Goal: Information Seeking & Learning: Learn about a topic

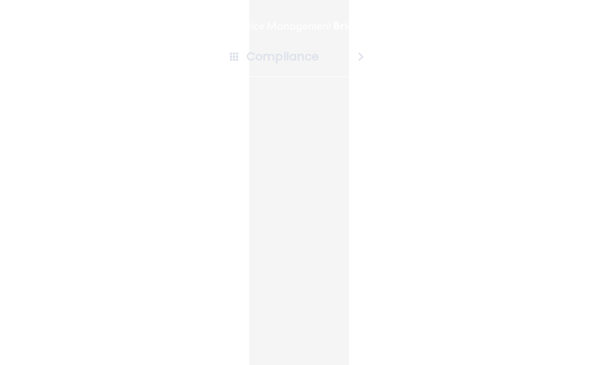
click at [260, 61] on h4 "Compliance" at bounding box center [283, 56] width 72 height 15
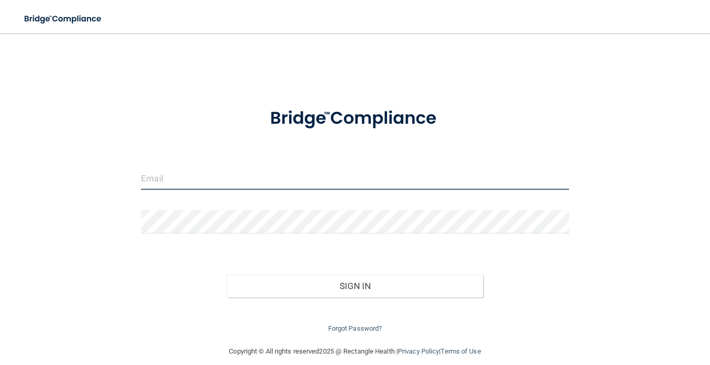
click at [155, 180] on input "email" at bounding box center [355, 177] width 428 height 23
type input "[EMAIL_ADDRESS][DOMAIN_NAME]"
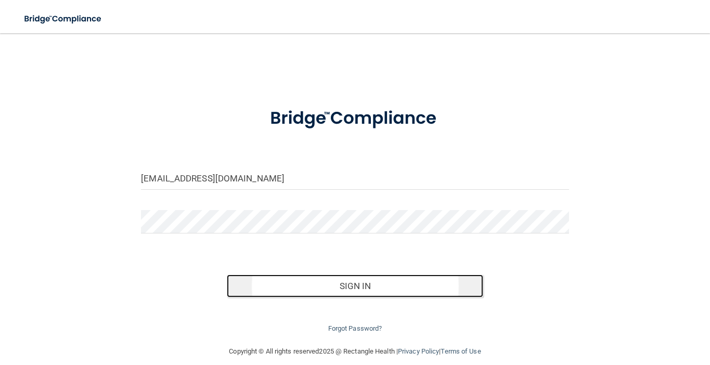
click at [266, 290] on button "Sign In" at bounding box center [355, 286] width 256 height 23
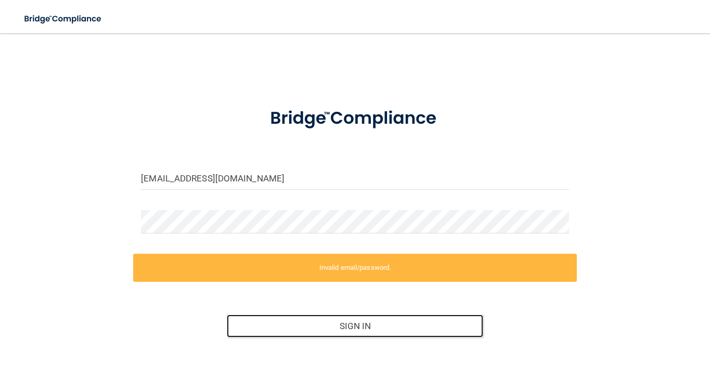
scroll to position [52, 0]
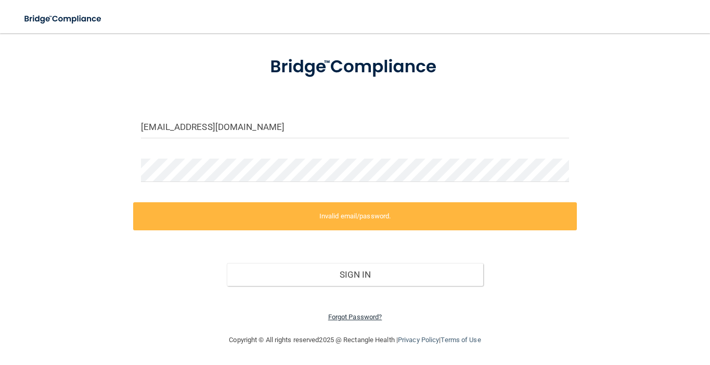
click at [342, 319] on link "Forgot Password?" at bounding box center [355, 317] width 54 height 8
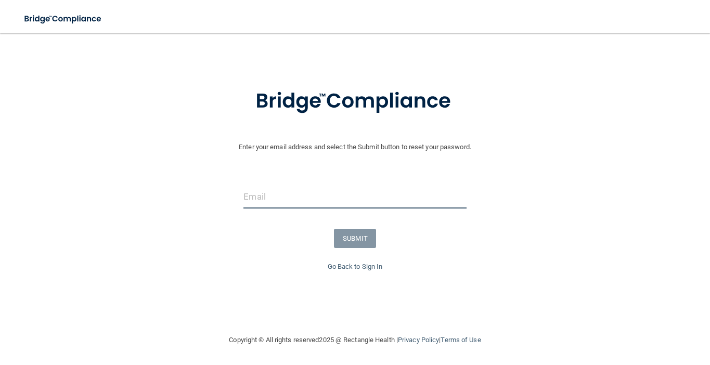
click at [294, 199] on input "email" at bounding box center [354, 196] width 223 height 23
type input "[EMAIL_ADDRESS][DOMAIN_NAME]"
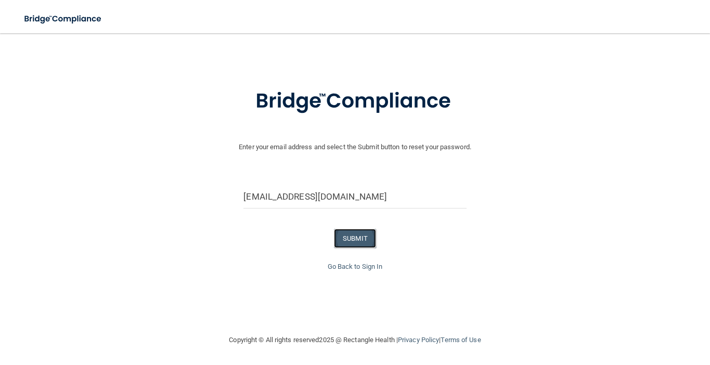
click at [349, 238] on button "SUBMIT" at bounding box center [355, 238] width 42 height 19
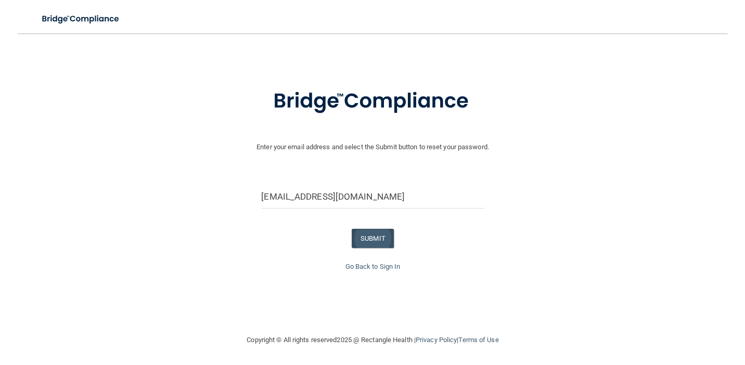
scroll to position [0, 0]
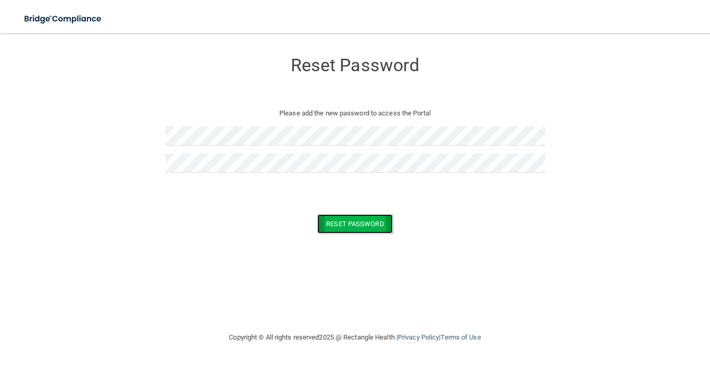
click at [340, 221] on button "Reset Password" at bounding box center [354, 223] width 75 height 19
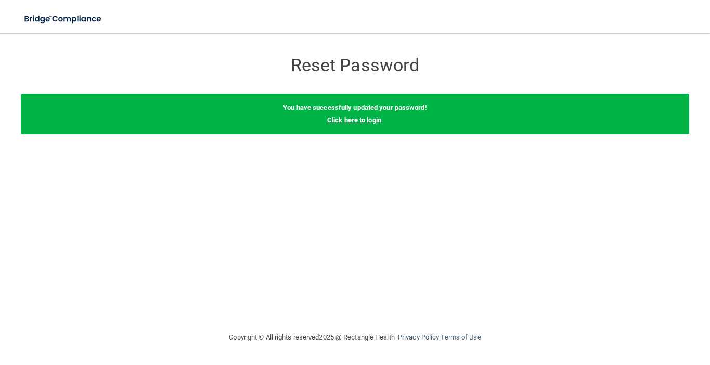
click at [356, 119] on link "Click here to login" at bounding box center [354, 120] width 54 height 8
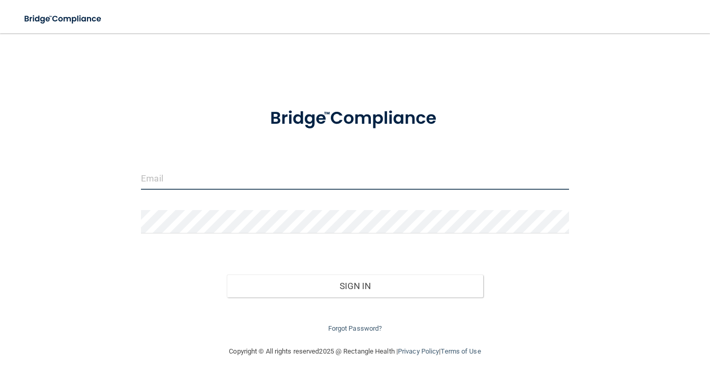
click at [284, 173] on input "email" at bounding box center [355, 177] width 428 height 23
type input "[EMAIL_ADDRESS][DOMAIN_NAME]"
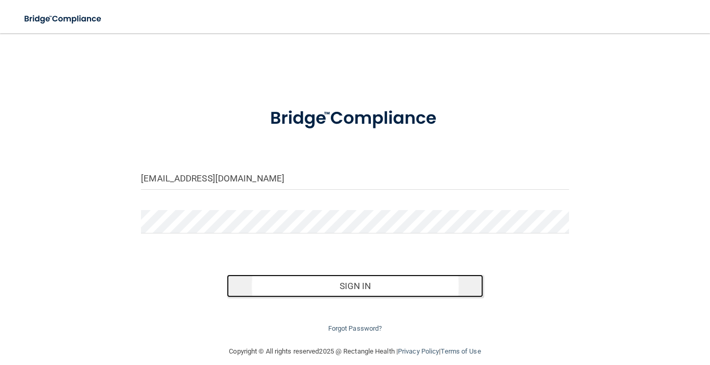
click at [320, 287] on button "Sign In" at bounding box center [355, 286] width 256 height 23
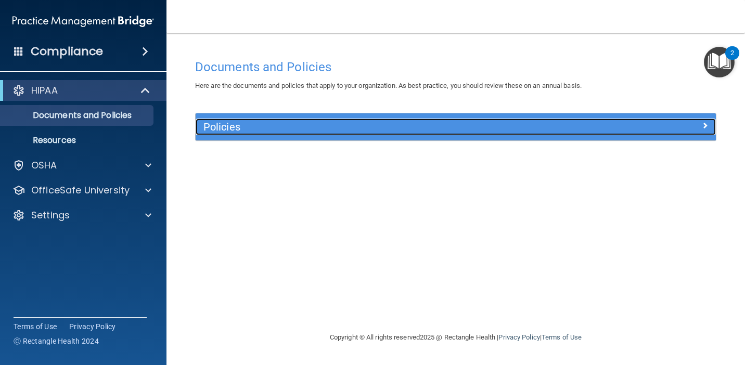
click at [229, 133] on h5 "Policies" at bounding box center [390, 126] width 375 height 11
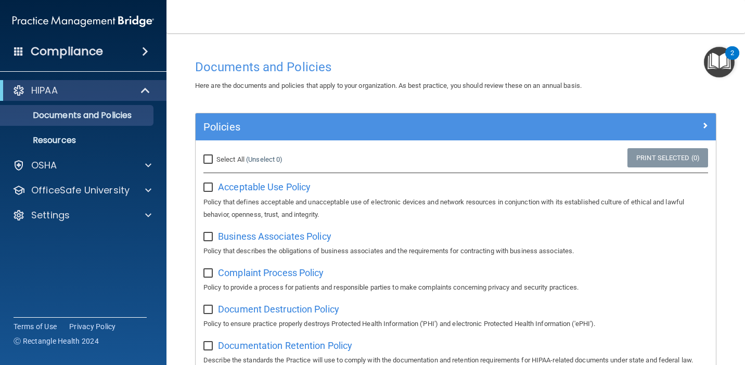
click at [209, 158] on input "Select All (Unselect 0) Unselect All" at bounding box center [209, 160] width 12 height 8
checkbox input "true"
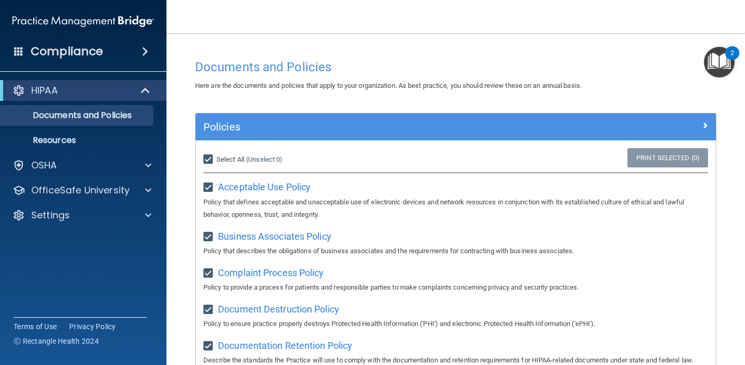
checkbox input "true"
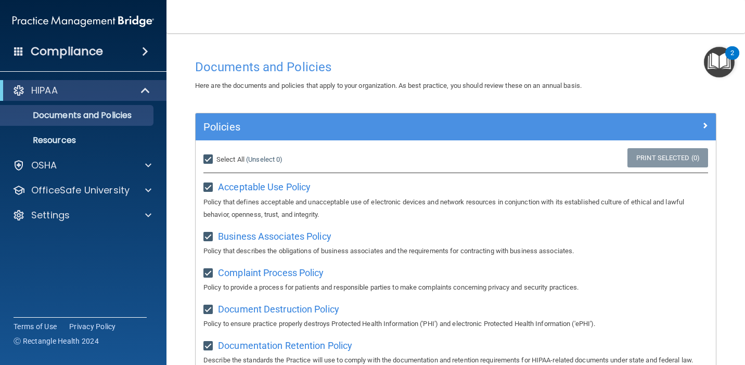
checkbox input "true"
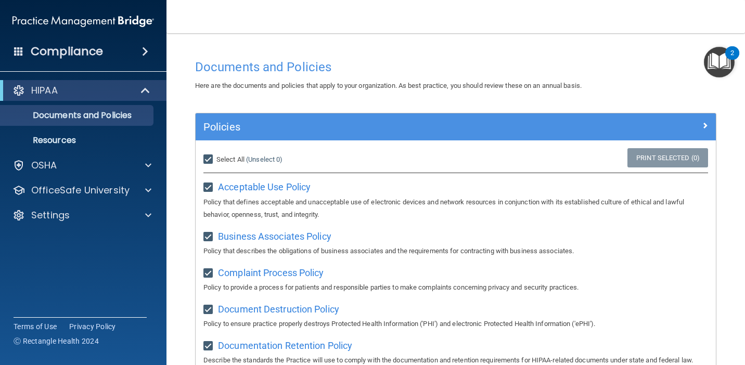
checkbox input "true"
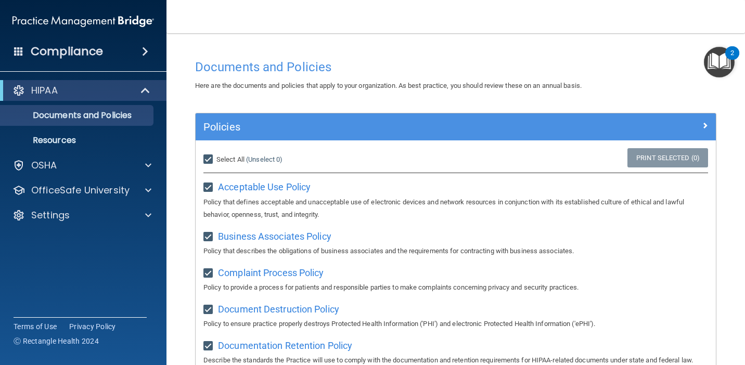
checkbox input "true"
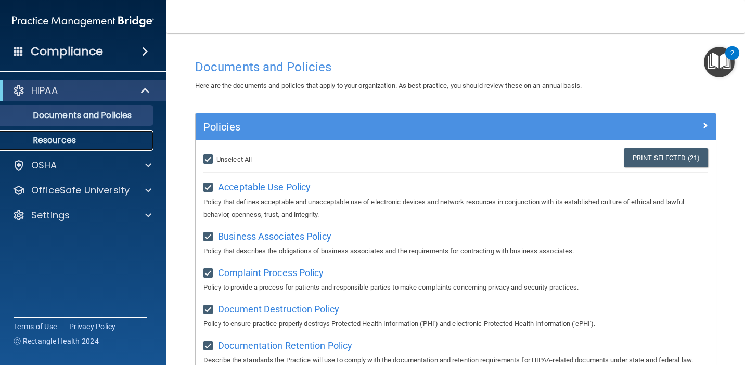
click at [62, 137] on p "Resources" at bounding box center [78, 140] width 142 height 10
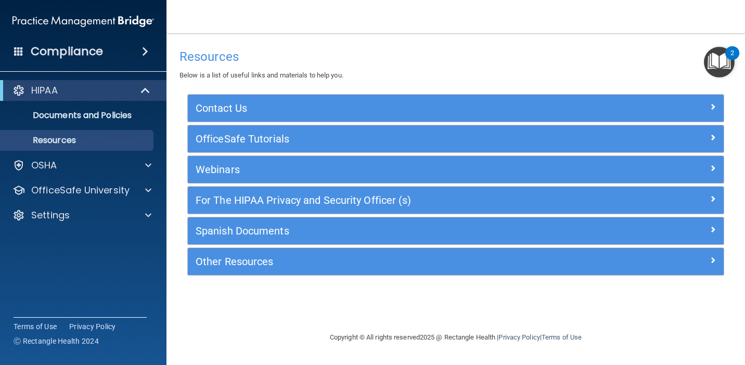
click at [87, 48] on h4 "Compliance" at bounding box center [67, 51] width 72 height 15
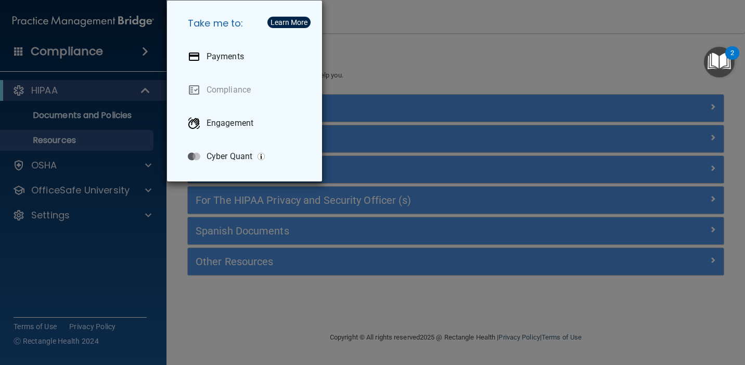
click at [365, 64] on div "Take me to: Payments Compliance Engagement Cyber Quant" at bounding box center [372, 182] width 745 height 365
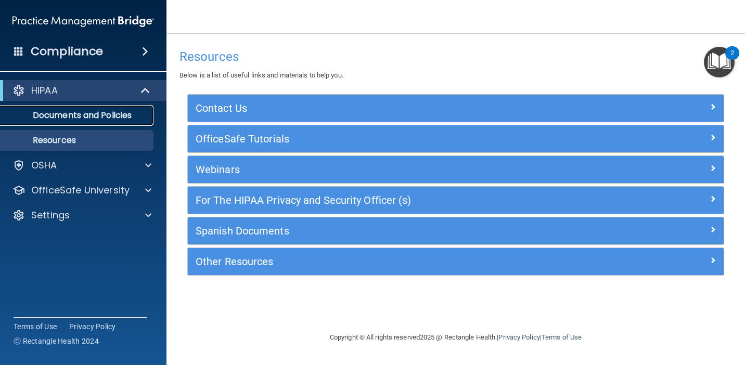
click at [93, 117] on p "Documents and Policies" at bounding box center [78, 115] width 142 height 10
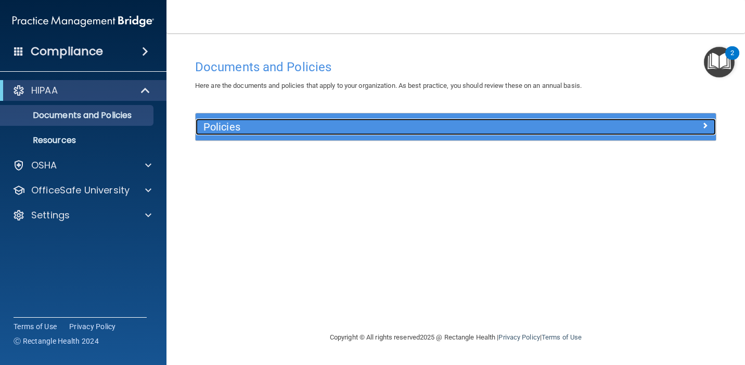
click at [258, 121] on h5 "Policies" at bounding box center [390, 126] width 375 height 11
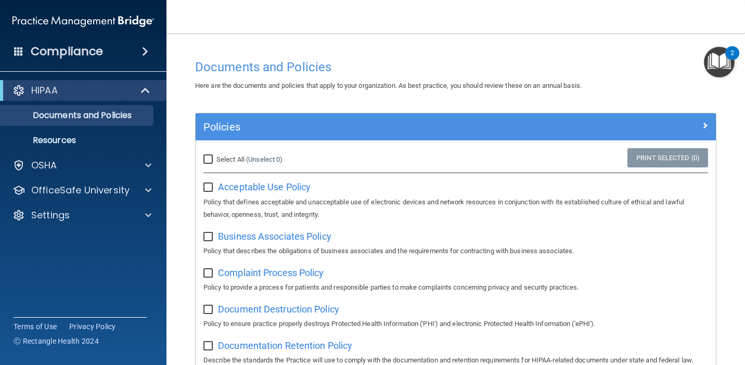
click at [213, 160] on input "Select All (Unselect 0) Unselect All" at bounding box center [209, 160] width 12 height 8
checkbox input "true"
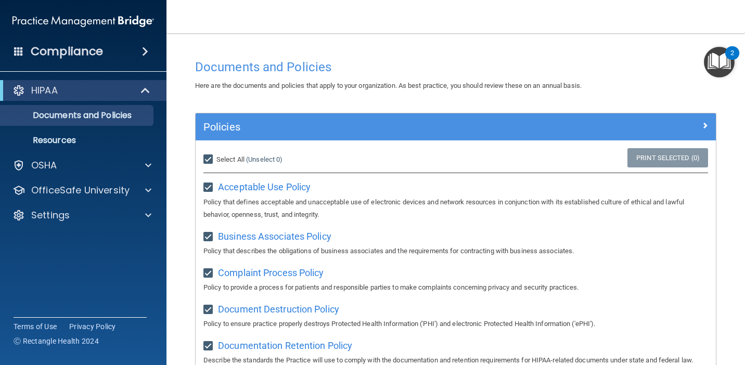
checkbox input "true"
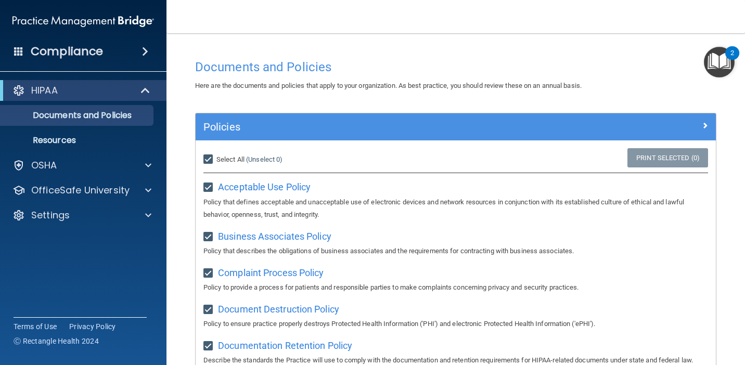
checkbox input "true"
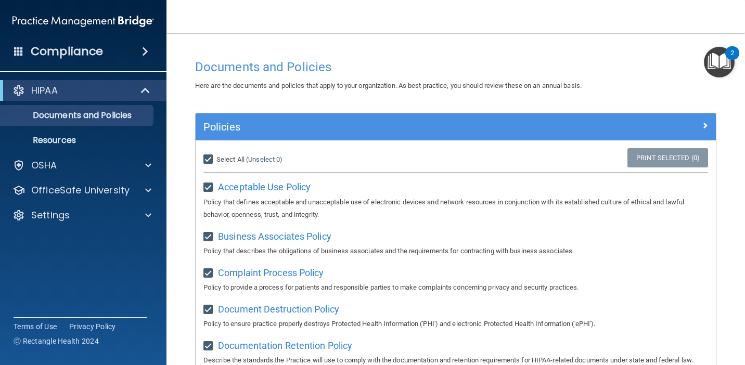
checkbox input "true"
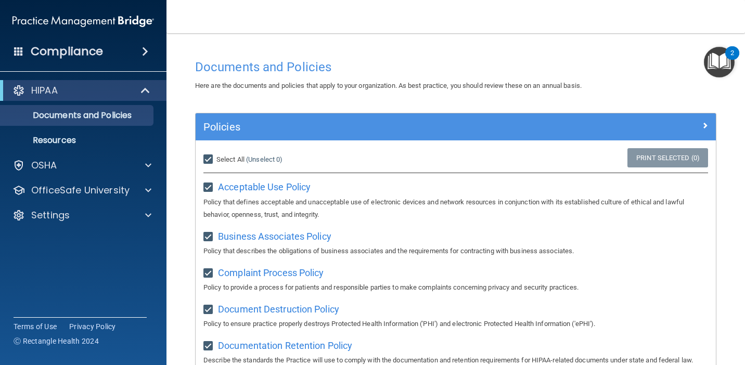
checkbox input "true"
click at [213, 160] on input "Select All (Unselect 21) Unselect All" at bounding box center [209, 160] width 12 height 8
checkbox input "false"
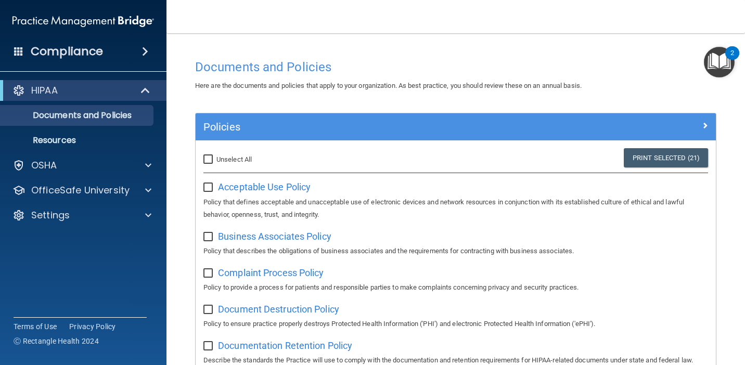
checkbox input "false"
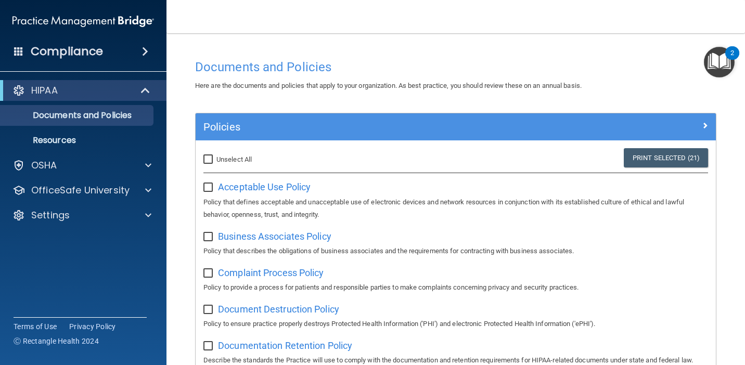
checkbox input "false"
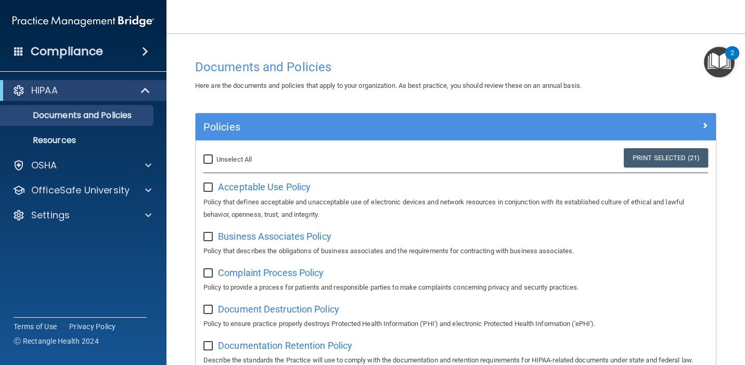
checkbox input "false"
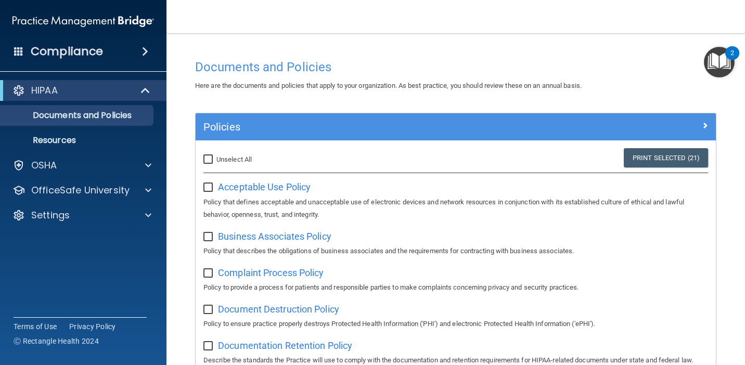
checkbox input "false"
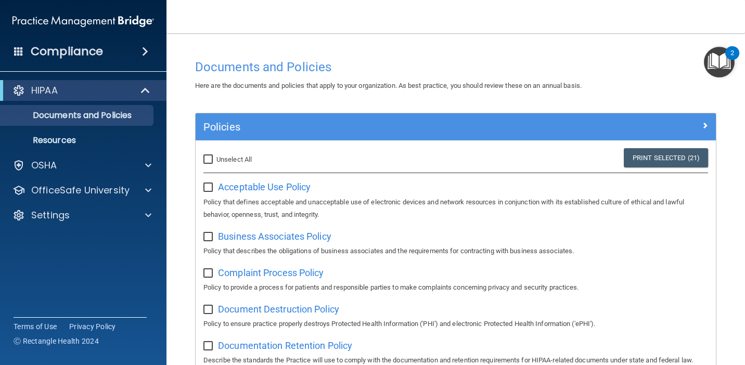
checkbox input "false"
click at [238, 186] on span "Acceptable Use Policy" at bounding box center [264, 187] width 93 height 11
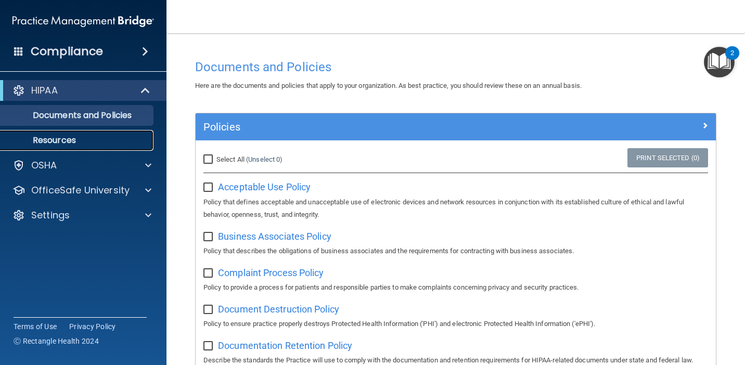
click at [58, 136] on p "Resources" at bounding box center [78, 140] width 142 height 10
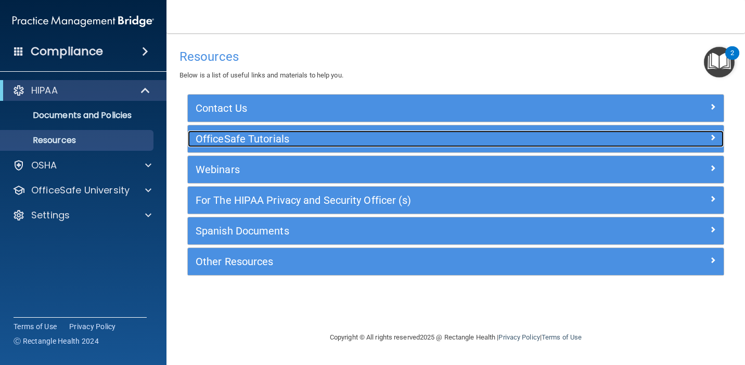
click at [219, 146] on div "OfficeSafe Tutorials" at bounding box center [389, 139] width 402 height 17
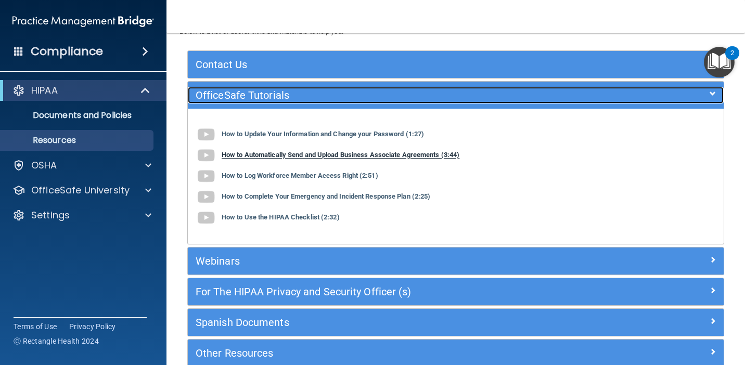
scroll to position [43, 0]
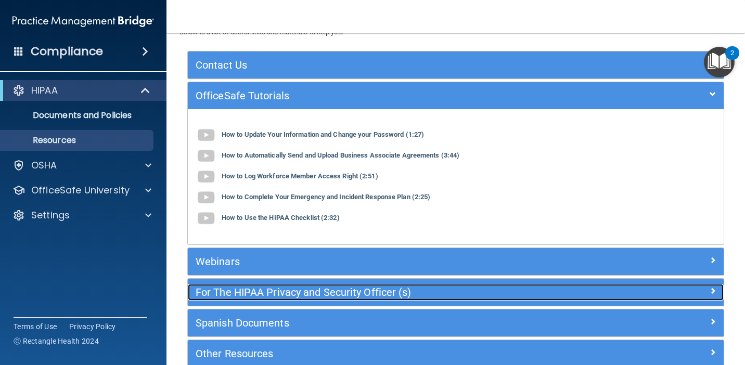
click at [225, 292] on h5 "For The HIPAA Privacy and Security Officer (s)" at bounding box center [389, 292] width 387 height 11
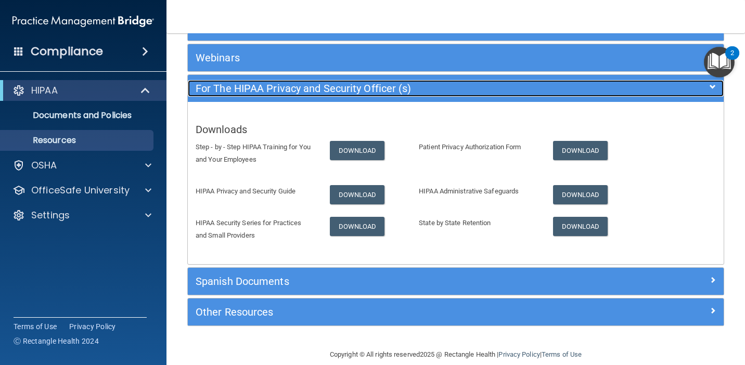
scroll to position [112, 0]
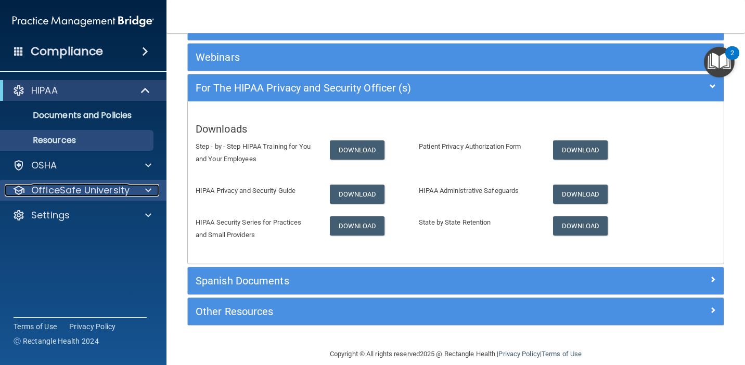
click at [101, 192] on p "OfficeSafe University" at bounding box center [80, 190] width 98 height 12
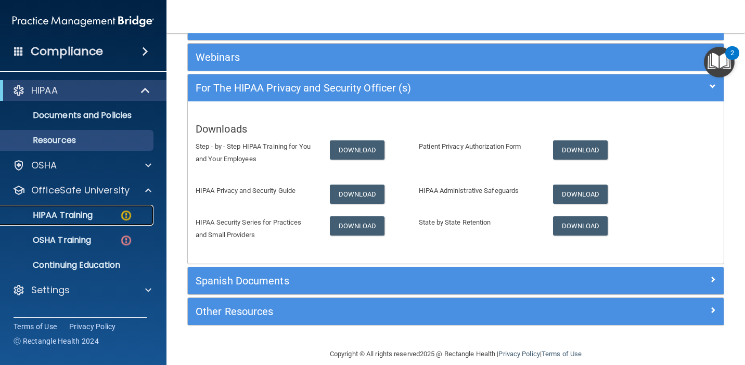
click at [95, 218] on div "HIPAA Training" at bounding box center [78, 215] width 142 height 10
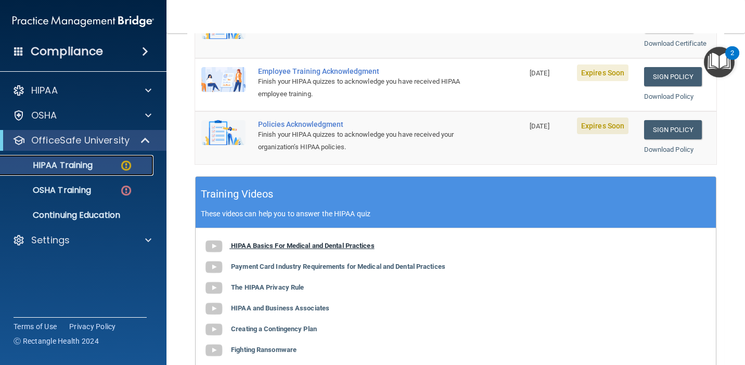
scroll to position [332, 0]
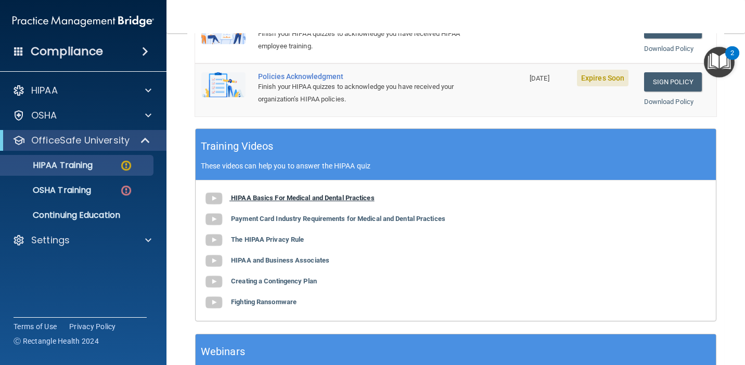
click at [238, 197] on b "HIPAA Basics For Medical and Dental Practices" at bounding box center [303, 198] width 144 height 8
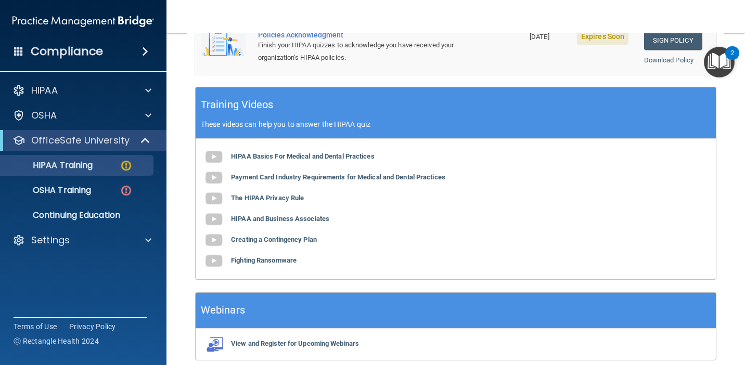
scroll to position [418, 0]
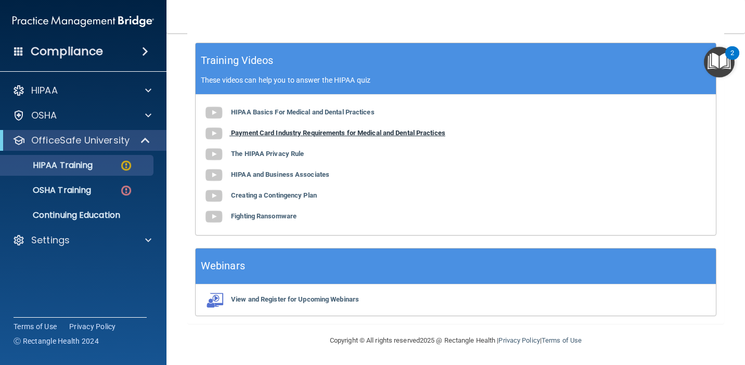
click at [252, 135] on b "Payment Card Industry Requirements for Medical and Dental Practices" at bounding box center [338, 133] width 214 height 8
click at [283, 155] on b "The HIPAA Privacy Rule" at bounding box center [267, 154] width 73 height 8
click at [250, 172] on b "HIPAA and Business Associates" at bounding box center [280, 175] width 98 height 8
click at [276, 192] on b "Creating a Contingency Plan" at bounding box center [274, 195] width 86 height 8
click at [253, 217] on b "Fighting Ransomware" at bounding box center [264, 216] width 66 height 8
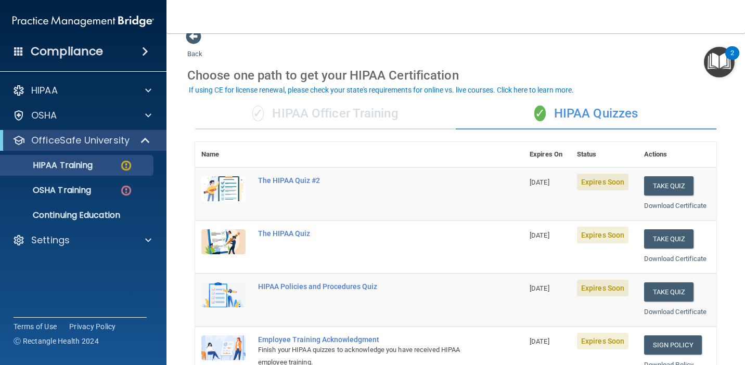
scroll to position [21, 0]
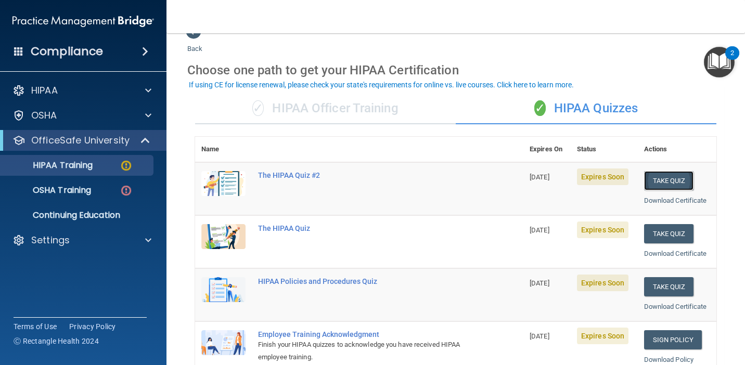
click at [682, 184] on button "Take Quiz" at bounding box center [669, 180] width 50 height 19
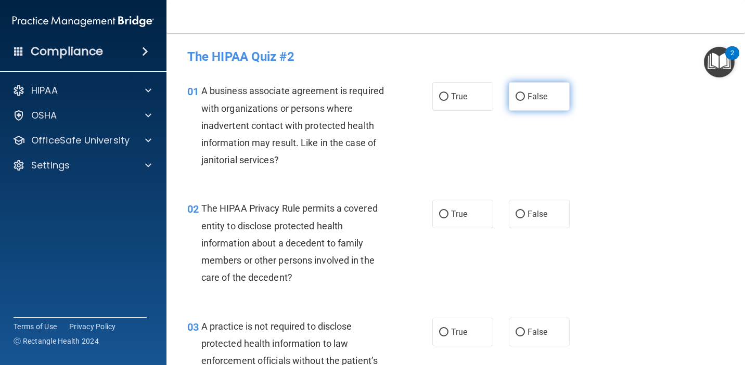
click at [518, 97] on input "False" at bounding box center [520, 97] width 9 height 8
radio input "true"
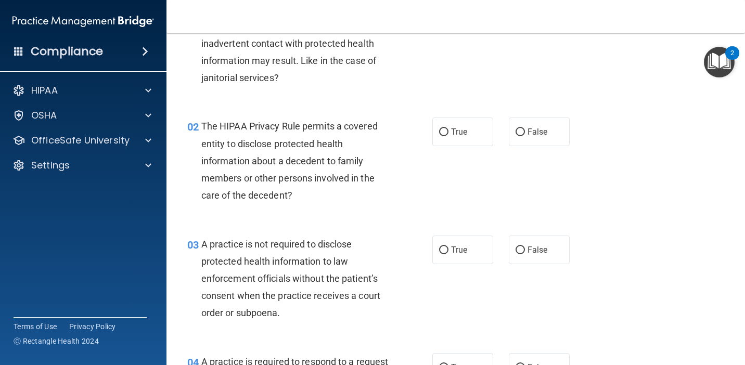
scroll to position [88, 0]
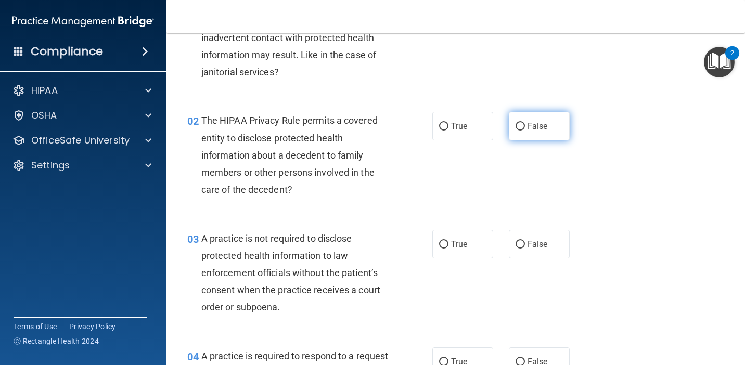
click at [518, 123] on input "False" at bounding box center [520, 127] width 9 height 8
radio input "true"
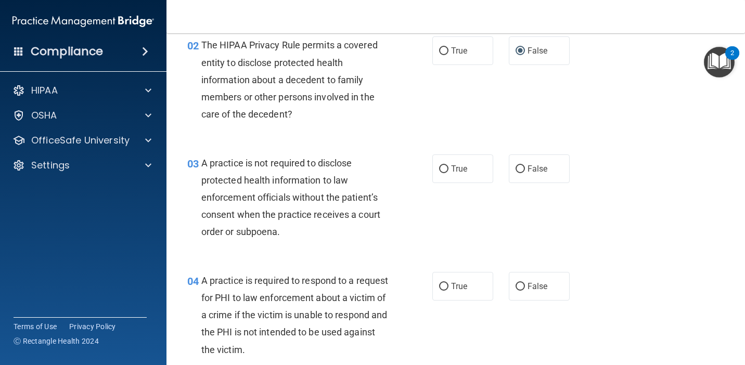
scroll to position [164, 0]
click at [454, 162] on label "True" at bounding box center [462, 168] width 61 height 29
click at [448, 165] on input "True" at bounding box center [443, 169] width 9 height 8
radio input "true"
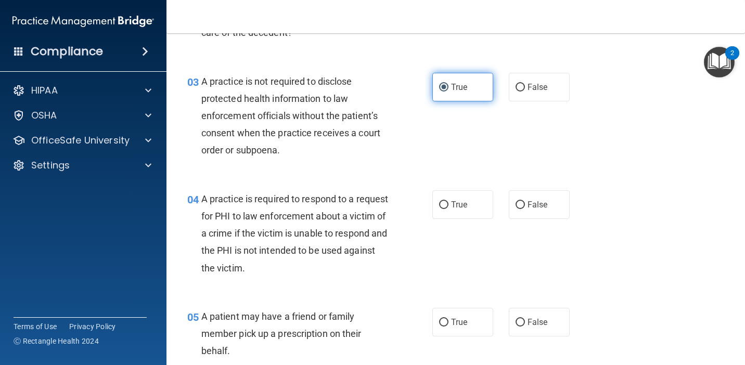
scroll to position [257, 0]
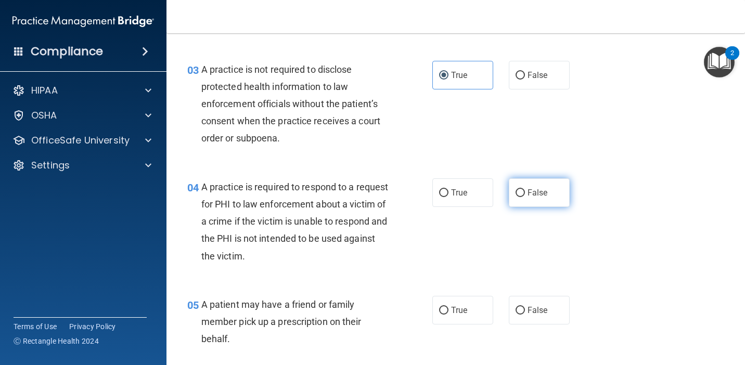
click at [524, 194] on input "False" at bounding box center [520, 193] width 9 height 8
radio input "true"
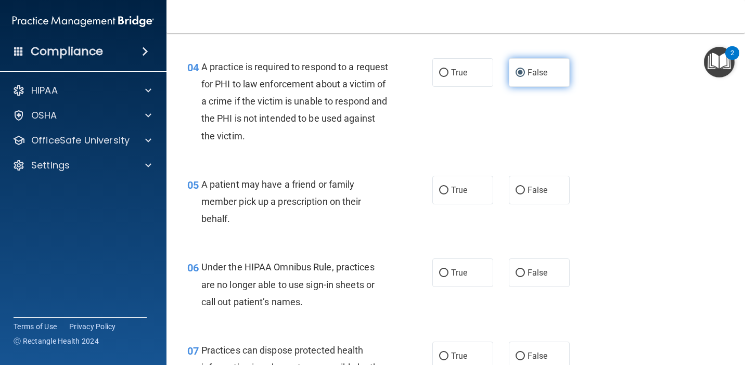
scroll to position [442, 0]
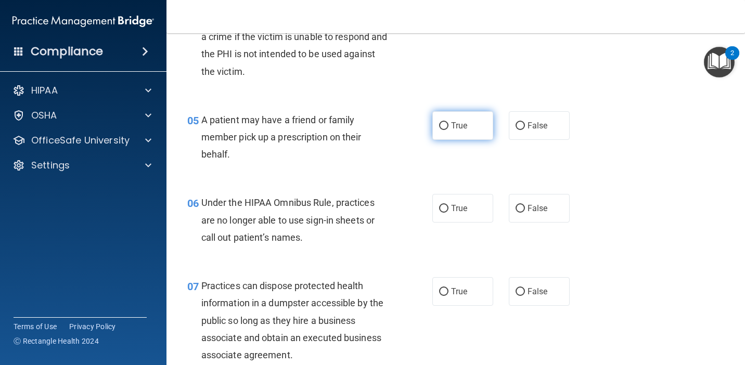
click at [445, 130] on input "True" at bounding box center [443, 126] width 9 height 8
radio input "true"
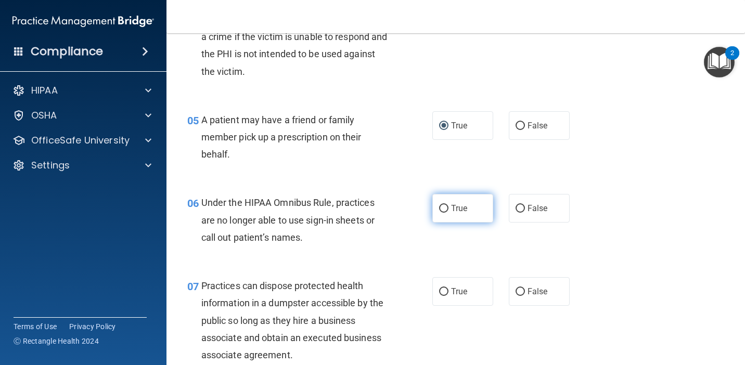
click at [440, 210] on input "True" at bounding box center [443, 209] width 9 height 8
radio input "true"
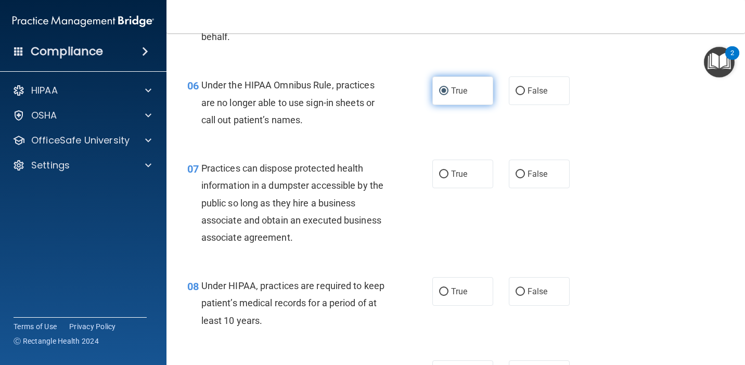
scroll to position [561, 0]
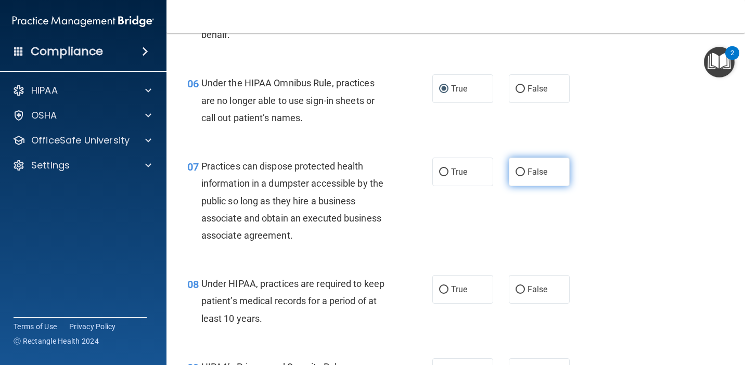
click at [517, 171] on input "False" at bounding box center [520, 173] width 9 height 8
radio input "true"
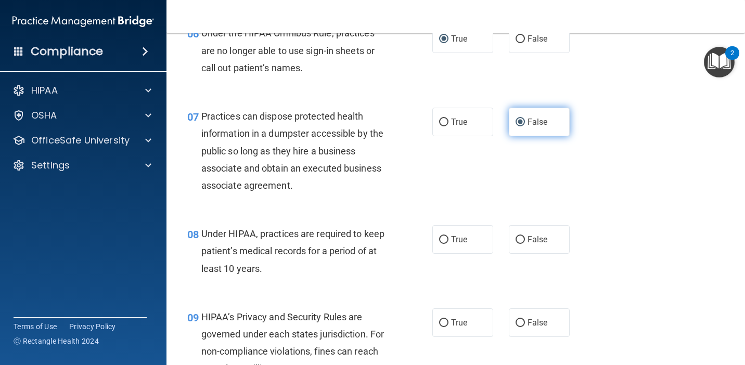
scroll to position [615, 0]
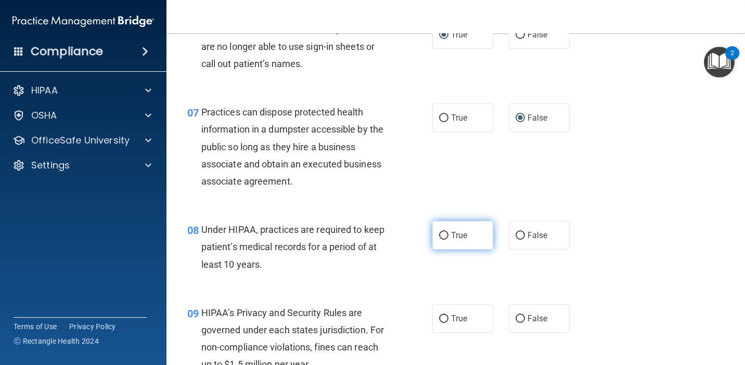
click at [452, 240] on span "True" at bounding box center [459, 235] width 16 height 10
click at [448, 240] on input "True" at bounding box center [443, 236] width 9 height 8
radio input "true"
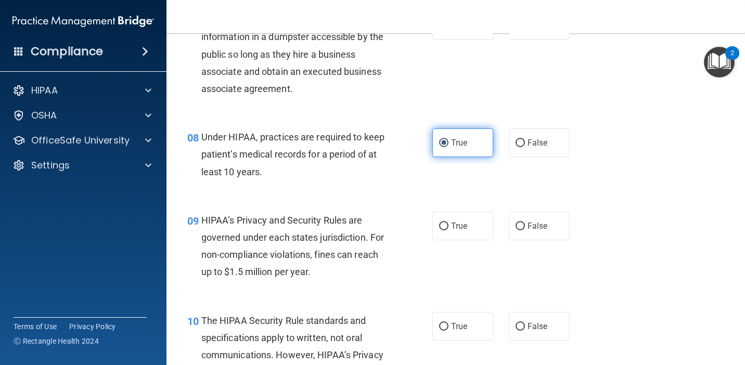
scroll to position [712, 0]
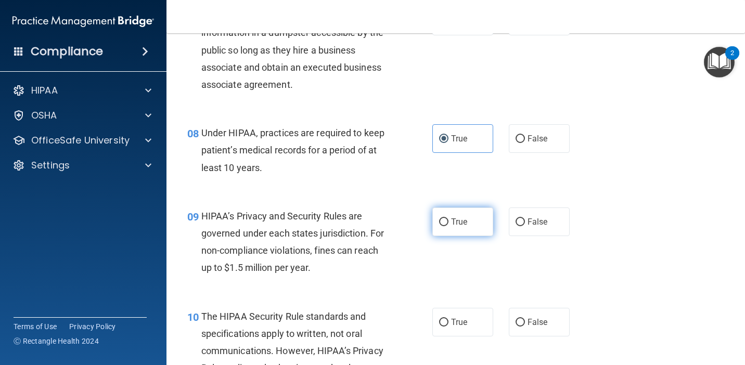
click at [469, 221] on label "True" at bounding box center [462, 222] width 61 height 29
click at [448, 221] on input "True" at bounding box center [443, 223] width 9 height 8
radio input "true"
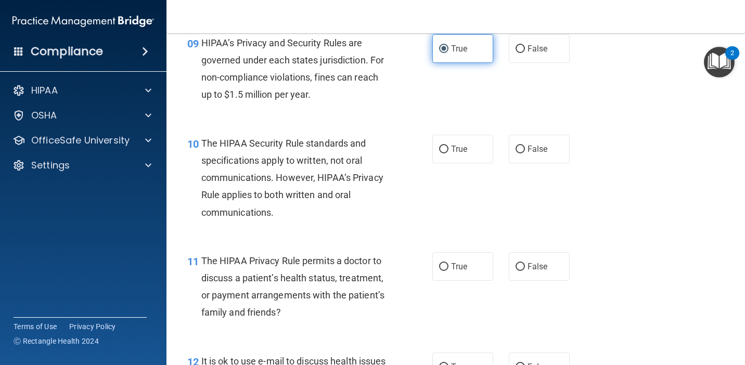
scroll to position [886, 0]
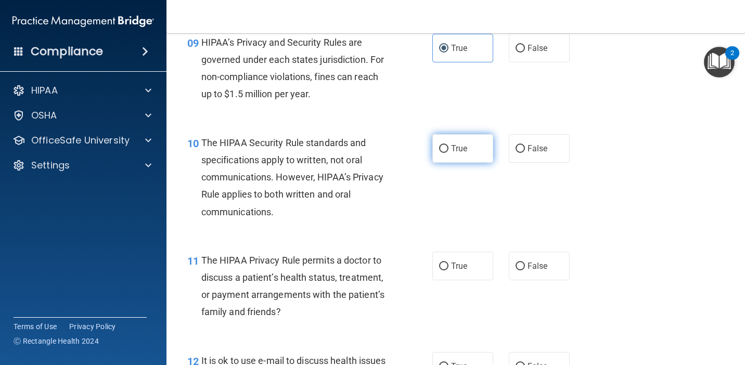
click at [469, 153] on label "True" at bounding box center [462, 148] width 61 height 29
click at [448, 153] on input "True" at bounding box center [443, 149] width 9 height 8
radio input "true"
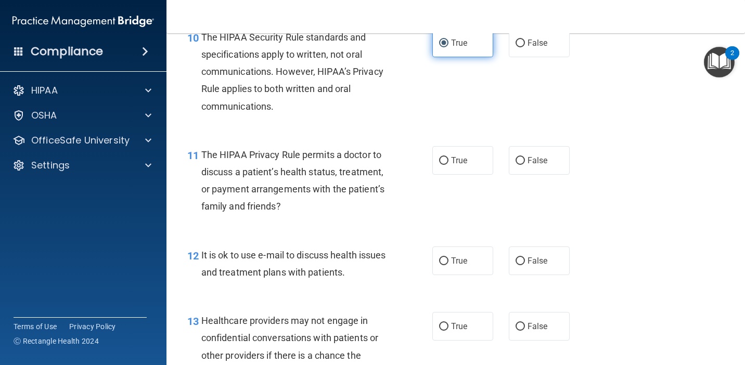
scroll to position [992, 0]
click at [515, 163] on label "False" at bounding box center [539, 160] width 61 height 29
click at [516, 163] on input "False" at bounding box center [520, 161] width 9 height 8
radio input "true"
click at [447, 265] on label "True" at bounding box center [462, 260] width 61 height 29
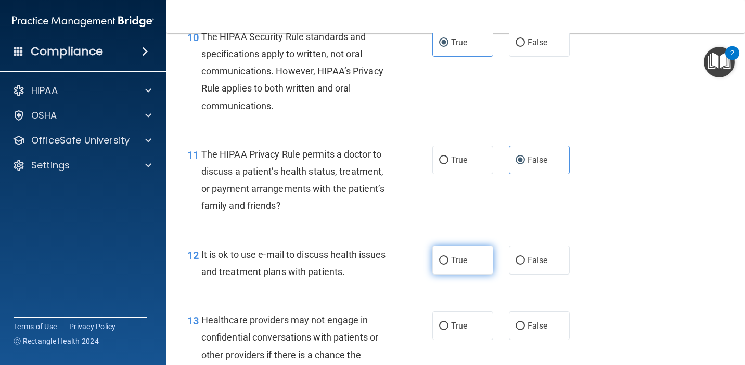
click at [447, 265] on input "True" at bounding box center [443, 261] width 9 height 8
radio input "true"
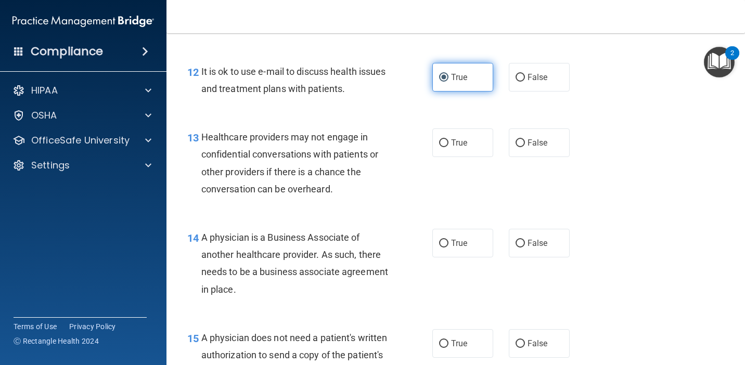
scroll to position [1184, 0]
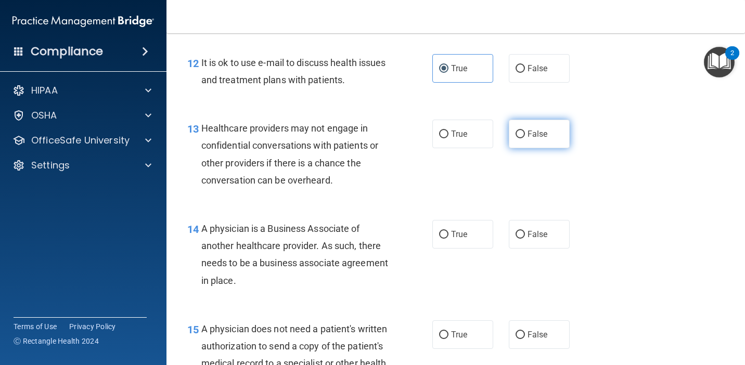
click at [534, 142] on label "False" at bounding box center [539, 134] width 61 height 29
click at [525, 138] on input "False" at bounding box center [520, 135] width 9 height 8
radio input "true"
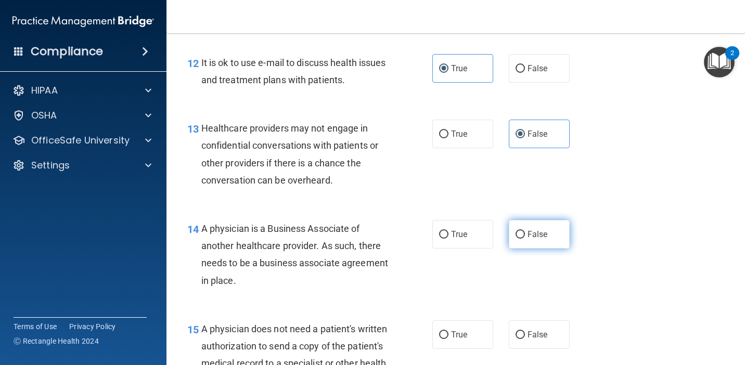
click at [525, 235] on label "False" at bounding box center [539, 234] width 61 height 29
click at [525, 235] on input "False" at bounding box center [520, 235] width 9 height 8
radio input "true"
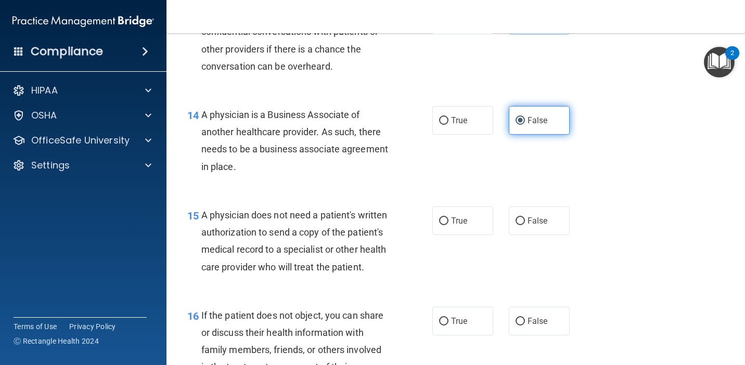
scroll to position [1302, 0]
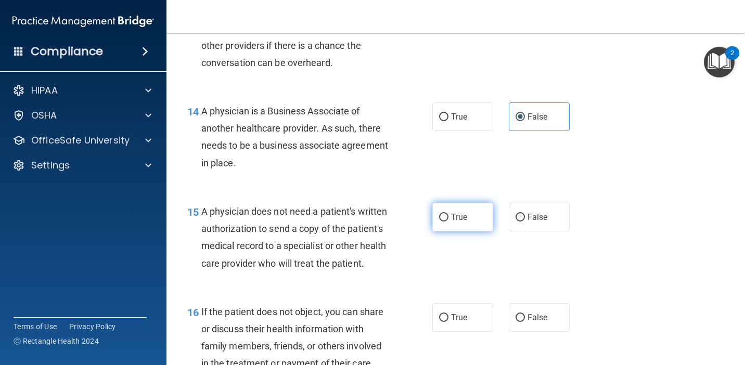
click at [478, 217] on label "True" at bounding box center [462, 217] width 61 height 29
click at [448, 217] on input "True" at bounding box center [443, 218] width 9 height 8
radio input "true"
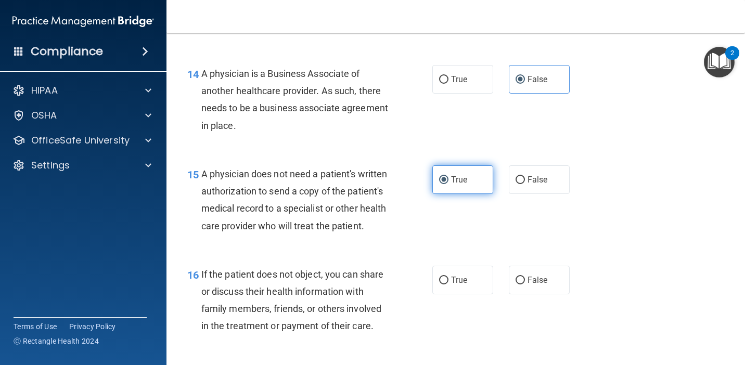
scroll to position [1340, 0]
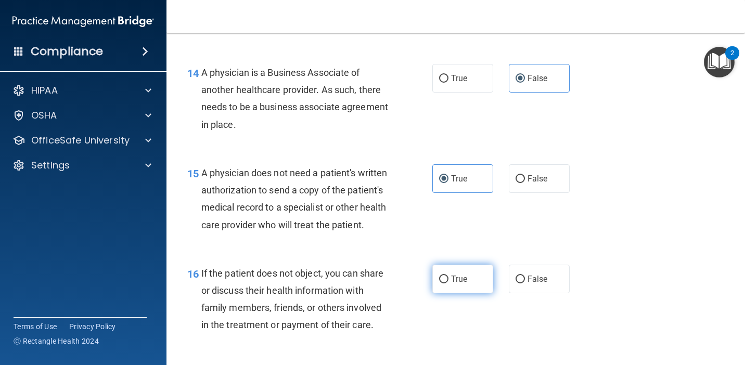
click at [444, 276] on input "True" at bounding box center [443, 280] width 9 height 8
radio input "true"
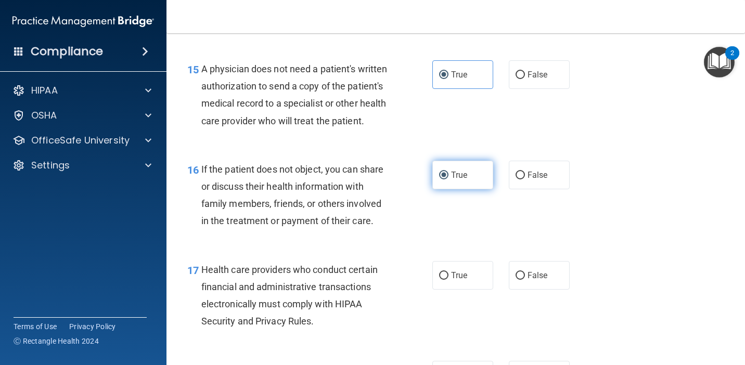
scroll to position [1447, 0]
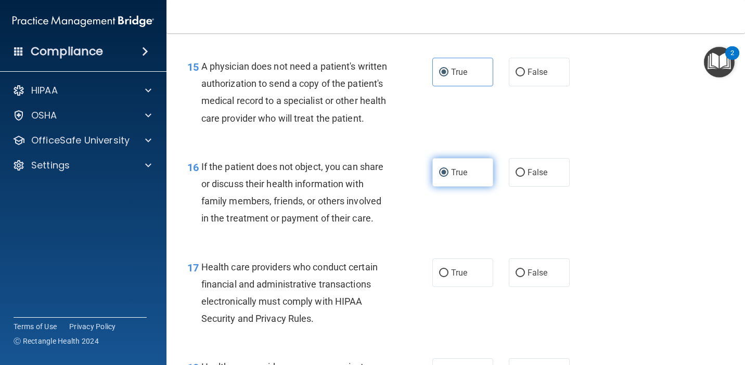
click at [444, 274] on input "True" at bounding box center [443, 273] width 9 height 8
radio input "true"
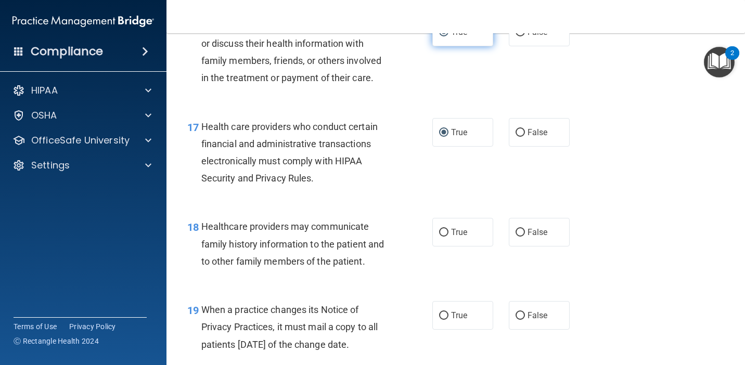
scroll to position [1590, 0]
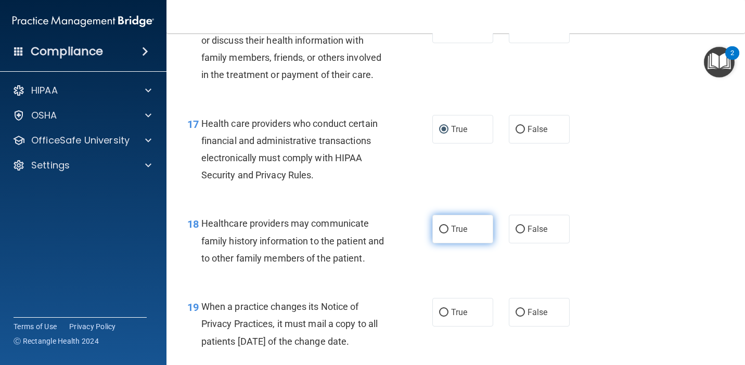
click at [452, 232] on span "True" at bounding box center [459, 229] width 16 height 10
click at [448, 232] on input "True" at bounding box center [443, 230] width 9 height 8
radio input "true"
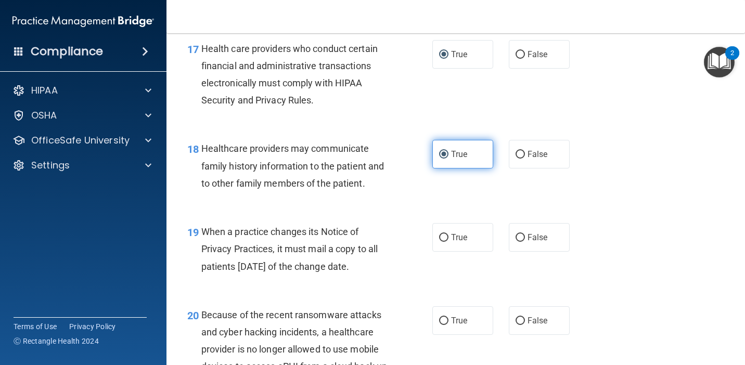
scroll to position [1666, 0]
click at [452, 232] on span "True" at bounding box center [459, 237] width 16 height 10
click at [448, 234] on input "True" at bounding box center [443, 238] width 9 height 8
radio input "true"
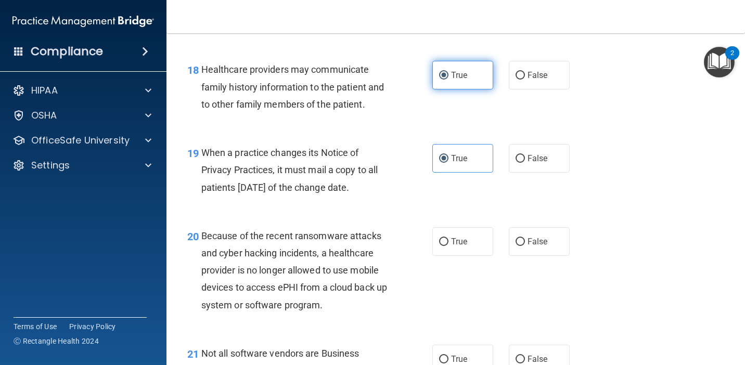
scroll to position [1746, 0]
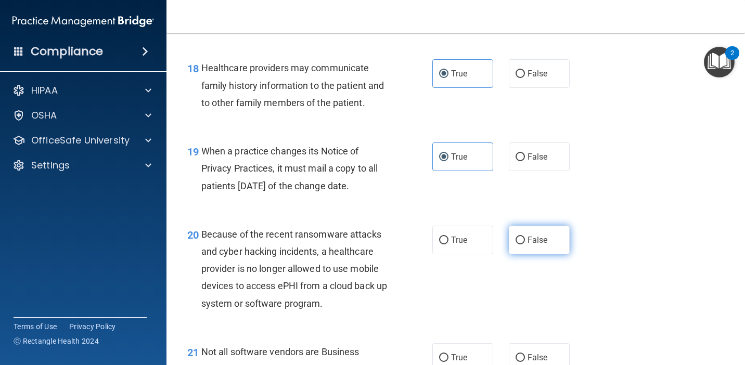
click at [521, 238] on input "False" at bounding box center [520, 241] width 9 height 8
radio input "true"
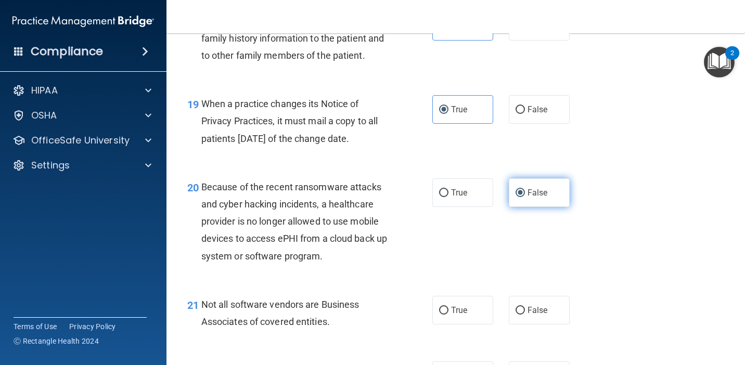
scroll to position [1796, 0]
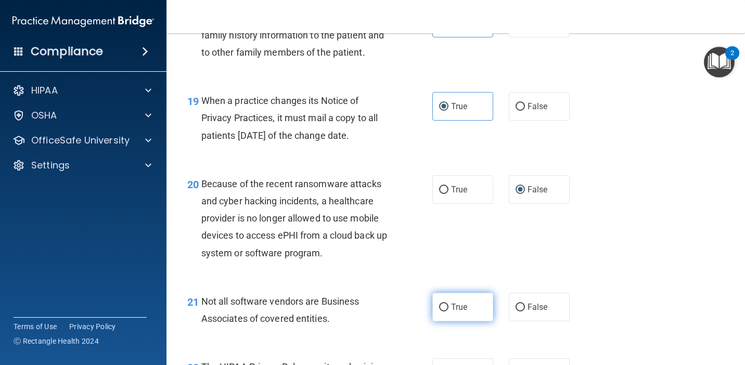
click at [461, 311] on span "True" at bounding box center [459, 307] width 16 height 10
click at [448, 311] on input "True" at bounding box center [443, 308] width 9 height 8
radio input "true"
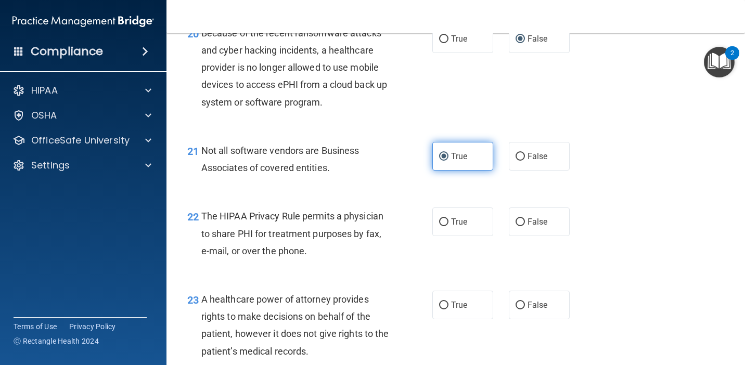
scroll to position [1948, 0]
click at [464, 227] on label "True" at bounding box center [462, 221] width 61 height 29
click at [448, 226] on input "True" at bounding box center [443, 222] width 9 height 8
radio input "true"
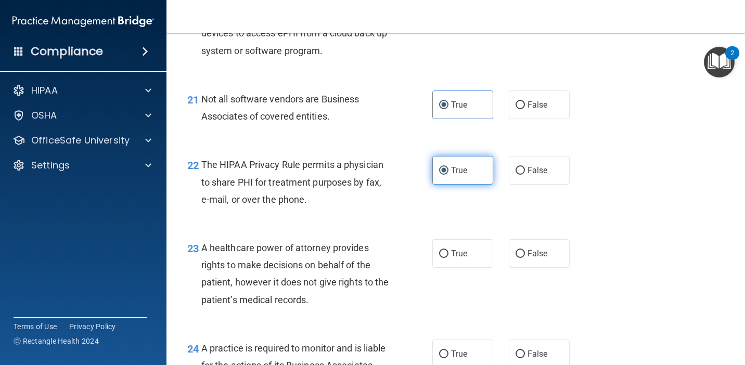
scroll to position [2005, 0]
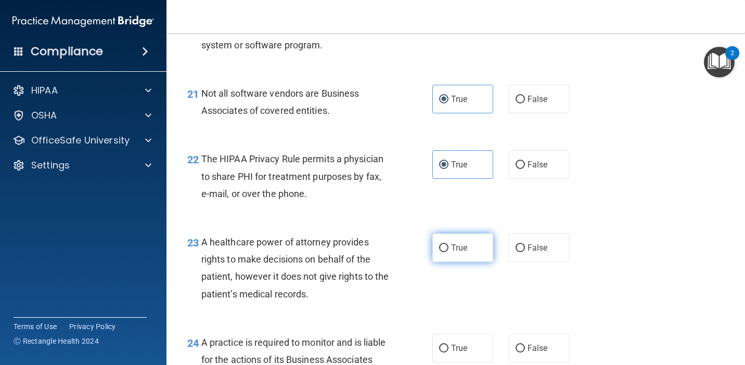
click at [464, 245] on span "True" at bounding box center [459, 248] width 16 height 10
click at [448, 245] on input "True" at bounding box center [443, 249] width 9 height 8
radio input "true"
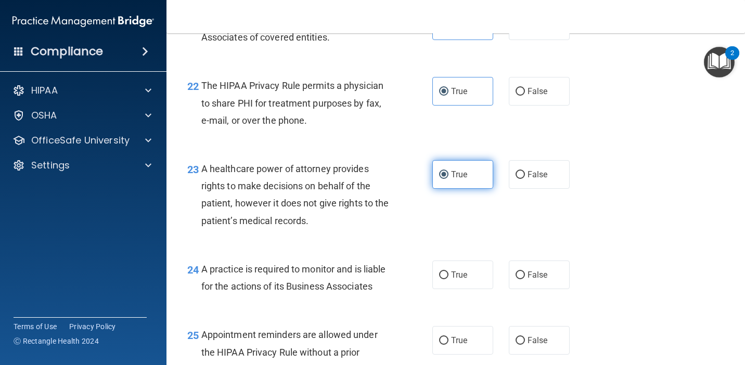
scroll to position [2082, 0]
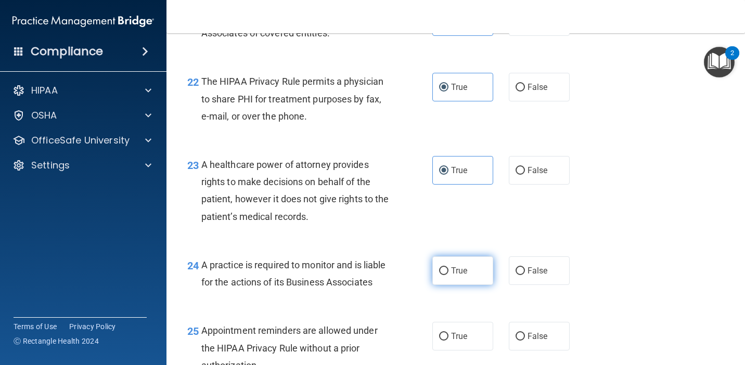
click at [465, 263] on label "True" at bounding box center [462, 270] width 61 height 29
click at [448, 267] on input "True" at bounding box center [443, 271] width 9 height 8
radio input "true"
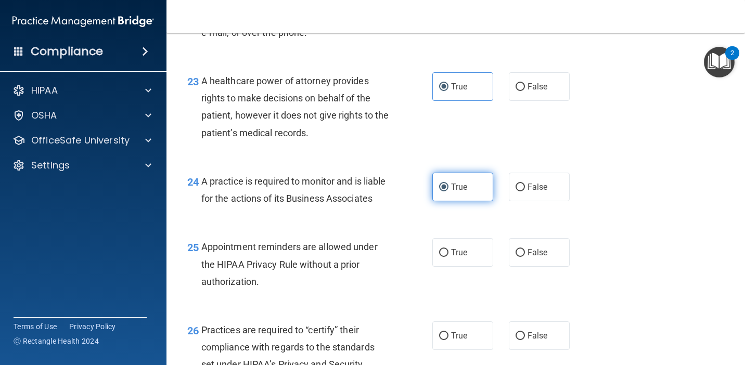
scroll to position [2178, 0]
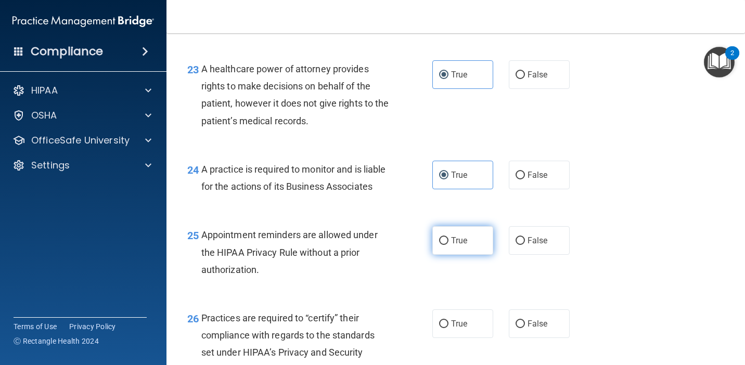
click at [471, 238] on label "True" at bounding box center [462, 240] width 61 height 29
click at [448, 238] on input "True" at bounding box center [443, 241] width 9 height 8
radio input "true"
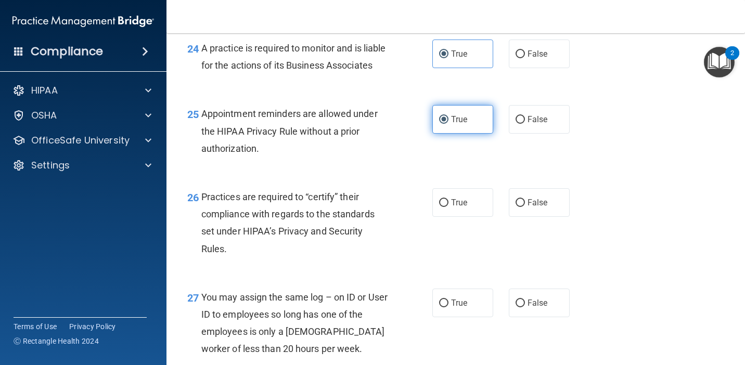
scroll to position [2300, 0]
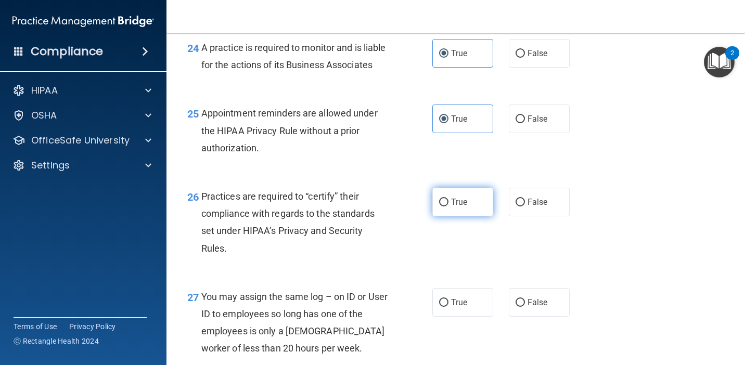
click at [473, 205] on label "True" at bounding box center [462, 202] width 61 height 29
click at [448, 205] on input "True" at bounding box center [443, 203] width 9 height 8
radio input "true"
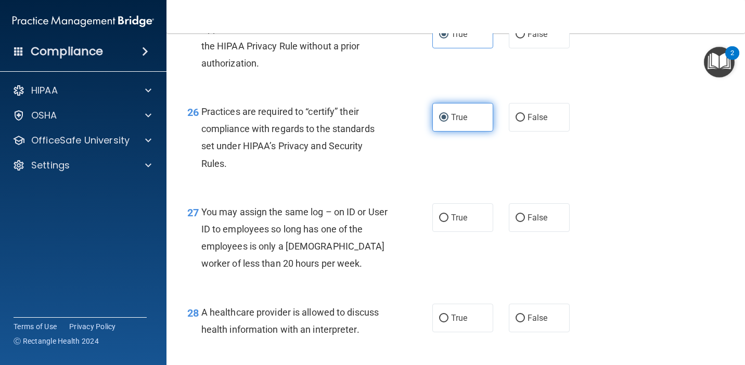
scroll to position [2389, 0]
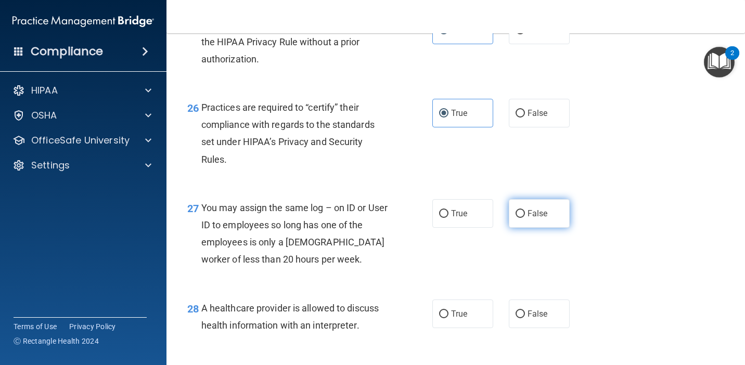
click at [534, 210] on span "False" at bounding box center [538, 214] width 20 height 10
click at [525, 210] on input "False" at bounding box center [520, 214] width 9 height 8
radio input "true"
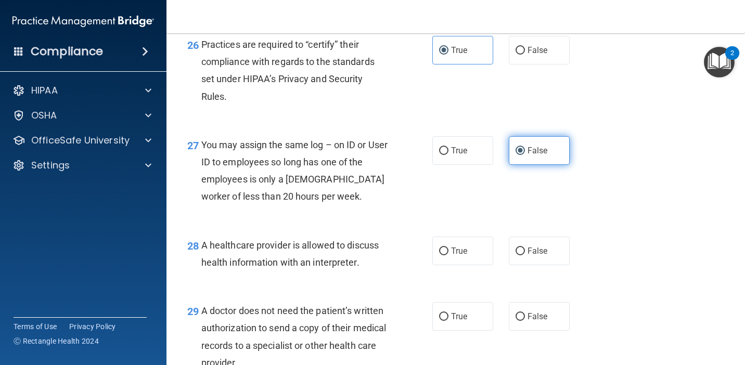
scroll to position [2455, 0]
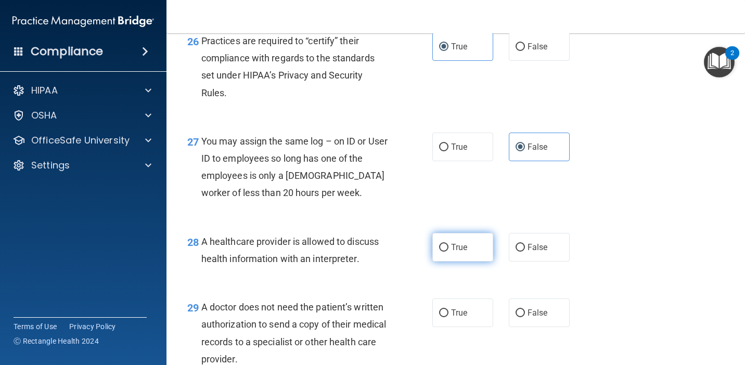
click at [475, 250] on label "True" at bounding box center [462, 247] width 61 height 29
click at [448, 250] on input "True" at bounding box center [443, 248] width 9 height 8
radio input "true"
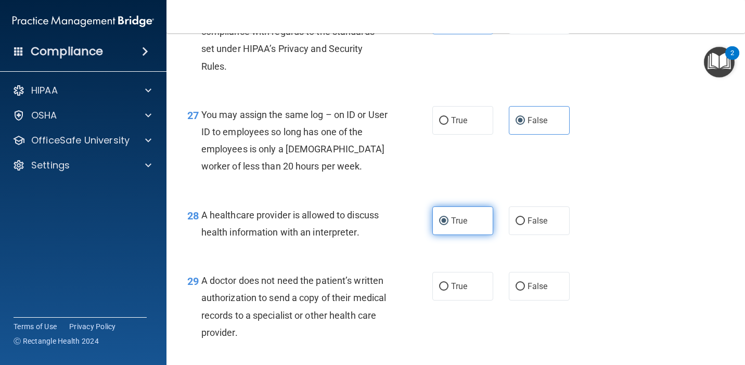
scroll to position [2483, 0]
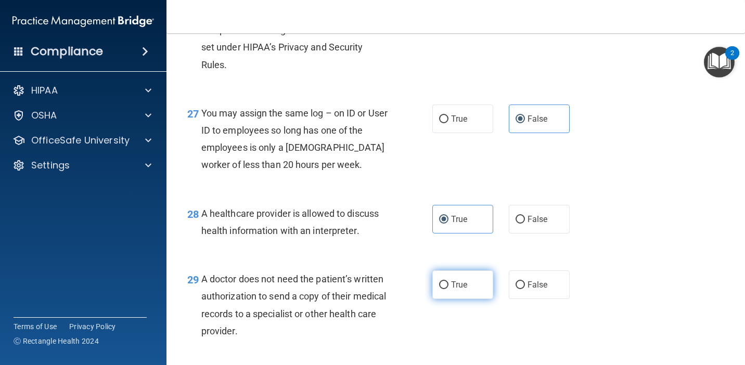
click at [466, 278] on label "True" at bounding box center [462, 285] width 61 height 29
click at [448, 281] on input "True" at bounding box center [443, 285] width 9 height 8
radio input "true"
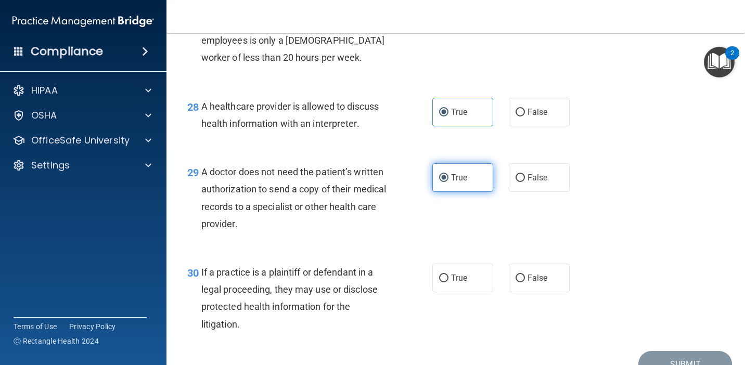
scroll to position [2591, 0]
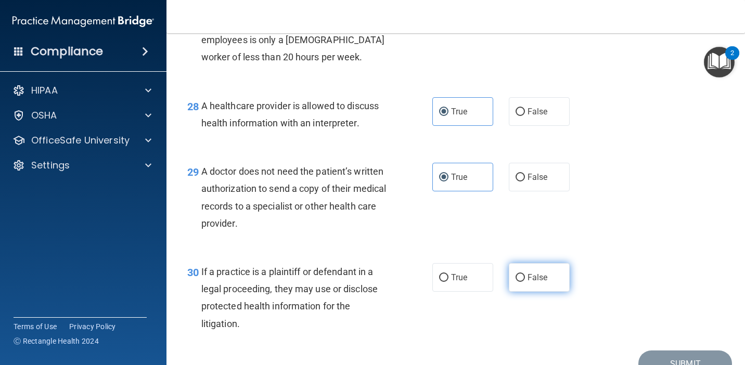
click at [530, 276] on span "False" at bounding box center [538, 278] width 20 height 10
click at [525, 276] on input "False" at bounding box center [520, 278] width 9 height 8
radio input "true"
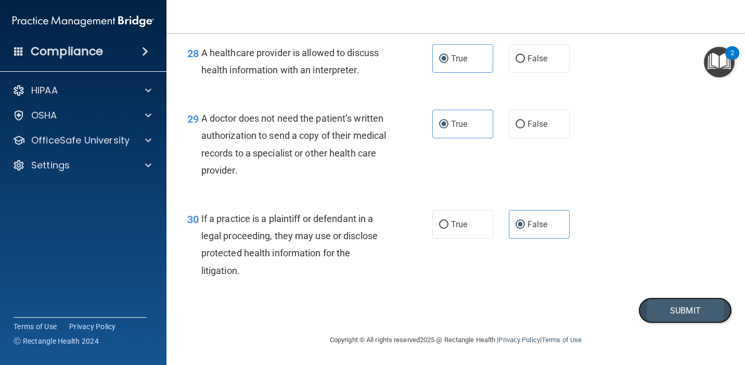
click at [663, 309] on button "Submit" at bounding box center [685, 311] width 94 height 27
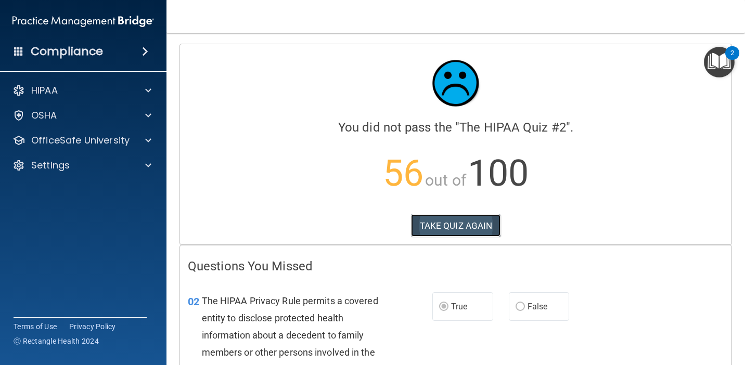
click at [472, 225] on button "TAKE QUIZ AGAIN" at bounding box center [456, 225] width 90 height 23
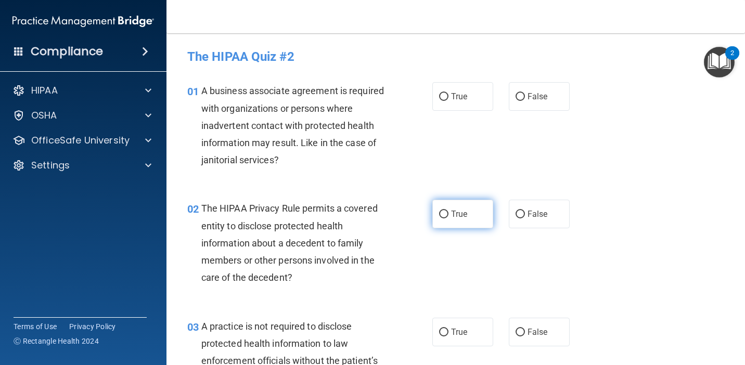
click at [466, 223] on label "True" at bounding box center [462, 214] width 61 height 29
click at [448, 219] on input "True" at bounding box center [443, 215] width 9 height 8
radio input "true"
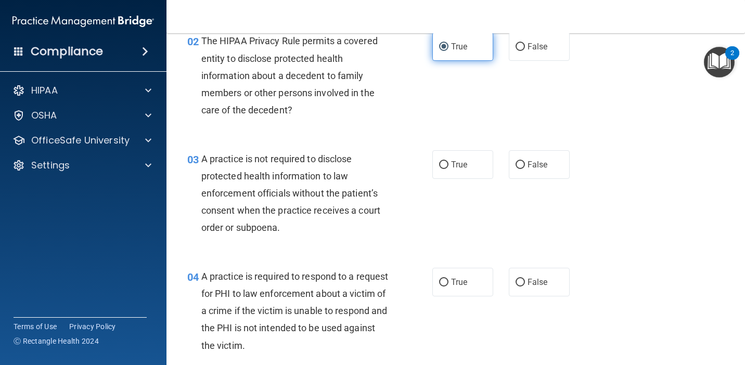
scroll to position [181, 0]
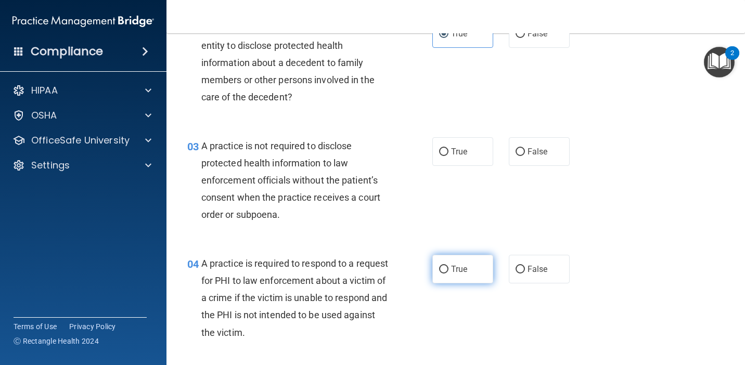
click at [451, 272] on label "True" at bounding box center [462, 269] width 61 height 29
click at [448, 272] on input "True" at bounding box center [443, 270] width 9 height 8
radio input "true"
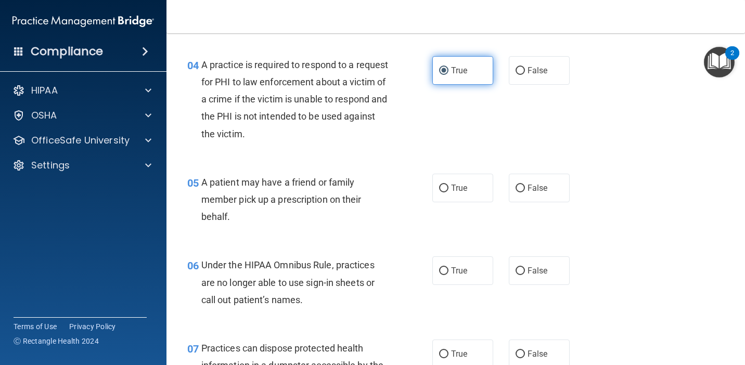
scroll to position [393, 0]
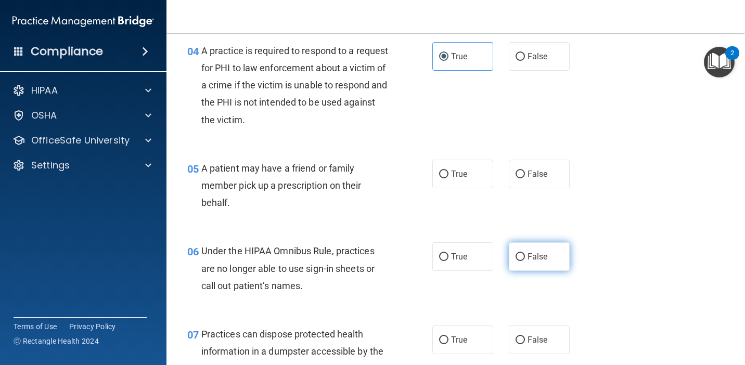
click at [522, 264] on label "False" at bounding box center [539, 256] width 61 height 29
click at [522, 261] on input "False" at bounding box center [520, 257] width 9 height 8
radio input "true"
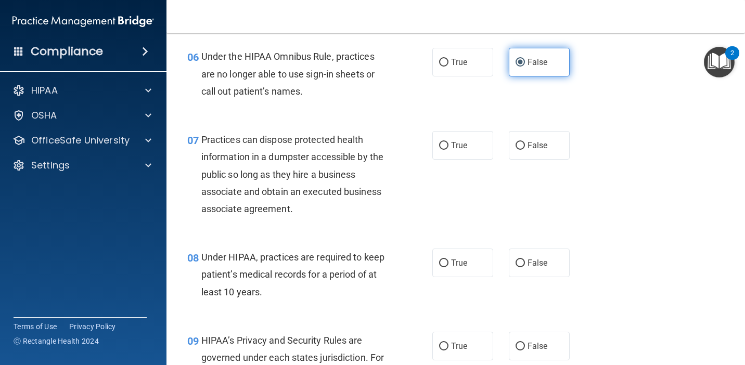
scroll to position [622, 0]
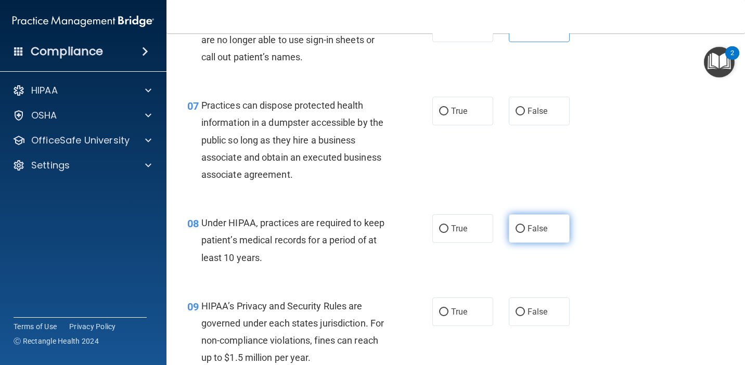
click at [520, 230] on input "False" at bounding box center [520, 229] width 9 height 8
radio input "true"
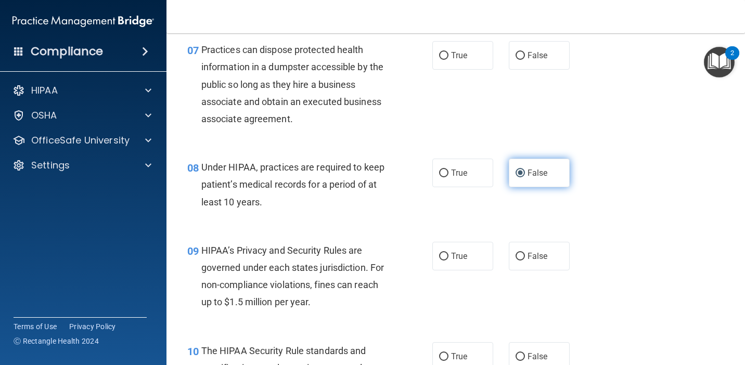
scroll to position [739, 0]
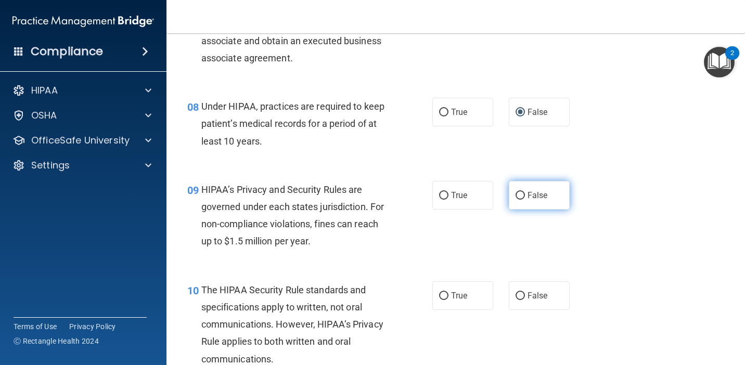
click at [519, 198] on input "False" at bounding box center [520, 196] width 9 height 8
radio input "true"
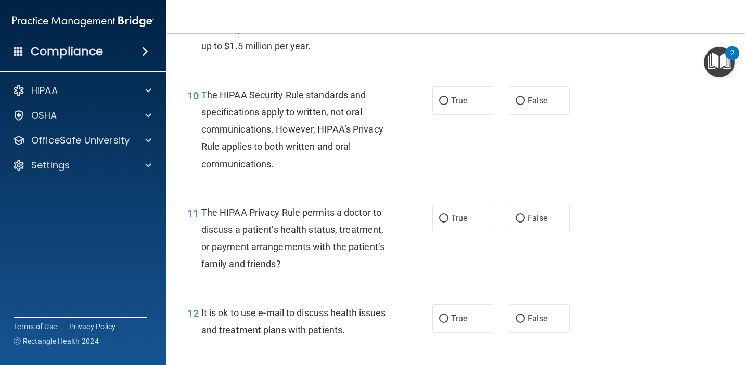
scroll to position [979, 0]
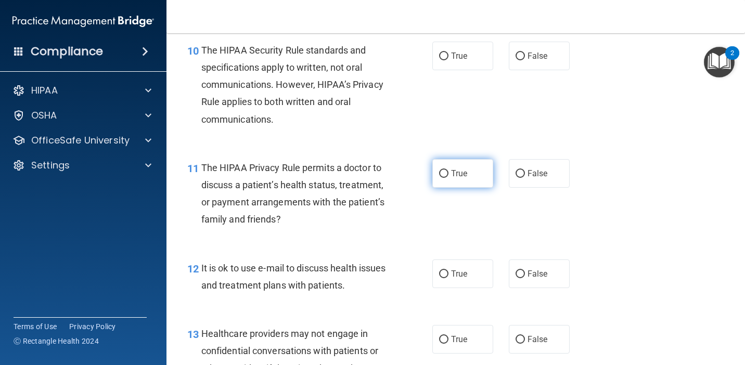
click at [470, 181] on label "True" at bounding box center [462, 173] width 61 height 29
click at [448, 178] on input "True" at bounding box center [443, 174] width 9 height 8
radio input "true"
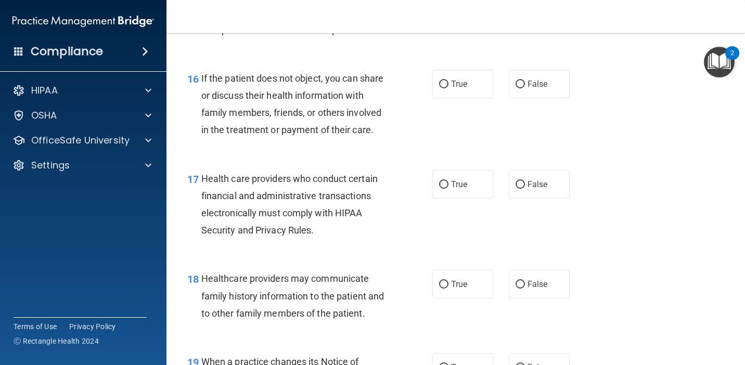
scroll to position [1545, 0]
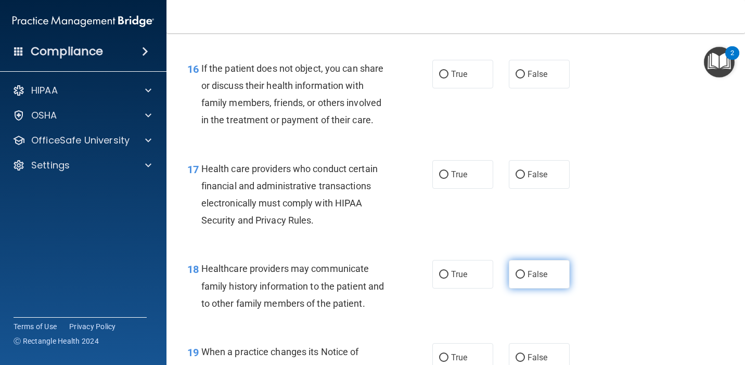
click at [527, 275] on label "False" at bounding box center [539, 274] width 61 height 29
click at [525, 275] on input "False" at bounding box center [520, 275] width 9 height 8
radio input "true"
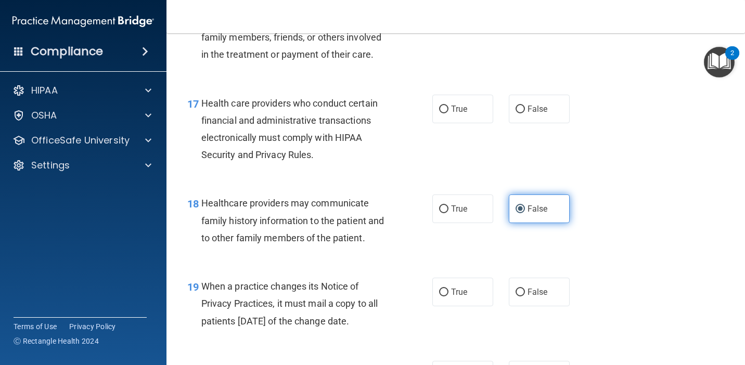
scroll to position [1635, 0]
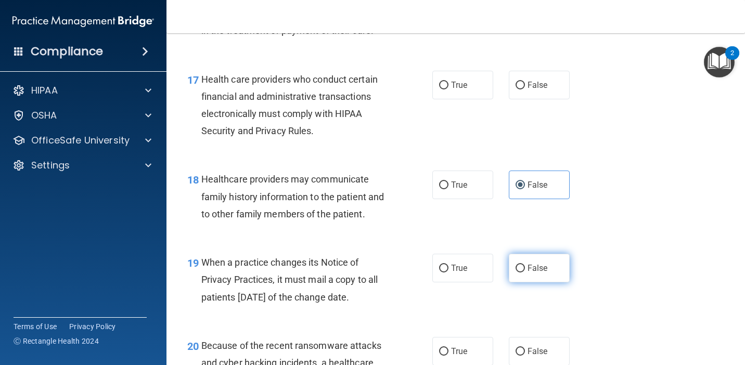
click at [528, 275] on label "False" at bounding box center [539, 268] width 61 height 29
click at [525, 273] on input "False" at bounding box center [520, 269] width 9 height 8
radio input "true"
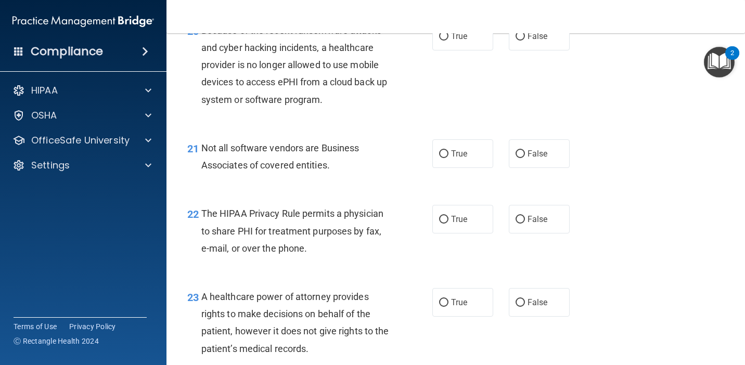
scroll to position [1978, 0]
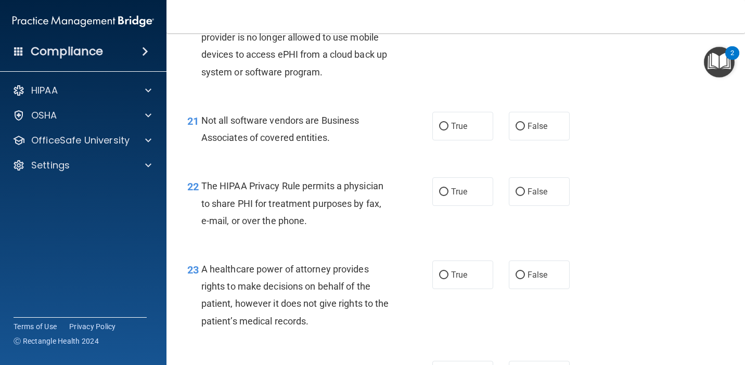
click at [528, 275] on span "False" at bounding box center [538, 275] width 20 height 10
click at [525, 275] on input "False" at bounding box center [520, 276] width 9 height 8
radio input "true"
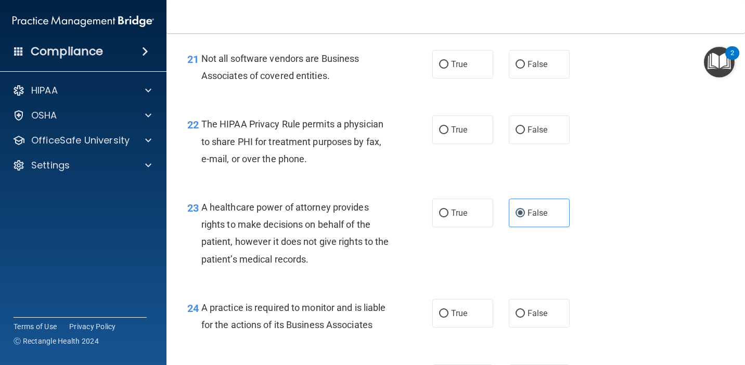
scroll to position [2070, 0]
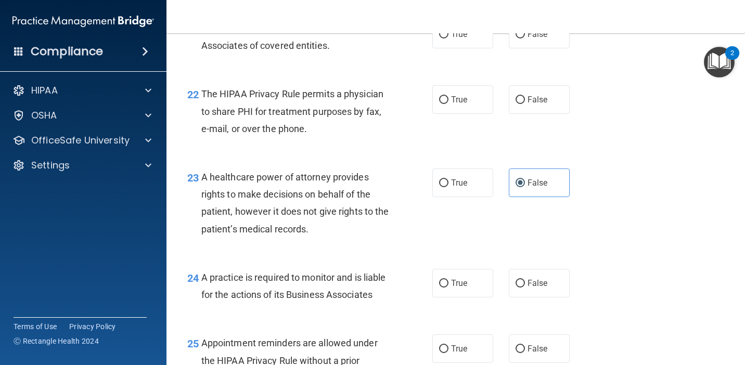
click at [528, 275] on label "False" at bounding box center [539, 283] width 61 height 29
click at [525, 280] on input "False" at bounding box center [520, 284] width 9 height 8
radio input "true"
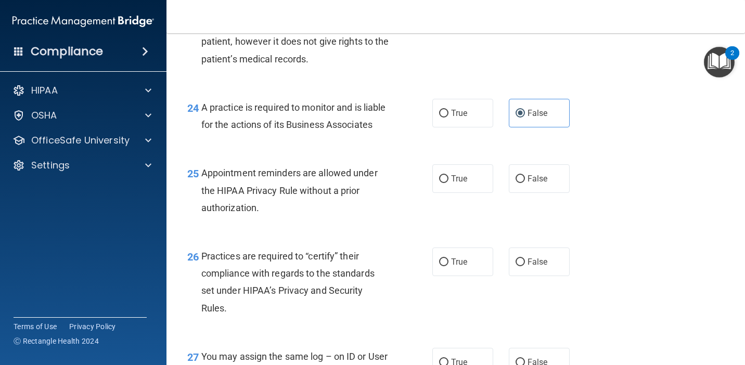
scroll to position [2244, 0]
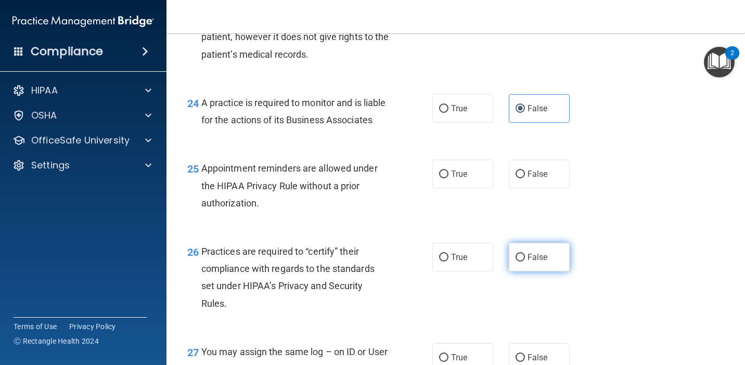
click at [527, 264] on label "False" at bounding box center [539, 257] width 61 height 29
click at [525, 262] on input "False" at bounding box center [520, 258] width 9 height 8
radio input "true"
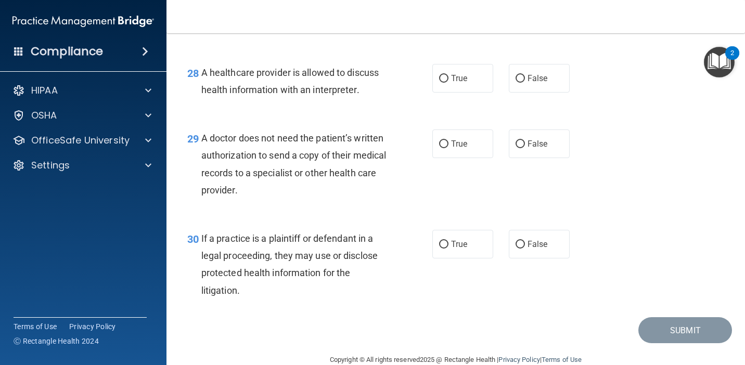
scroll to position [2645, 0]
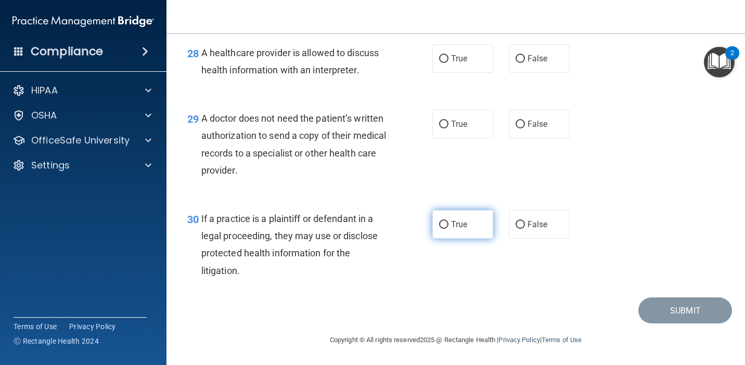
click at [469, 226] on label "True" at bounding box center [462, 224] width 61 height 29
click at [448, 226] on input "True" at bounding box center [443, 225] width 9 height 8
radio input "true"
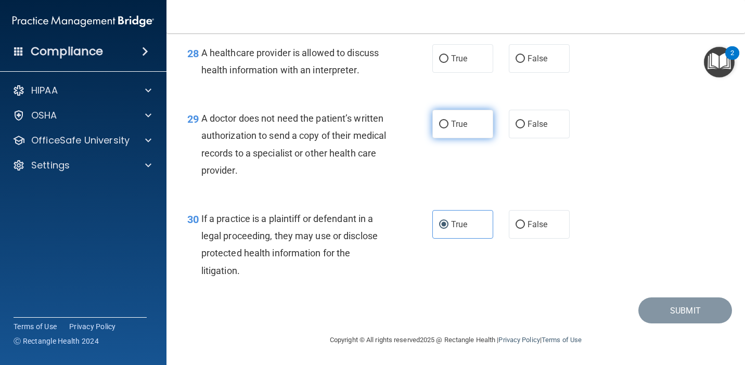
click at [463, 135] on label "True" at bounding box center [462, 124] width 61 height 29
click at [448, 129] on input "True" at bounding box center [443, 125] width 9 height 8
radio input "true"
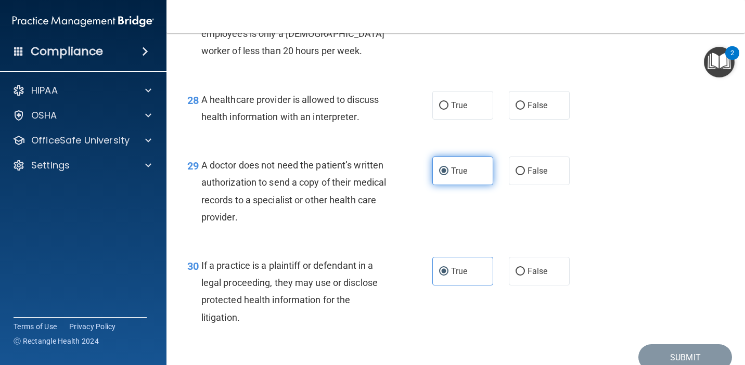
scroll to position [2588, 0]
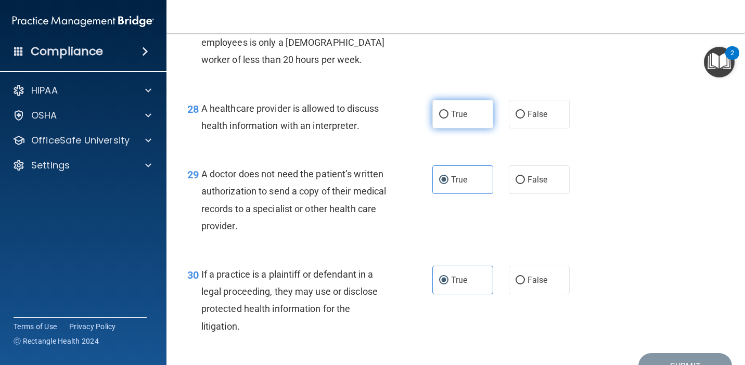
click at [463, 124] on label "True" at bounding box center [462, 114] width 61 height 29
click at [448, 119] on input "True" at bounding box center [443, 115] width 9 height 8
radio input "true"
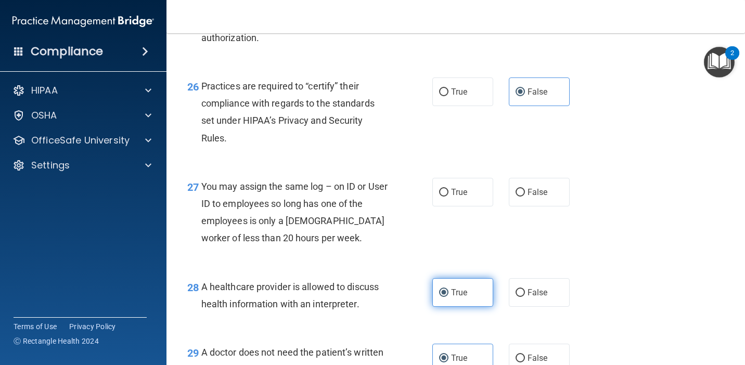
scroll to position [2372, 0]
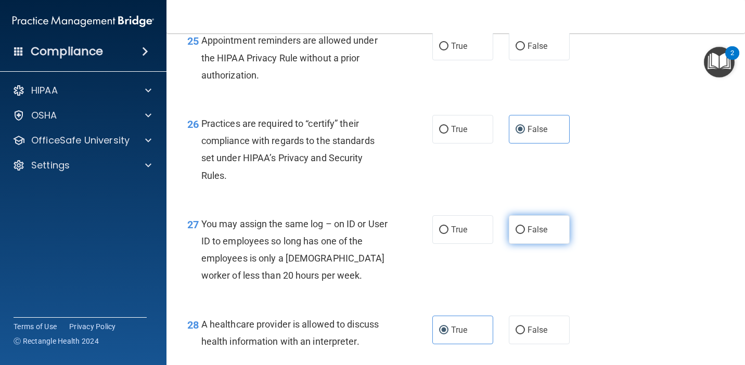
click at [530, 231] on span "False" at bounding box center [538, 230] width 20 height 10
click at [525, 231] on input "False" at bounding box center [520, 230] width 9 height 8
radio input "true"
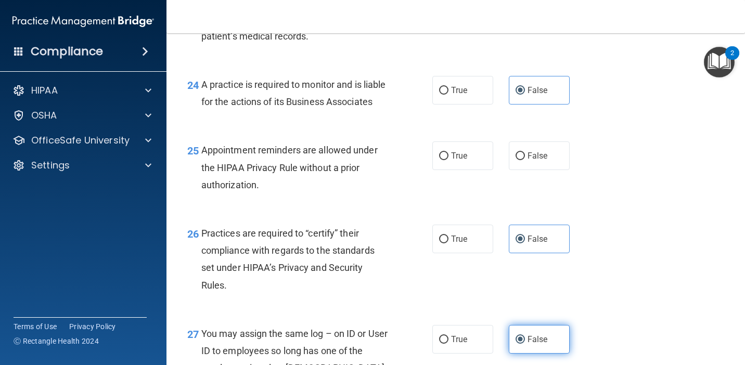
scroll to position [2256, 0]
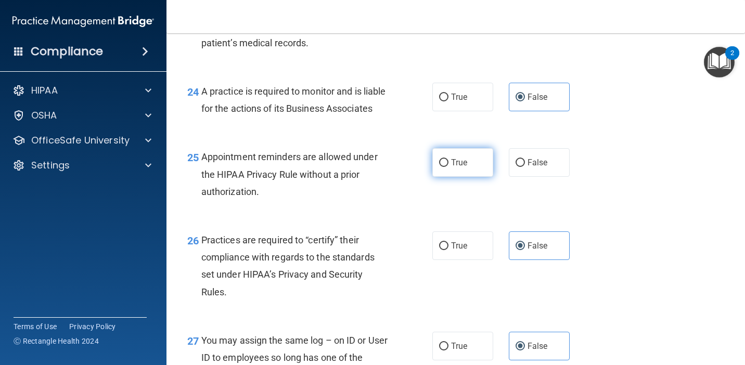
click at [479, 165] on label "True" at bounding box center [462, 162] width 61 height 29
click at [448, 165] on input "True" at bounding box center [443, 163] width 9 height 8
radio input "true"
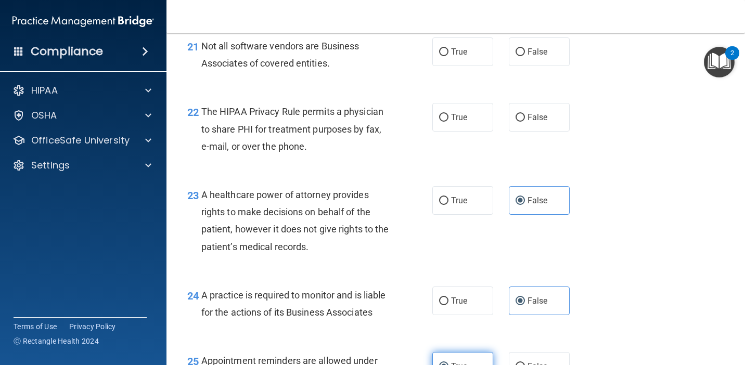
scroll to position [2031, 0]
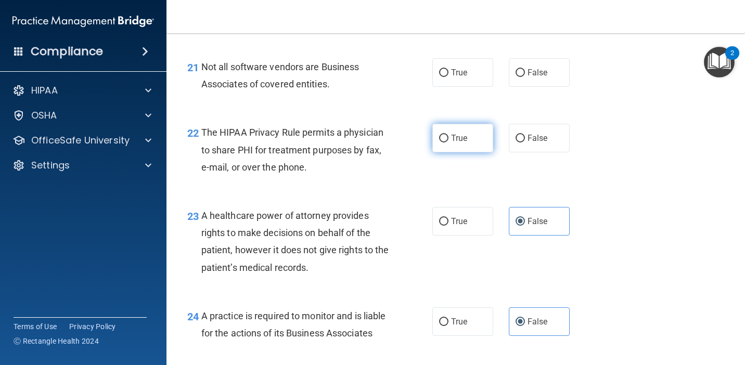
click at [473, 150] on label "True" at bounding box center [462, 138] width 61 height 29
click at [448, 143] on input "True" at bounding box center [443, 139] width 9 height 8
radio input "true"
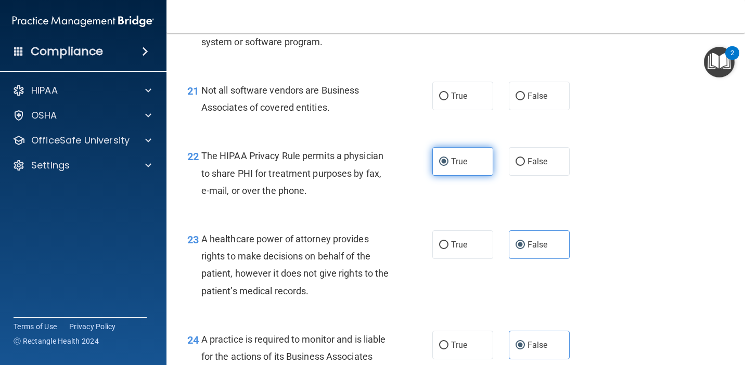
scroll to position [2007, 0]
click at [449, 99] on label "True" at bounding box center [462, 96] width 61 height 29
click at [448, 99] on input "True" at bounding box center [443, 97] width 9 height 8
radio input "true"
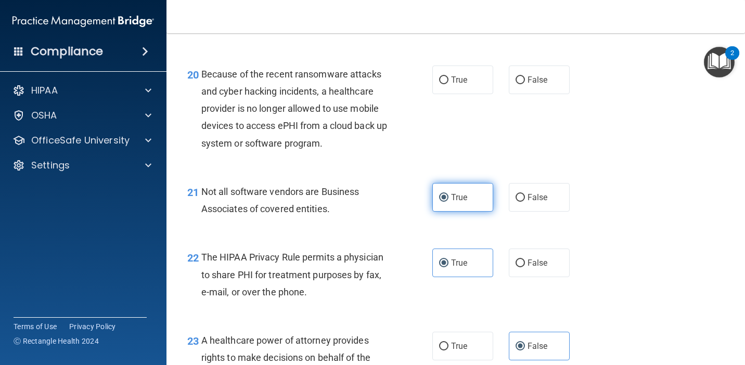
scroll to position [1902, 0]
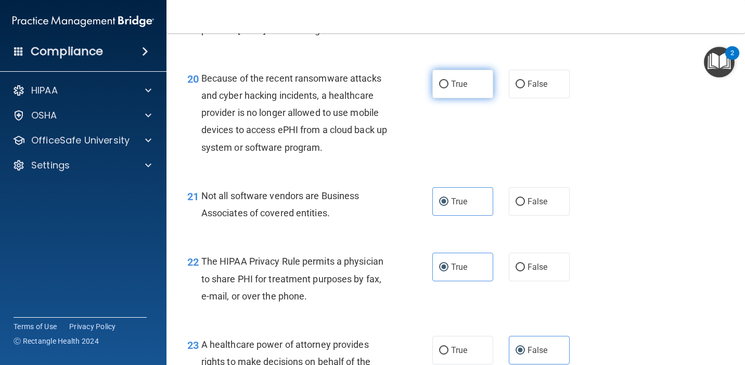
click at [451, 97] on label "True" at bounding box center [462, 84] width 61 height 29
click at [448, 88] on input "True" at bounding box center [443, 85] width 9 height 8
radio input "true"
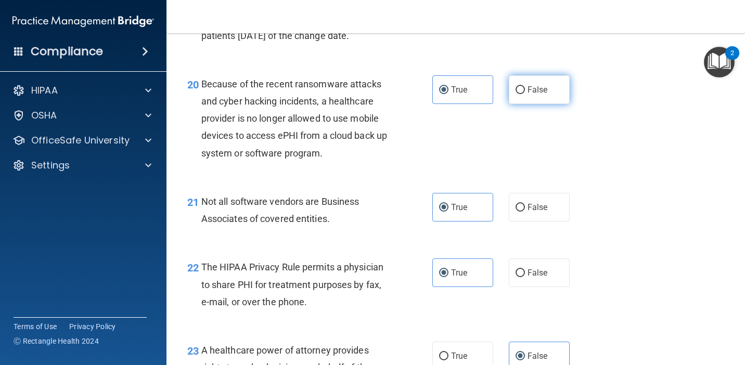
click at [520, 92] on input "False" at bounding box center [520, 90] width 9 height 8
radio input "true"
radio input "false"
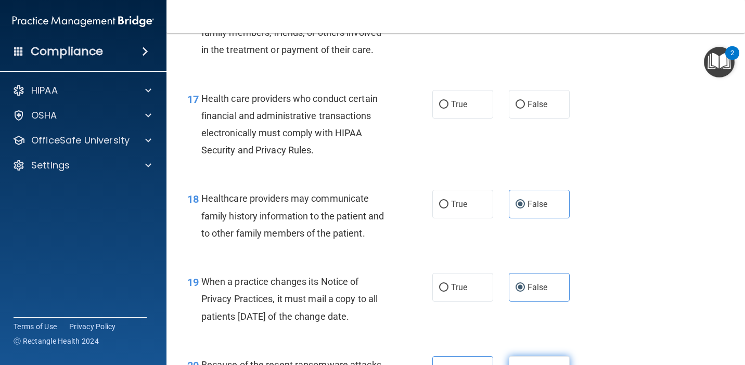
scroll to position [1600, 0]
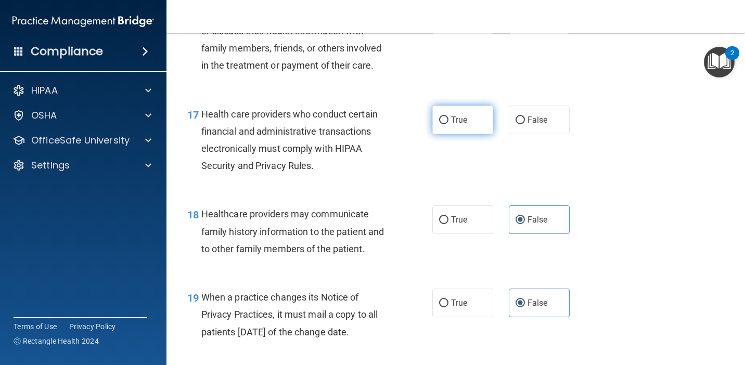
click at [470, 110] on label "True" at bounding box center [462, 120] width 61 height 29
click at [448, 117] on input "True" at bounding box center [443, 121] width 9 height 8
radio input "true"
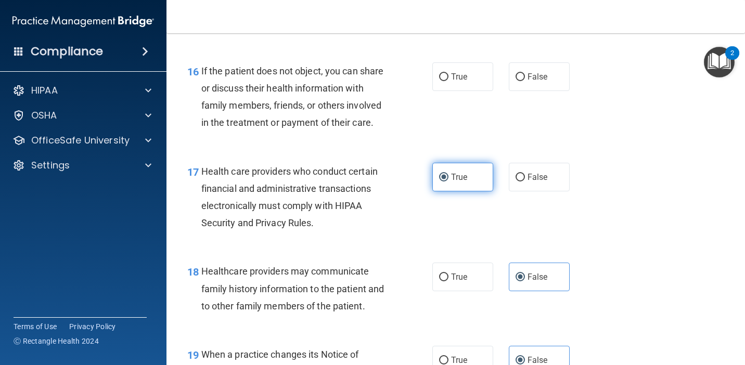
scroll to position [1505, 0]
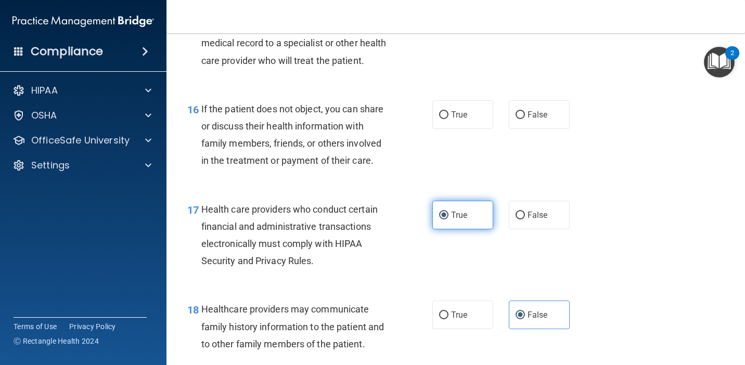
click at [470, 110] on label "True" at bounding box center [462, 114] width 61 height 29
click at [448, 111] on input "True" at bounding box center [443, 115] width 9 height 8
radio input "true"
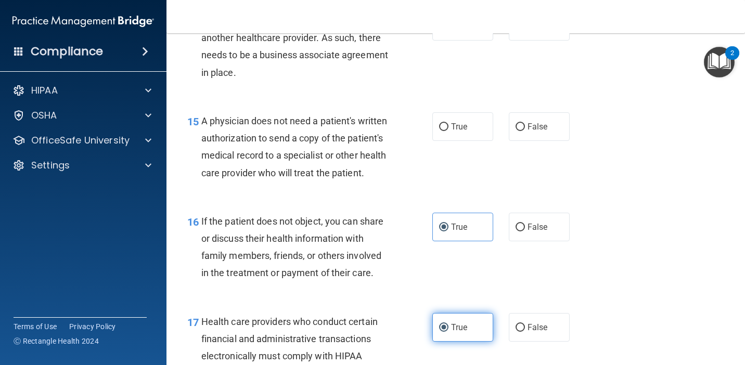
scroll to position [1381, 0]
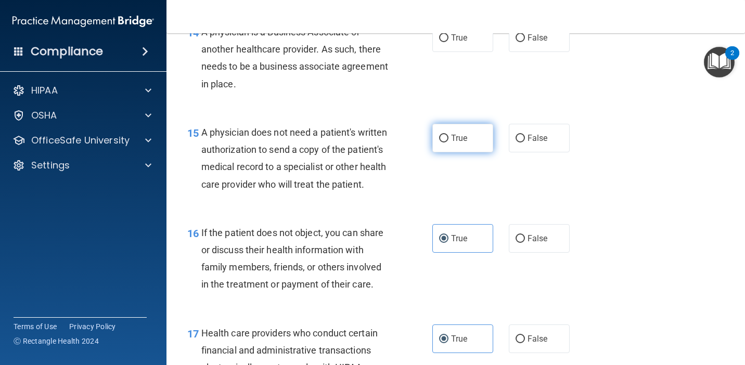
click at [469, 130] on label "True" at bounding box center [462, 138] width 61 height 29
click at [448, 135] on input "True" at bounding box center [443, 139] width 9 height 8
radio input "true"
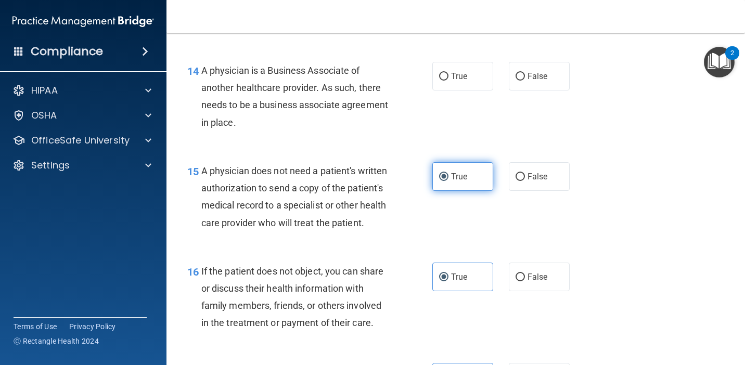
scroll to position [1336, 0]
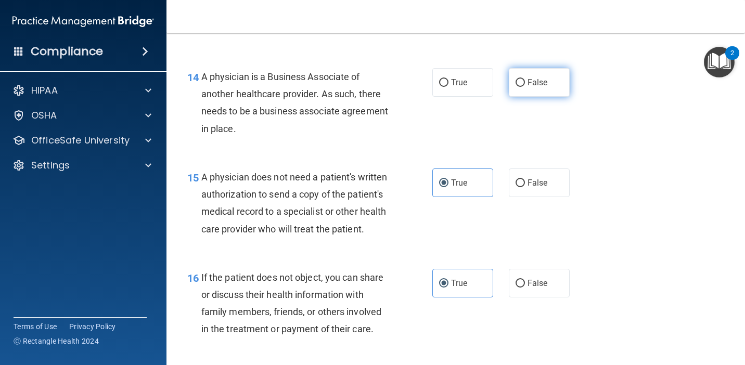
click at [514, 94] on label "False" at bounding box center [539, 82] width 61 height 29
click at [516, 87] on input "False" at bounding box center [520, 83] width 9 height 8
radio input "true"
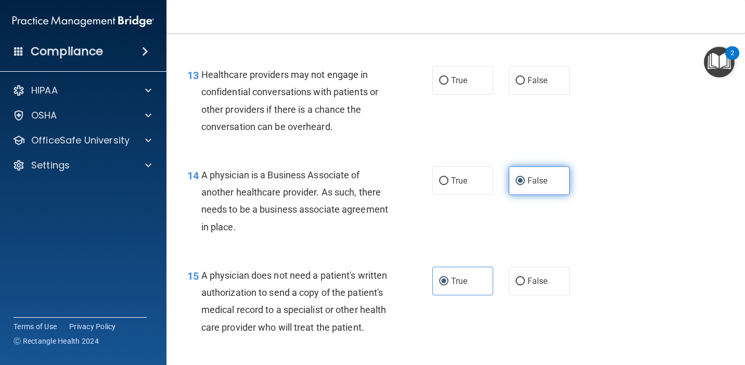
scroll to position [1236, 0]
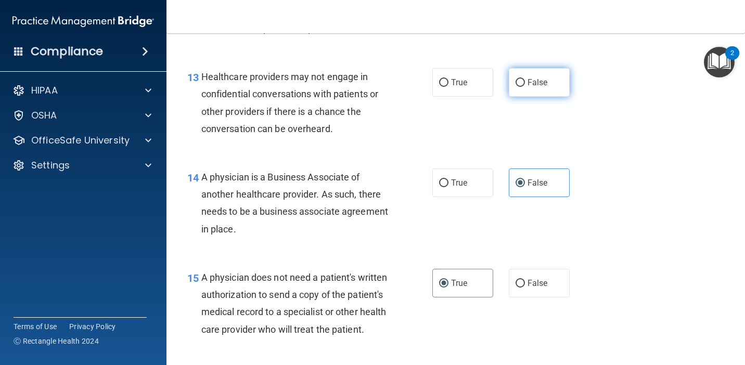
click at [518, 91] on label "False" at bounding box center [539, 82] width 61 height 29
click at [518, 87] on input "False" at bounding box center [520, 83] width 9 height 8
radio input "true"
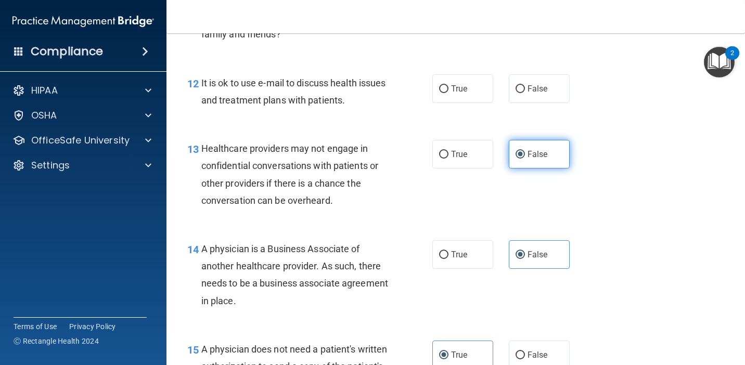
scroll to position [1118, 0]
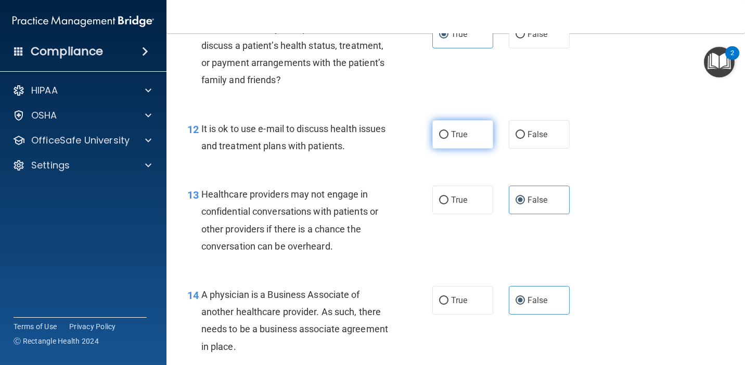
click at [482, 124] on label "True" at bounding box center [462, 134] width 61 height 29
click at [448, 131] on input "True" at bounding box center [443, 135] width 9 height 8
radio input "true"
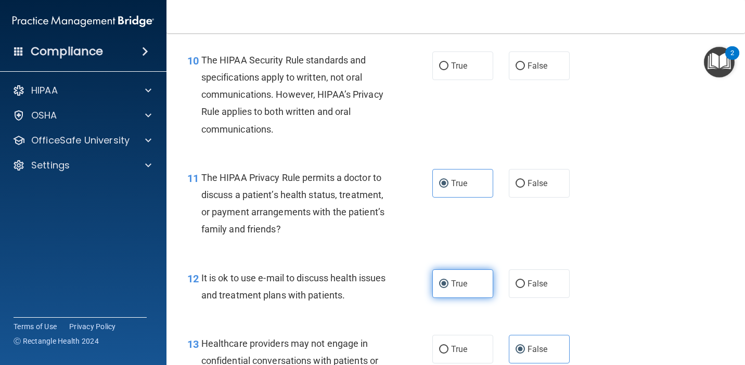
scroll to position [956, 0]
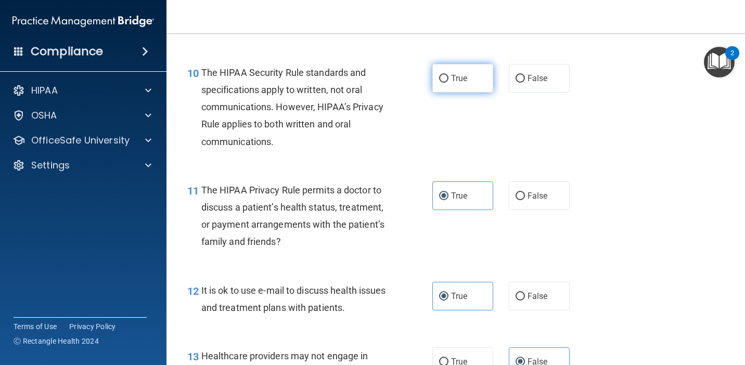
click at [474, 74] on label "True" at bounding box center [462, 78] width 61 height 29
click at [448, 75] on input "True" at bounding box center [443, 79] width 9 height 8
radio input "true"
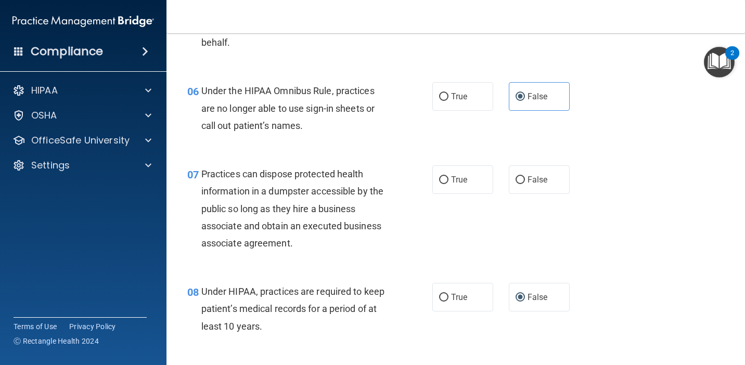
scroll to position [553, 0]
click at [530, 174] on label "False" at bounding box center [539, 180] width 61 height 29
click at [525, 177] on input "False" at bounding box center [520, 181] width 9 height 8
radio input "true"
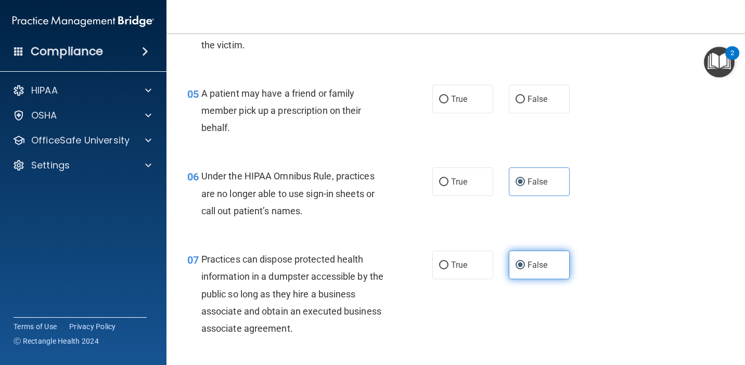
scroll to position [418, 0]
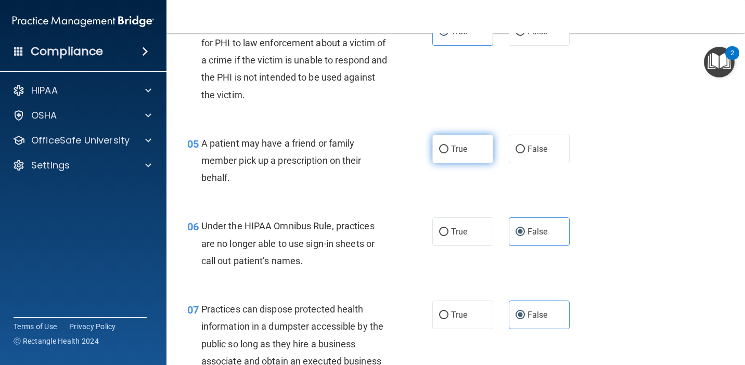
click at [483, 151] on label "True" at bounding box center [462, 149] width 61 height 29
click at [448, 151] on input "True" at bounding box center [443, 150] width 9 height 8
radio input "true"
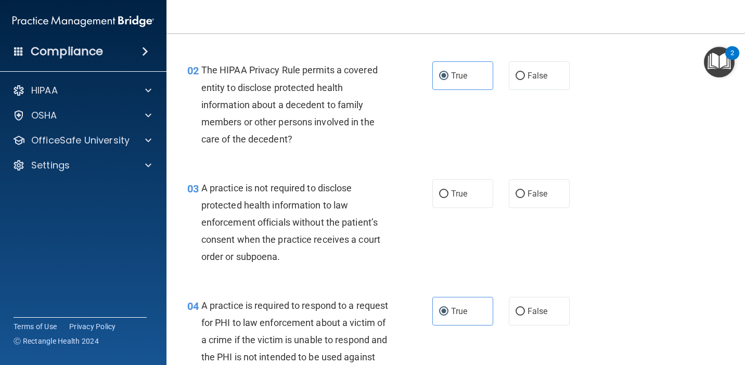
scroll to position [138, 0]
click at [469, 186] on label "True" at bounding box center [462, 194] width 61 height 29
click at [448, 191] on input "True" at bounding box center [443, 195] width 9 height 8
radio input "true"
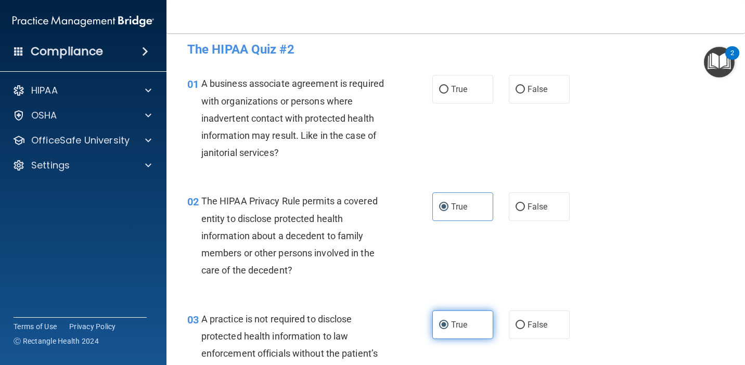
scroll to position [0, 0]
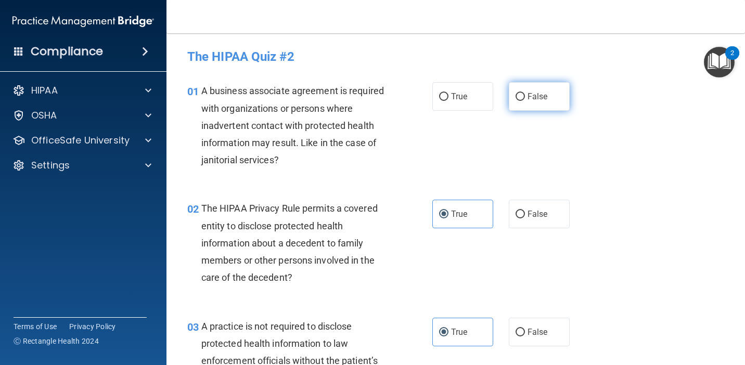
click at [536, 106] on label "False" at bounding box center [539, 96] width 61 height 29
click at [525, 101] on input "False" at bounding box center [520, 97] width 9 height 8
radio input "true"
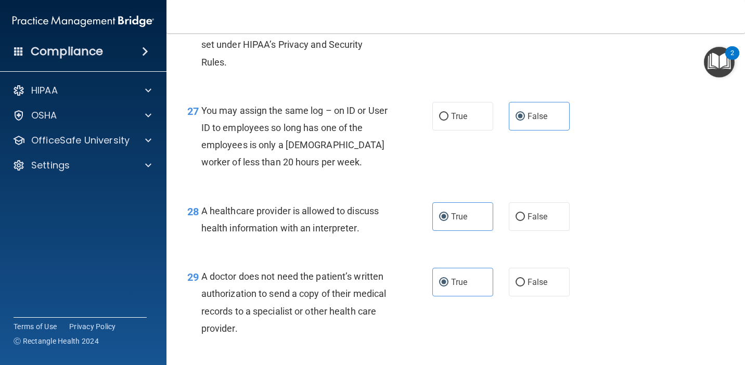
scroll to position [2645, 0]
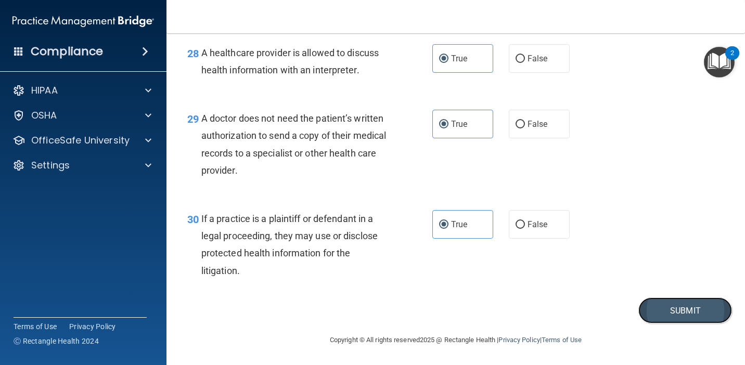
click at [687, 309] on button "Submit" at bounding box center [685, 311] width 94 height 27
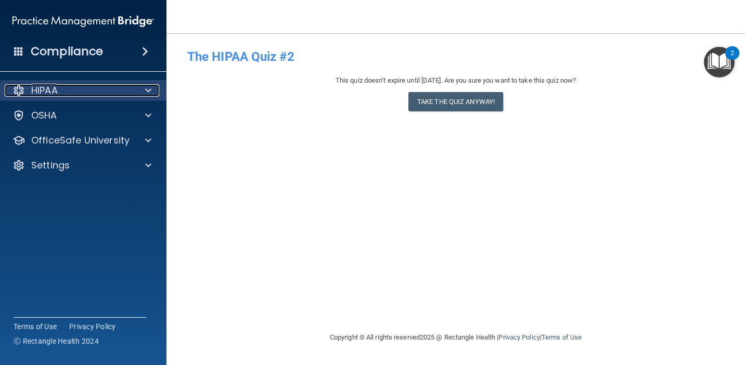
click at [95, 95] on div "HIPAA" at bounding box center [69, 90] width 129 height 12
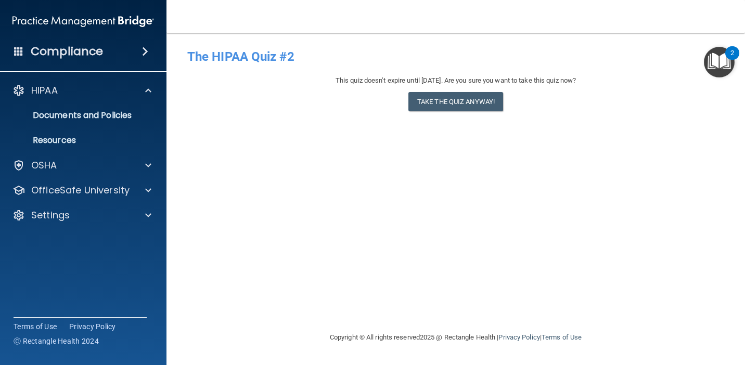
click at [109, 55] on div "Compliance" at bounding box center [83, 51] width 166 height 23
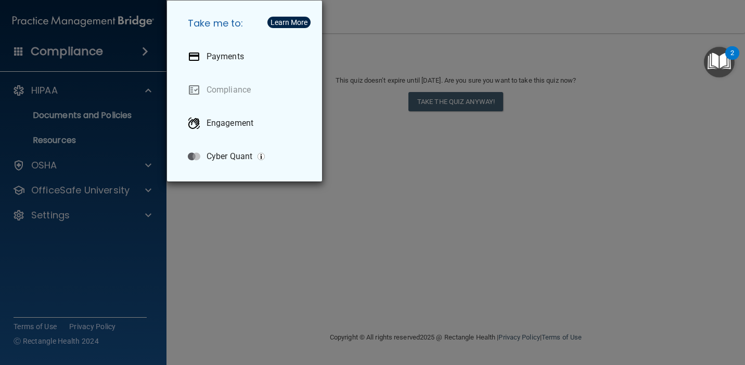
click at [233, 202] on div "Take me to: Payments Compliance Engagement Cyber Quant" at bounding box center [372, 182] width 745 height 365
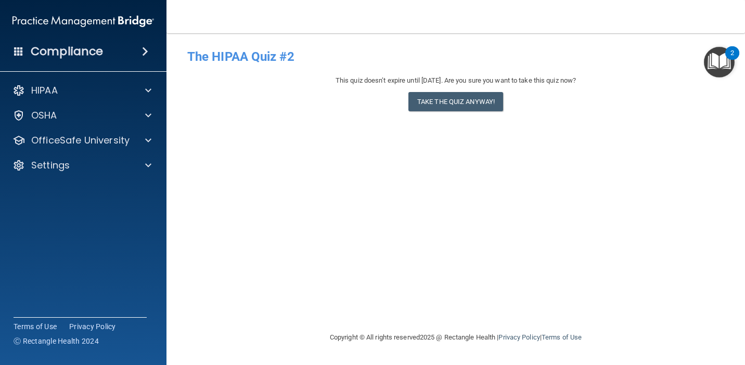
click at [37, 24] on img at bounding box center [83, 21] width 142 height 21
click at [40, 94] on p "HIPAA" at bounding box center [44, 90] width 27 height 12
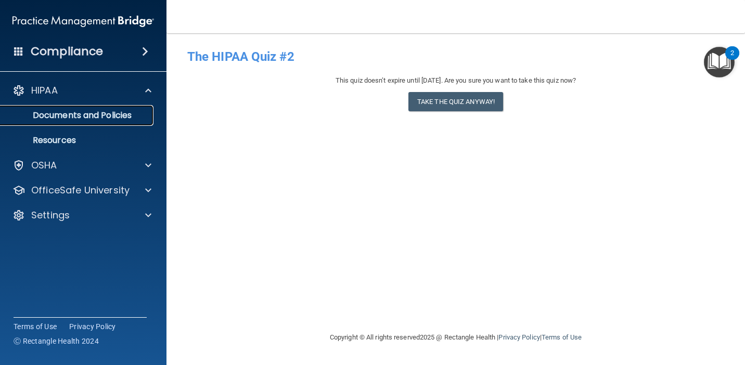
click at [44, 120] on p "Documents and Policies" at bounding box center [78, 115] width 142 height 10
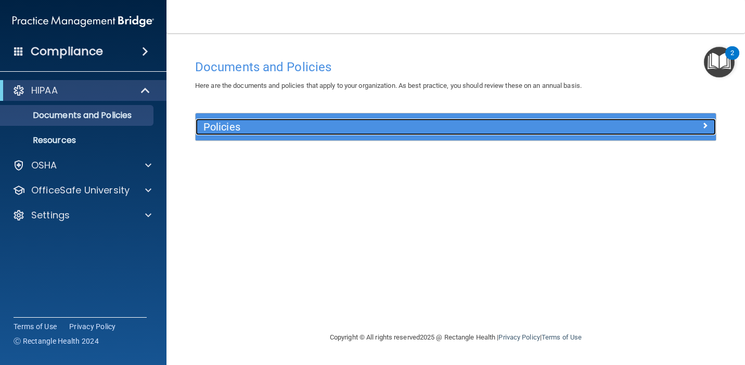
click at [244, 127] on h5 "Policies" at bounding box center [390, 126] width 375 height 11
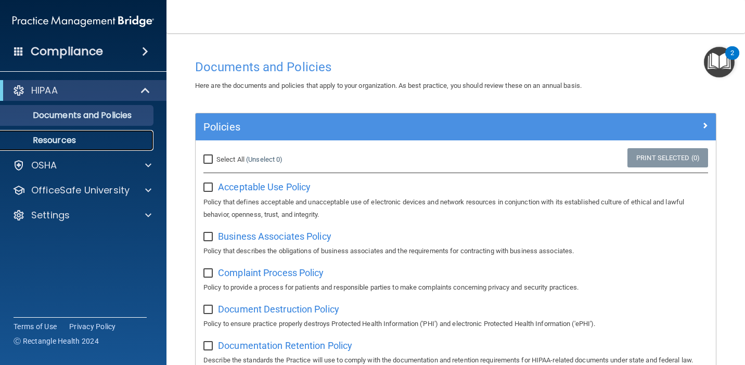
click at [97, 146] on link "Resources" at bounding box center [72, 140] width 164 height 21
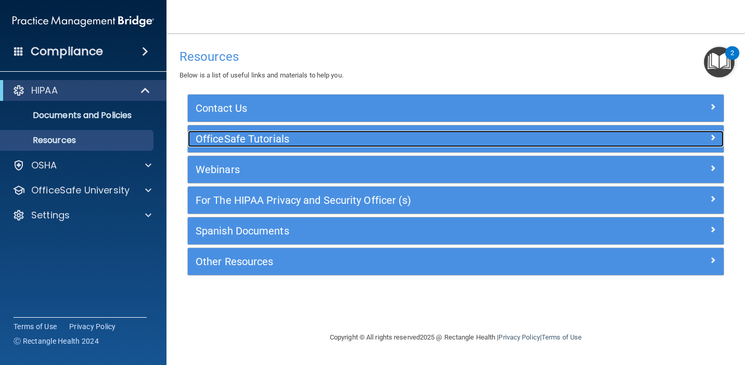
click at [232, 144] on h5 "OfficeSafe Tutorials" at bounding box center [389, 138] width 387 height 11
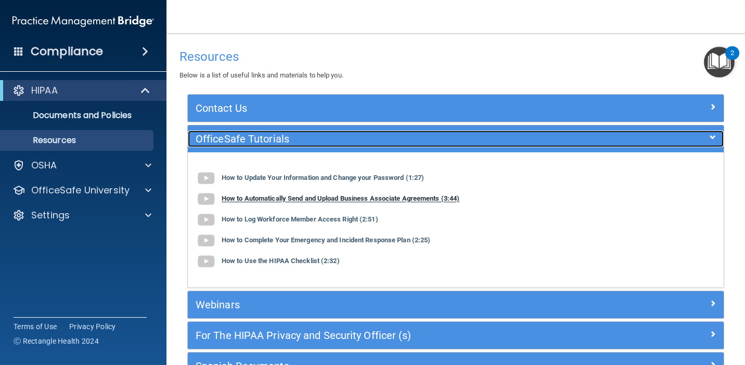
scroll to position [99, 0]
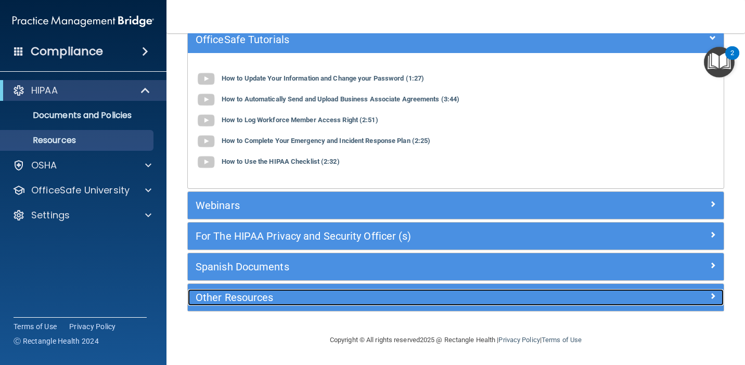
click at [242, 296] on h5 "Other Resources" at bounding box center [389, 297] width 387 height 11
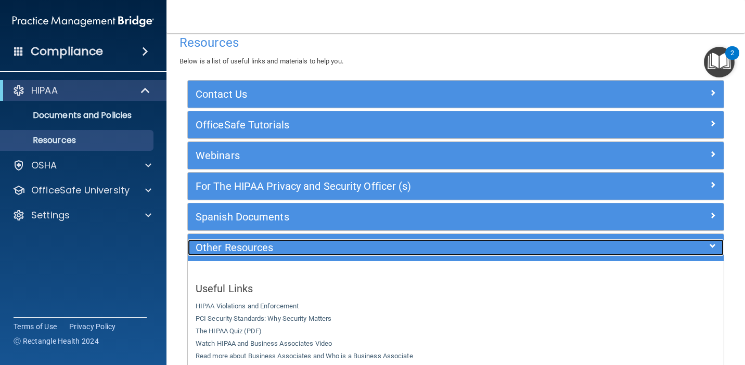
scroll to position [0, 0]
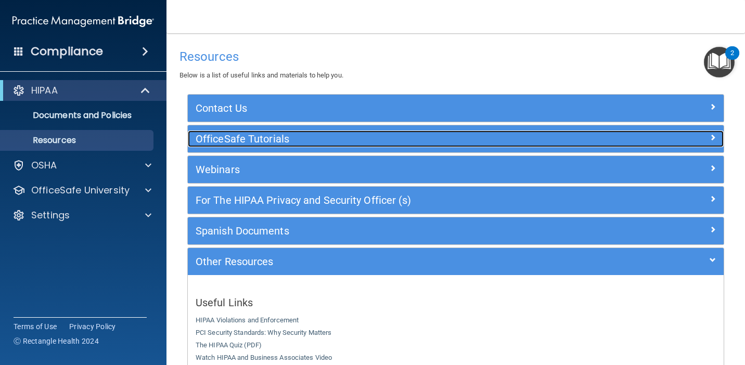
click at [245, 142] on h5 "OfficeSafe Tutorials" at bounding box center [389, 138] width 387 height 11
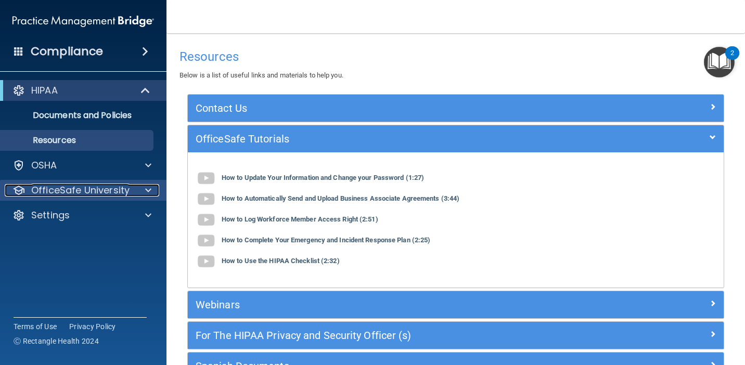
click at [83, 194] on p "OfficeSafe University" at bounding box center [80, 190] width 98 height 12
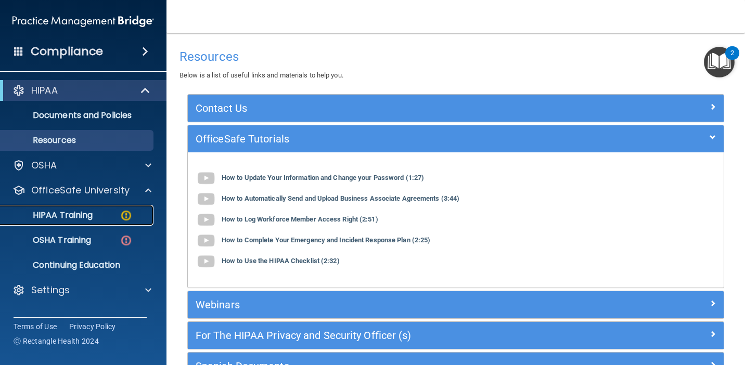
click at [83, 216] on p "HIPAA Training" at bounding box center [50, 215] width 86 height 10
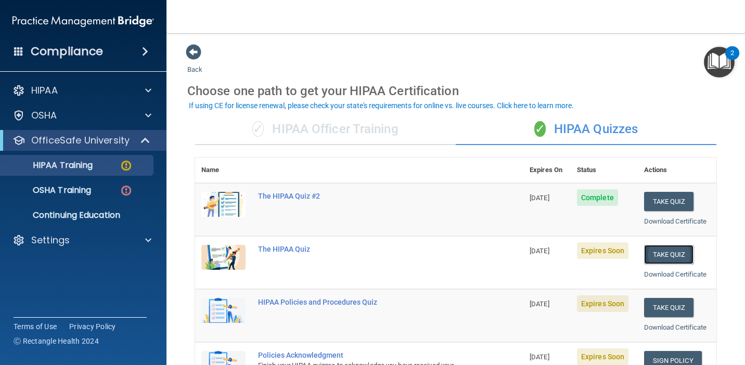
click at [663, 254] on button "Take Quiz" at bounding box center [669, 254] width 50 height 19
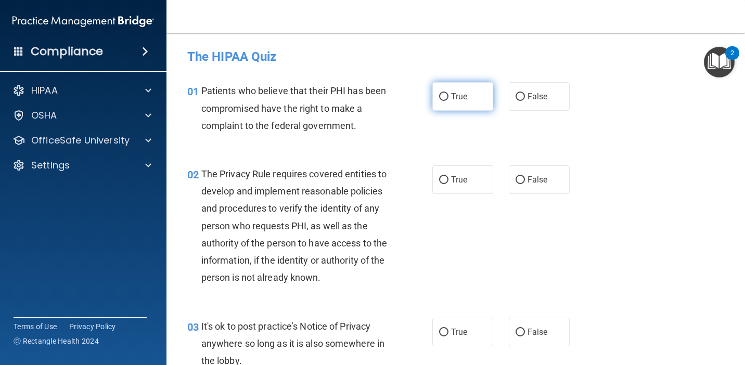
click at [466, 98] on span "True" at bounding box center [459, 97] width 16 height 10
click at [448, 98] on input "True" at bounding box center [443, 97] width 9 height 8
radio input "true"
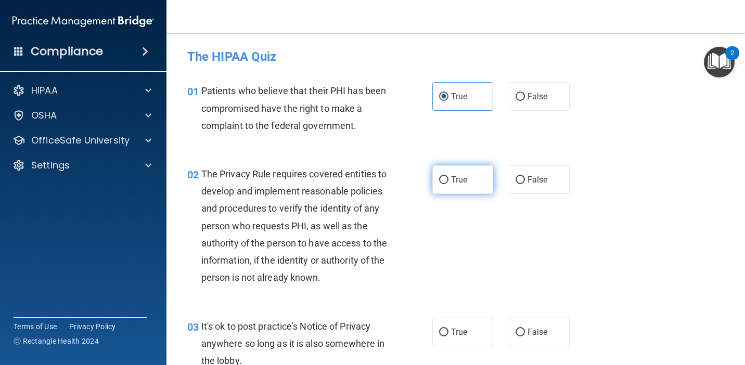
click at [464, 180] on span "True" at bounding box center [459, 180] width 16 height 10
click at [448, 180] on input "True" at bounding box center [443, 180] width 9 height 8
radio input "true"
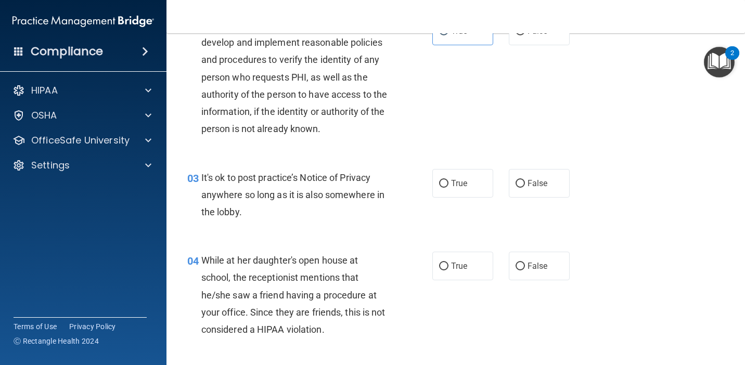
scroll to position [214, 0]
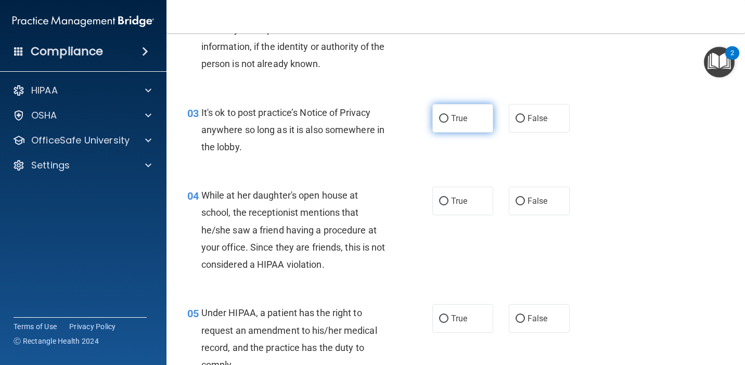
click at [468, 117] on label "True" at bounding box center [462, 118] width 61 height 29
click at [448, 117] on input "True" at bounding box center [443, 119] width 9 height 8
radio input "true"
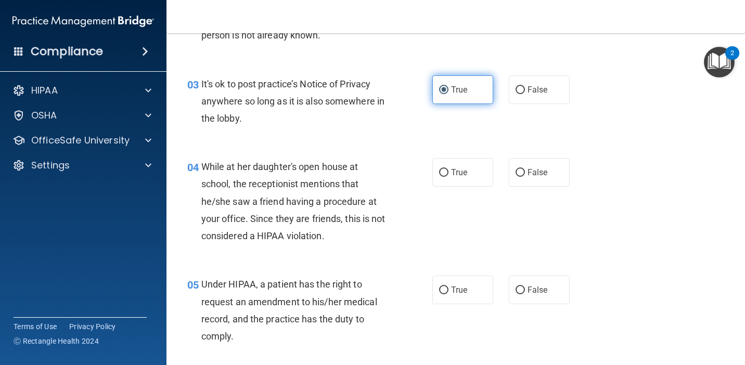
scroll to position [257, 0]
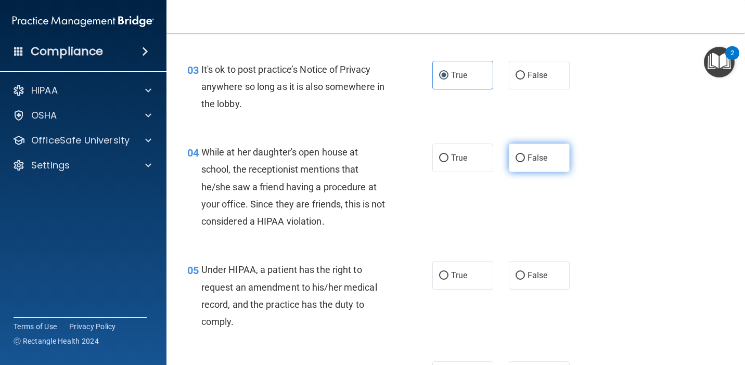
click at [520, 147] on label "False" at bounding box center [539, 158] width 61 height 29
click at [520, 155] on input "False" at bounding box center [520, 159] width 9 height 8
radio input "true"
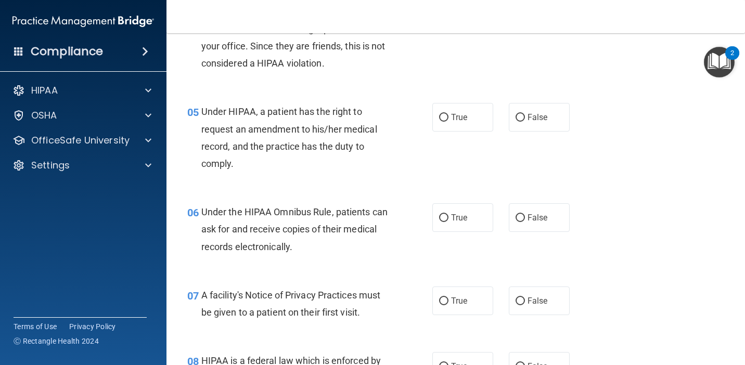
scroll to position [419, 0]
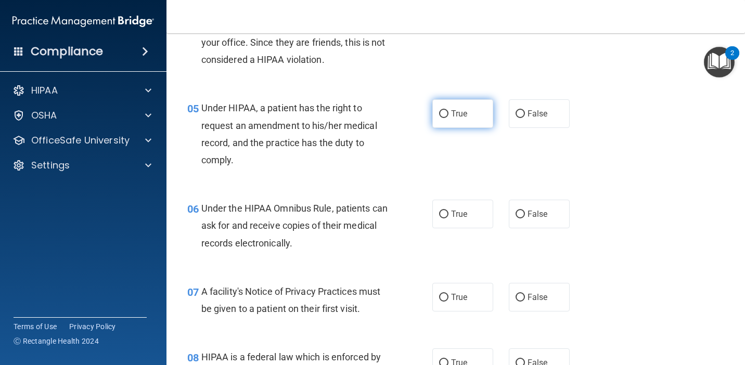
click at [454, 123] on label "True" at bounding box center [462, 113] width 61 height 29
click at [448, 118] on input "True" at bounding box center [443, 114] width 9 height 8
radio input "true"
click at [471, 217] on label "True" at bounding box center [462, 214] width 61 height 29
click at [448, 217] on input "True" at bounding box center [443, 215] width 9 height 8
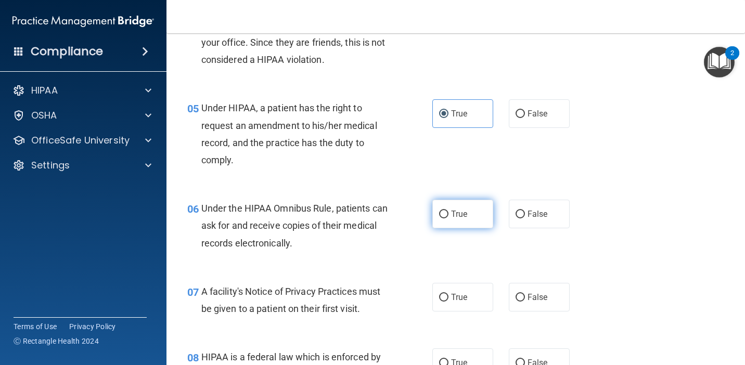
radio input "true"
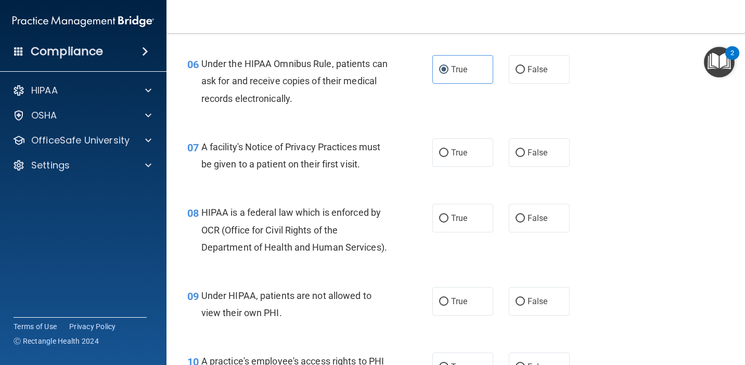
scroll to position [565, 0]
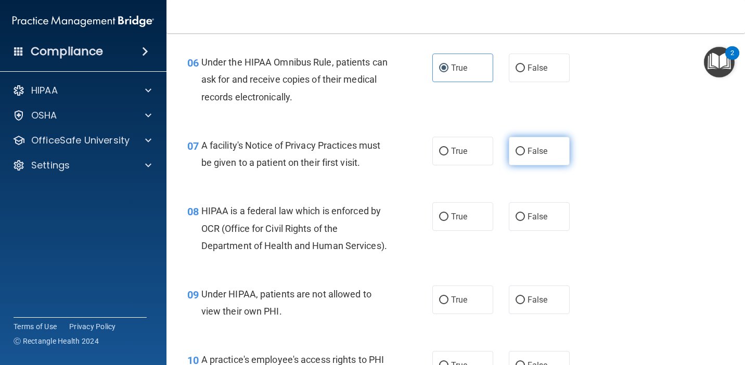
click at [523, 148] on input "False" at bounding box center [520, 152] width 9 height 8
radio input "true"
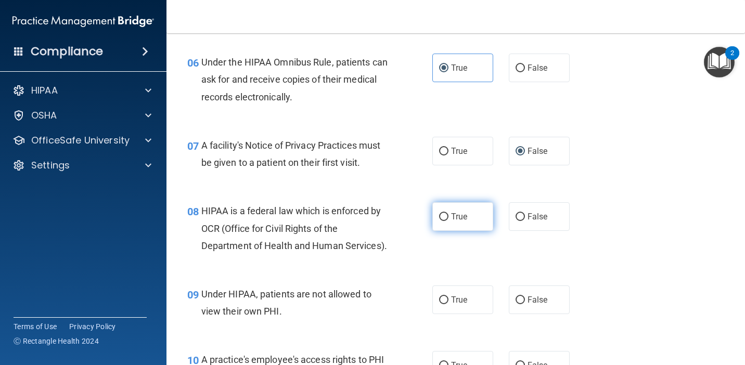
click at [470, 214] on label "True" at bounding box center [462, 216] width 61 height 29
click at [448, 214] on input "True" at bounding box center [443, 217] width 9 height 8
radio input "true"
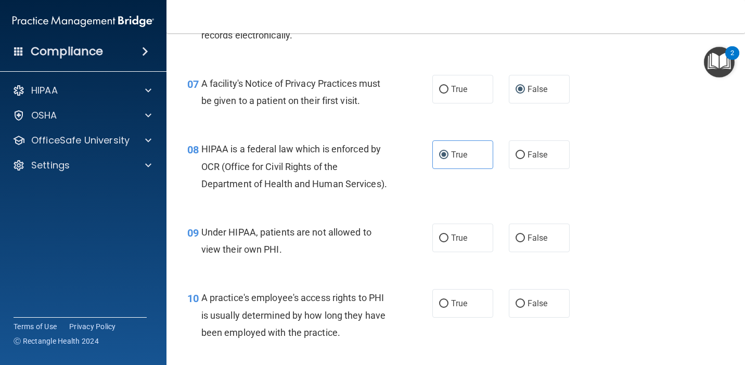
scroll to position [633, 0]
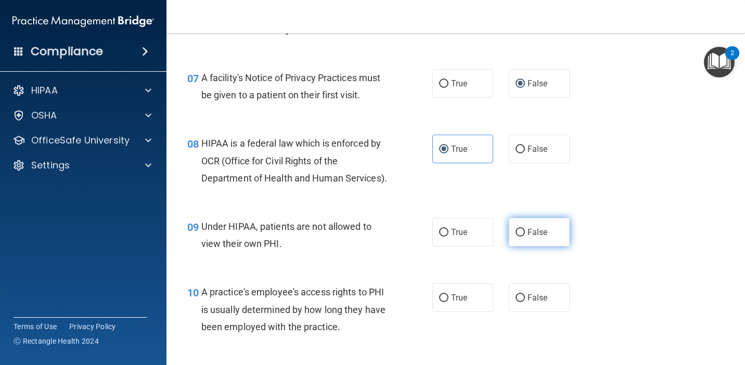
click at [522, 236] on input "False" at bounding box center [520, 233] width 9 height 8
radio input "true"
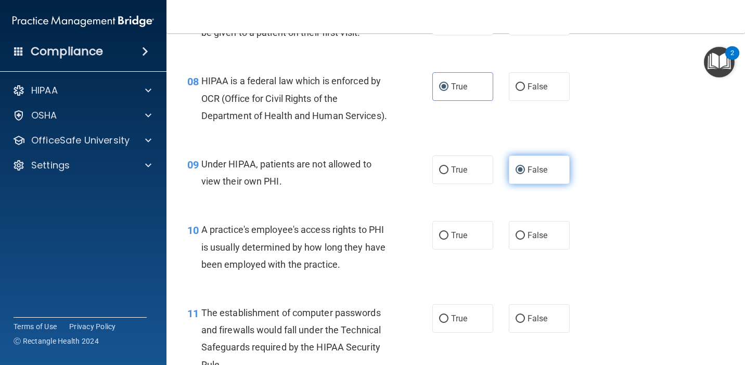
scroll to position [696, 0]
click at [522, 236] on input "False" at bounding box center [520, 235] width 9 height 8
radio input "true"
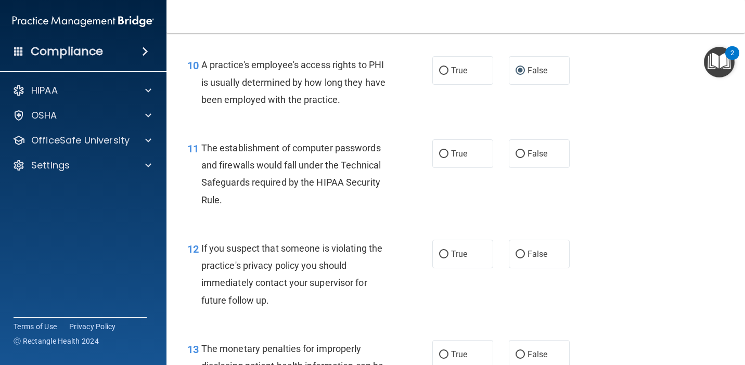
scroll to position [861, 0]
click at [450, 153] on label "True" at bounding box center [462, 152] width 61 height 29
click at [448, 153] on input "True" at bounding box center [443, 153] width 9 height 8
radio input "true"
click at [459, 252] on span "True" at bounding box center [459, 253] width 16 height 10
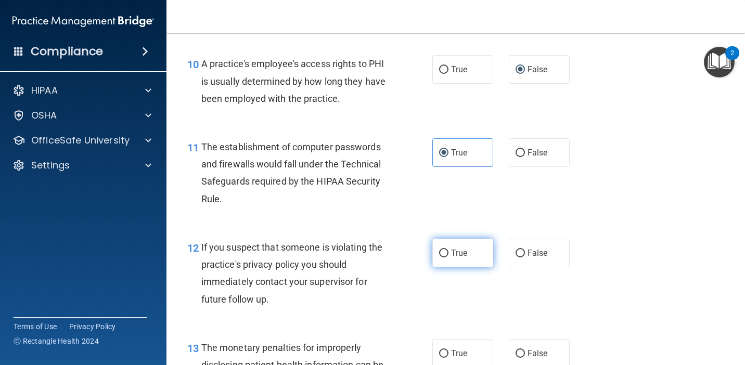
click at [448, 252] on input "True" at bounding box center [443, 254] width 9 height 8
radio input "true"
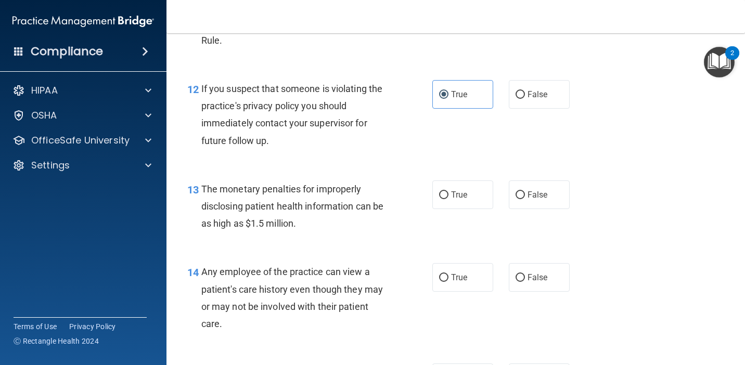
scroll to position [1117, 0]
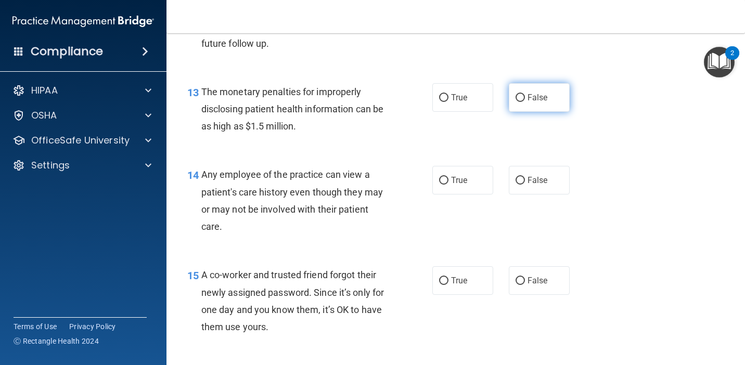
click at [523, 104] on label "False" at bounding box center [539, 97] width 61 height 29
click at [523, 102] on input "False" at bounding box center [520, 98] width 9 height 8
radio input "true"
click at [530, 183] on span "False" at bounding box center [538, 180] width 20 height 10
click at [525, 183] on input "False" at bounding box center [520, 181] width 9 height 8
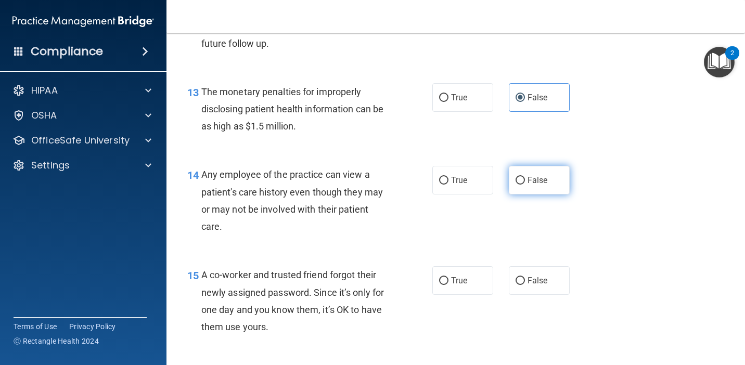
radio input "true"
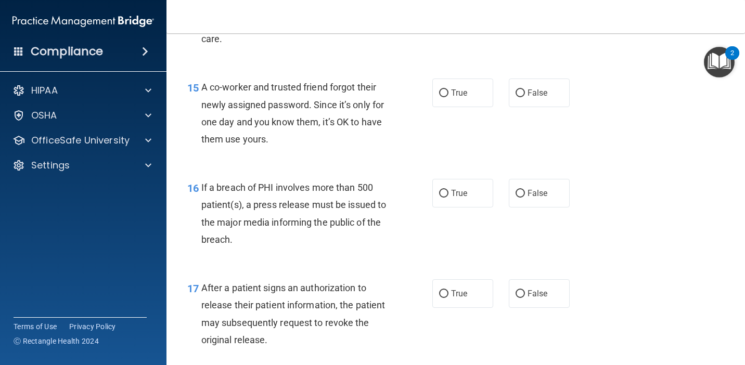
scroll to position [1307, 0]
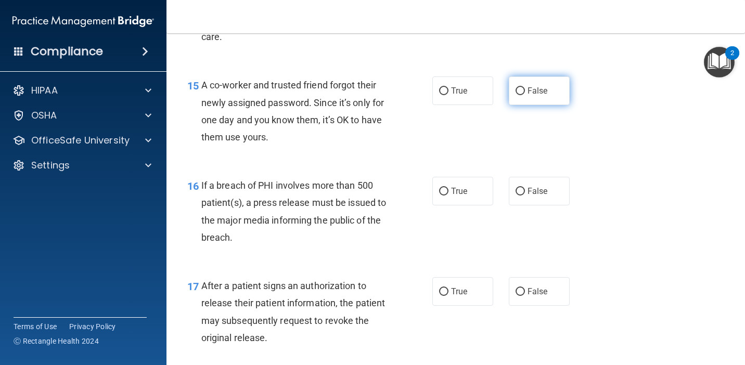
click at [536, 93] on span "False" at bounding box center [538, 91] width 20 height 10
click at [525, 93] on input "False" at bounding box center [520, 91] width 9 height 8
radio input "true"
click at [453, 190] on span "True" at bounding box center [459, 191] width 16 height 10
click at [448, 190] on input "True" at bounding box center [443, 192] width 9 height 8
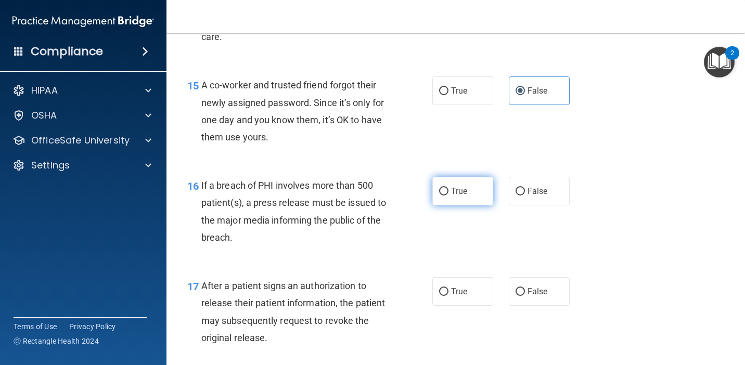
radio input "true"
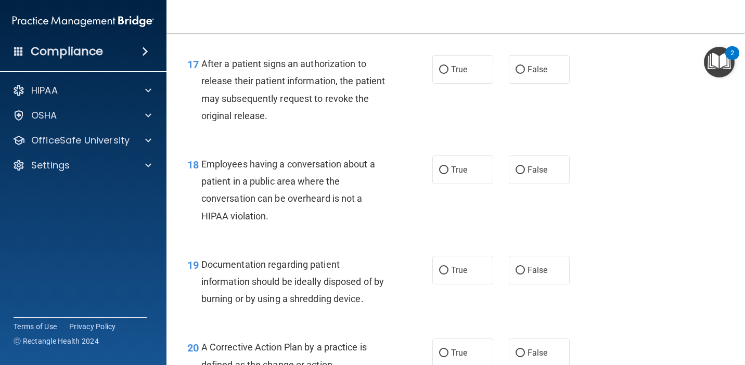
scroll to position [1532, 0]
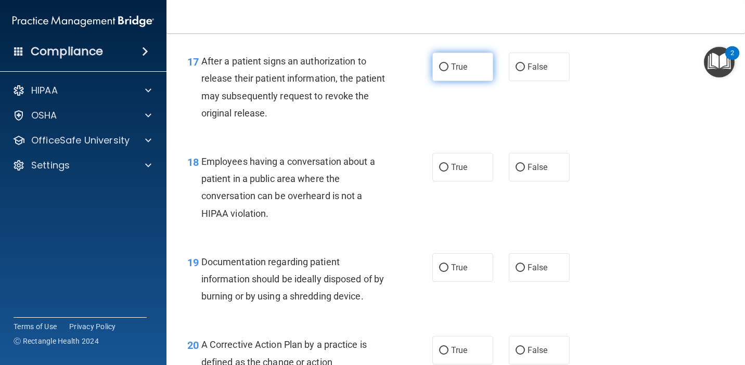
click at [466, 70] on span "True" at bounding box center [459, 67] width 16 height 10
click at [448, 70] on input "True" at bounding box center [443, 67] width 9 height 8
radio input "true"
click at [542, 160] on label "False" at bounding box center [539, 167] width 61 height 29
click at [525, 164] on input "False" at bounding box center [520, 168] width 9 height 8
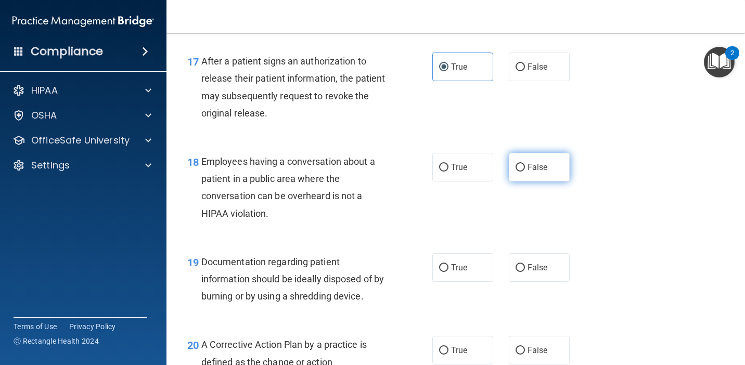
radio input "true"
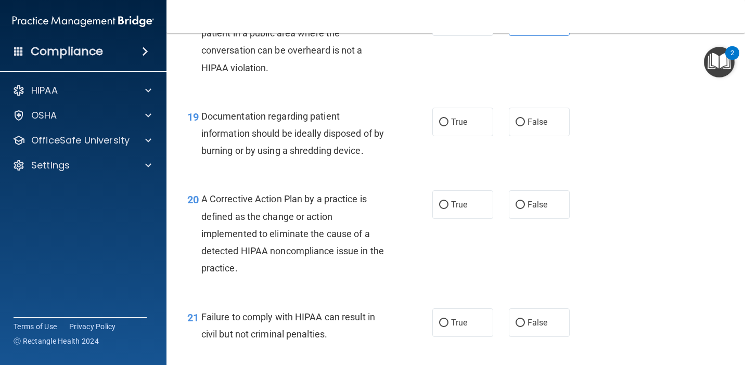
scroll to position [1678, 0]
click at [451, 114] on label "True" at bounding box center [462, 121] width 61 height 29
click at [448, 118] on input "True" at bounding box center [443, 122] width 9 height 8
radio input "true"
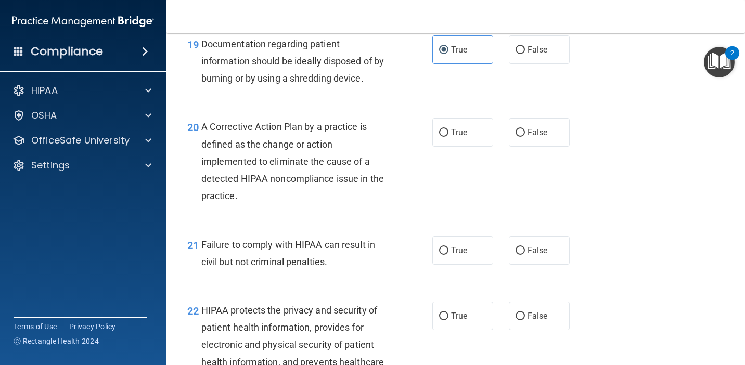
scroll to position [1740, 0]
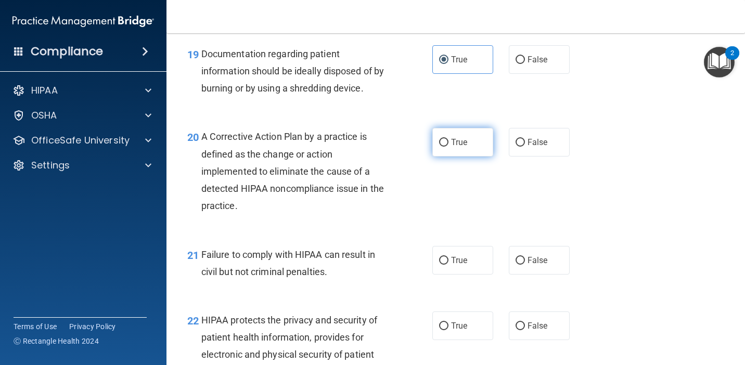
click at [468, 151] on label "True" at bounding box center [462, 142] width 61 height 29
click at [448, 147] on input "True" at bounding box center [443, 143] width 9 height 8
radio input "true"
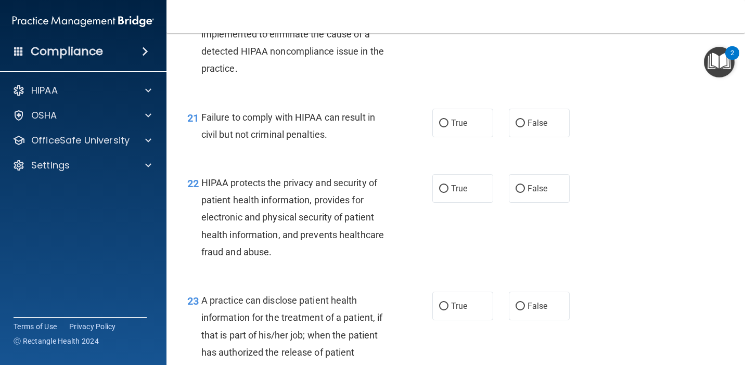
scroll to position [1880, 0]
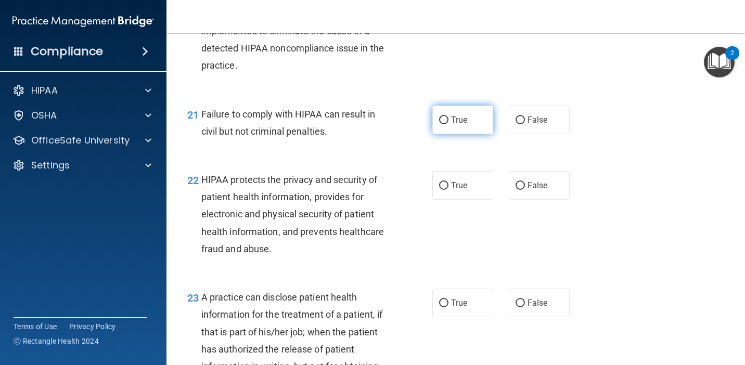
click at [456, 122] on span "True" at bounding box center [459, 120] width 16 height 10
click at [448, 122] on input "True" at bounding box center [443, 121] width 9 height 8
radio input "true"
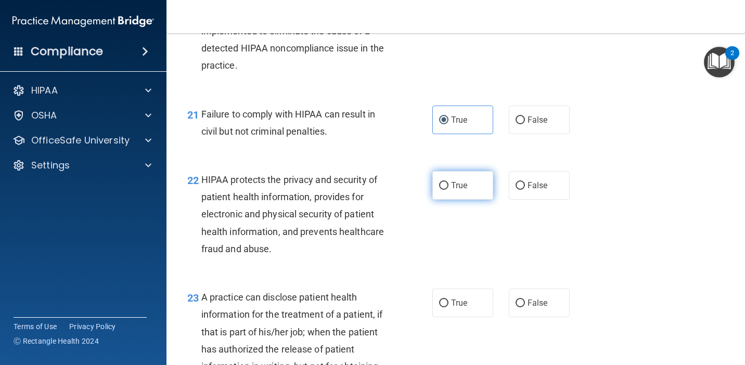
click at [458, 182] on span "True" at bounding box center [459, 186] width 16 height 10
click at [448, 182] on input "True" at bounding box center [443, 186] width 9 height 8
radio input "true"
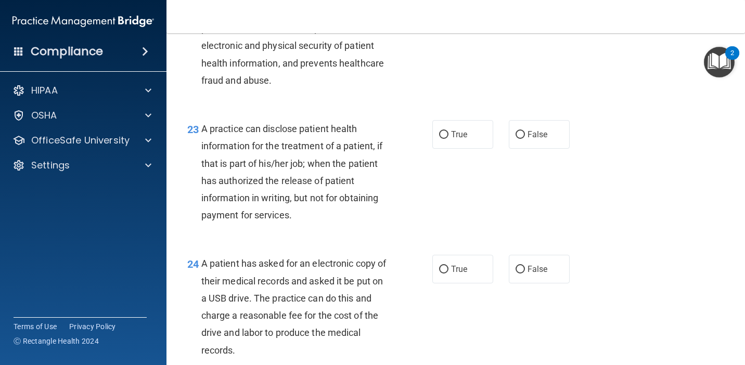
scroll to position [2050, 0]
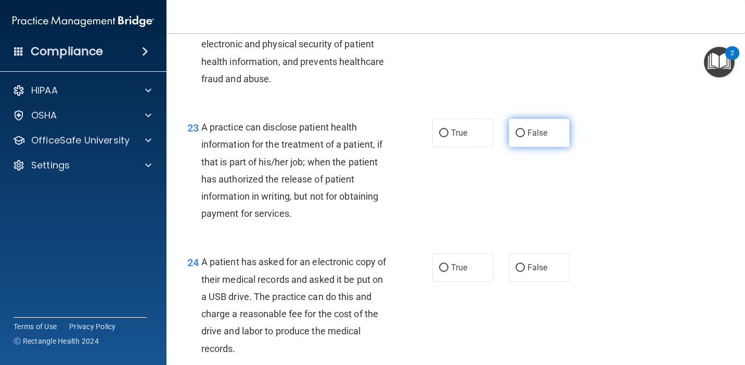
click at [532, 136] on span "False" at bounding box center [538, 133] width 20 height 10
click at [525, 136] on input "False" at bounding box center [520, 134] width 9 height 8
radio input "true"
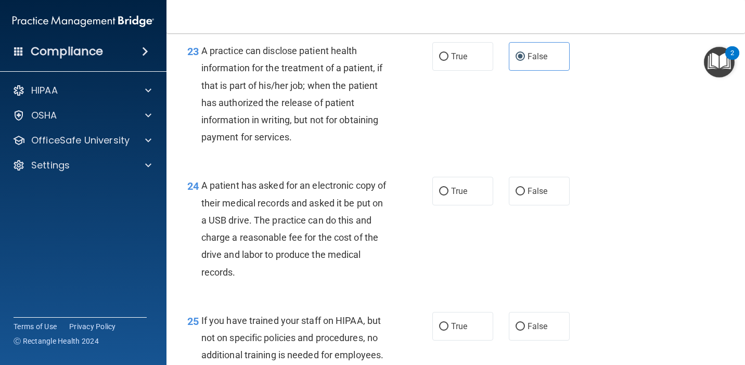
scroll to position [2128, 0]
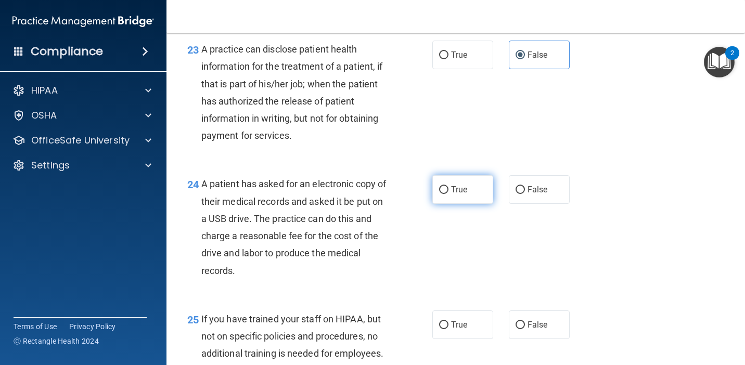
click at [454, 193] on span "True" at bounding box center [459, 190] width 16 height 10
click at [448, 193] on input "True" at bounding box center [443, 190] width 9 height 8
radio input "true"
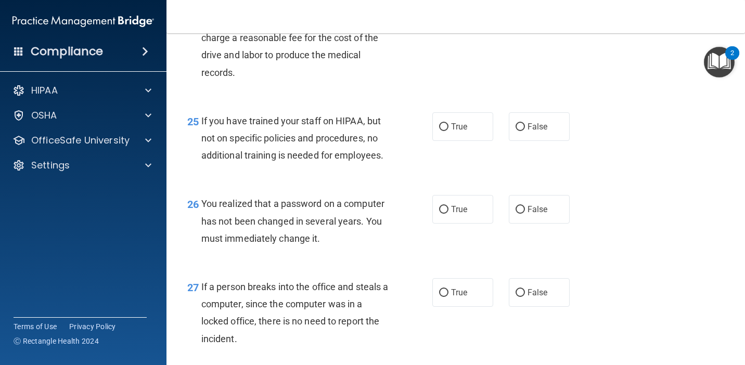
scroll to position [2328, 0]
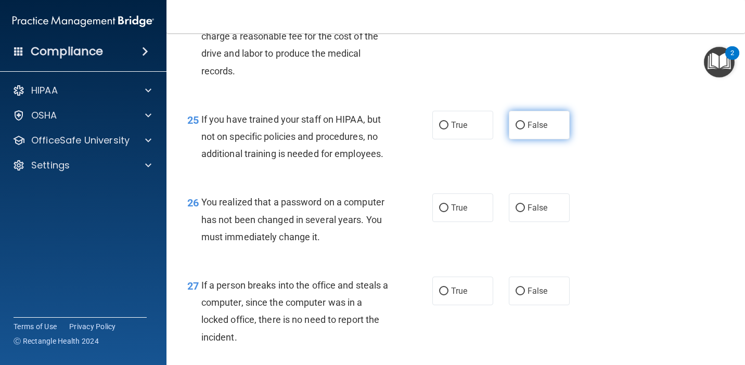
click at [528, 133] on label "False" at bounding box center [539, 125] width 61 height 29
click at [525, 130] on input "False" at bounding box center [520, 126] width 9 height 8
radio input "true"
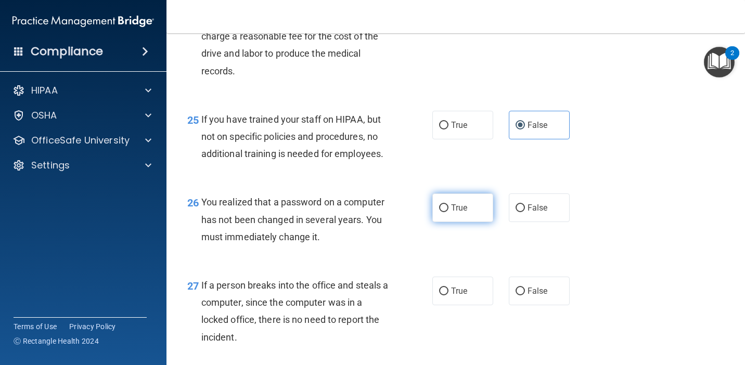
click at [452, 205] on span "True" at bounding box center [459, 208] width 16 height 10
click at [448, 205] on input "True" at bounding box center [443, 208] width 9 height 8
radio input "true"
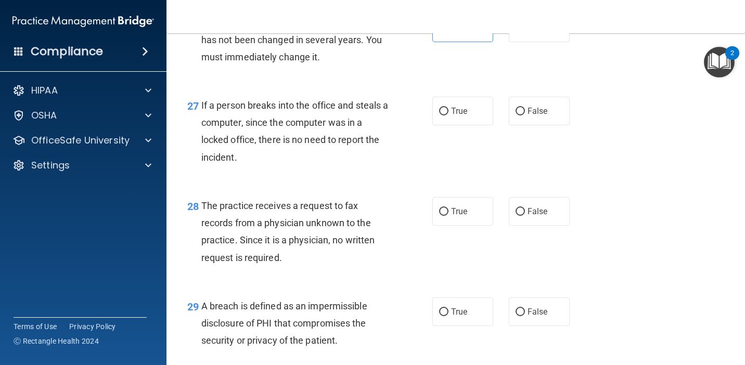
scroll to position [2509, 0]
click at [529, 119] on label "False" at bounding box center [539, 110] width 61 height 29
click at [525, 115] on input "False" at bounding box center [520, 111] width 9 height 8
radio input "true"
click at [459, 206] on label "True" at bounding box center [462, 211] width 61 height 29
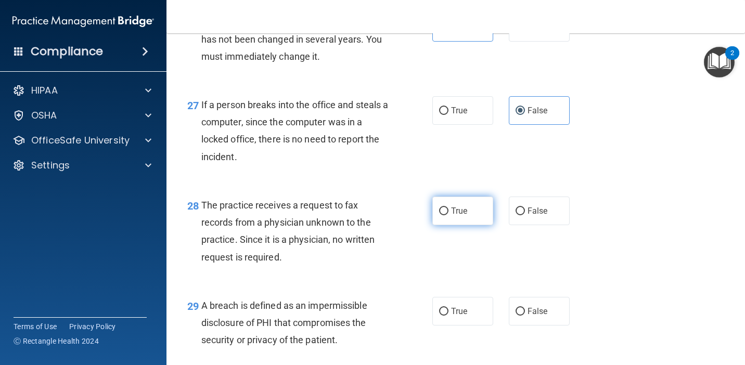
click at [448, 208] on input "True" at bounding box center [443, 212] width 9 height 8
radio input "true"
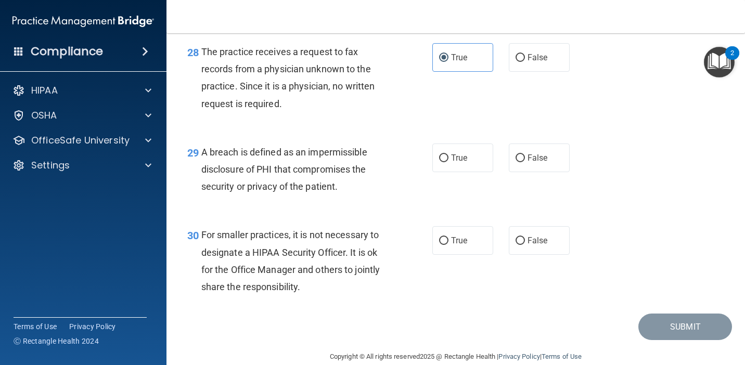
scroll to position [2679, 0]
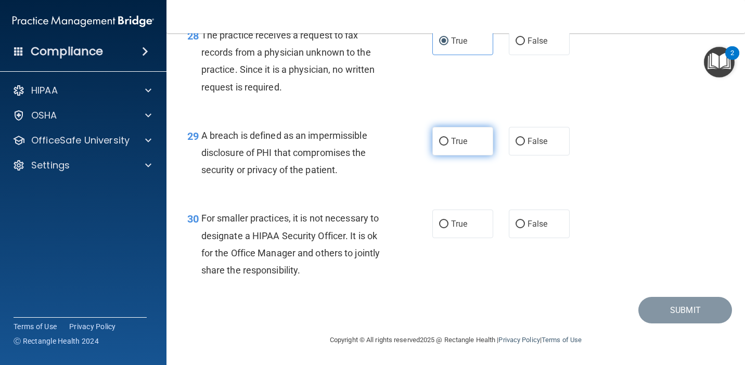
click at [465, 144] on span "True" at bounding box center [459, 141] width 16 height 10
click at [448, 144] on input "True" at bounding box center [443, 142] width 9 height 8
radio input "true"
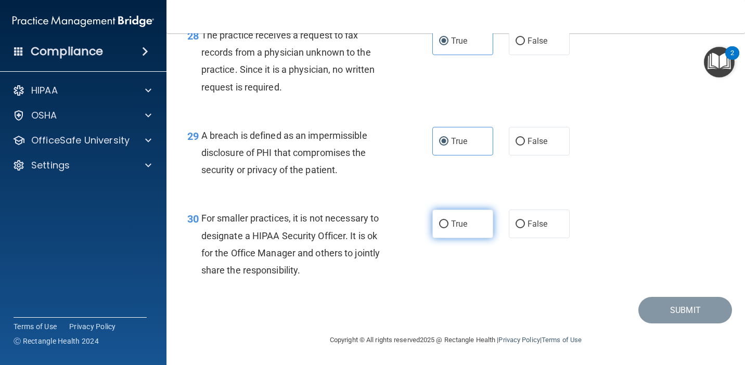
click at [454, 223] on span "True" at bounding box center [459, 224] width 16 height 10
click at [448, 223] on input "True" at bounding box center [443, 225] width 9 height 8
radio input "true"
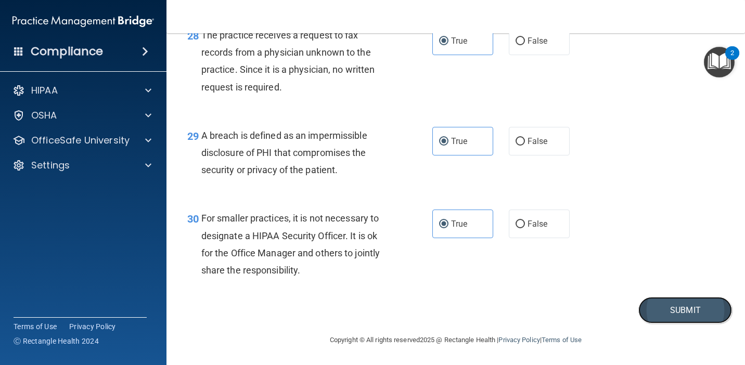
click at [654, 310] on button "Submit" at bounding box center [685, 310] width 94 height 27
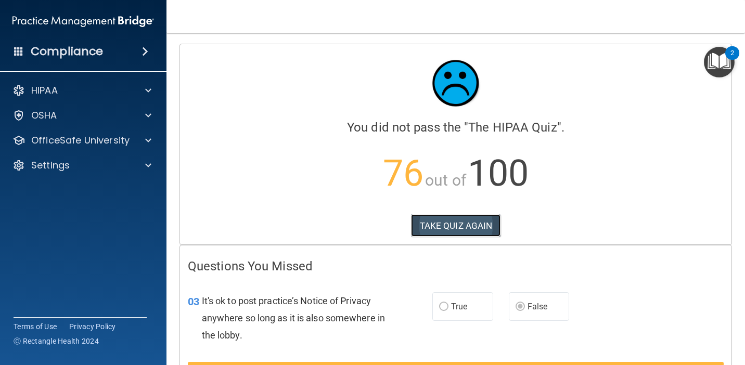
click at [472, 229] on button "TAKE QUIZ AGAIN" at bounding box center [456, 225] width 90 height 23
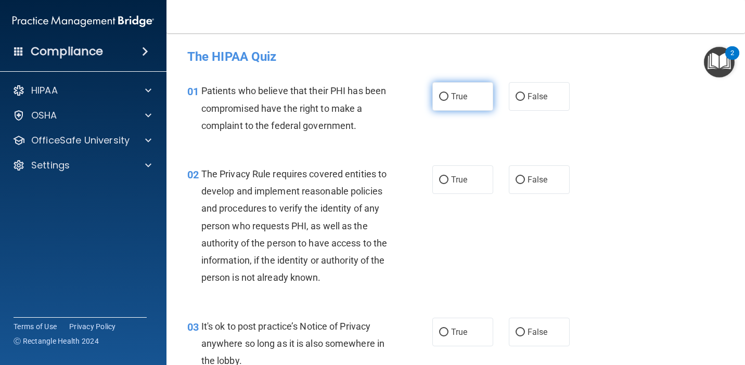
click at [446, 95] on input "True" at bounding box center [443, 97] width 9 height 8
radio input "true"
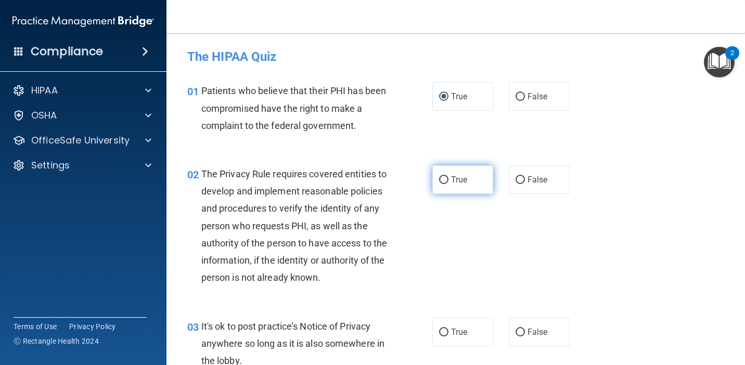
click at [453, 183] on span "True" at bounding box center [459, 180] width 16 height 10
click at [448, 183] on input "True" at bounding box center [443, 180] width 9 height 8
radio input "true"
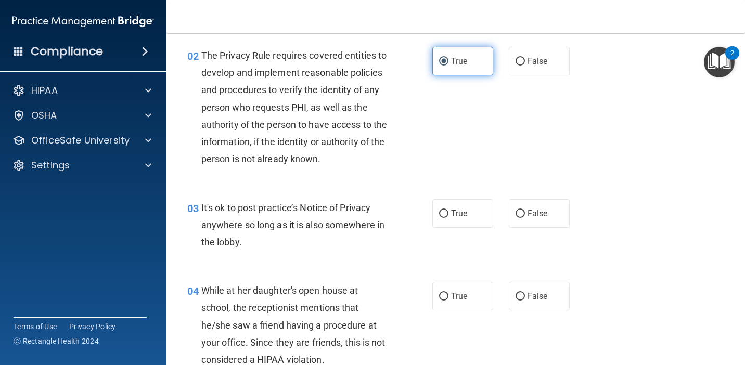
scroll to position [139, 0]
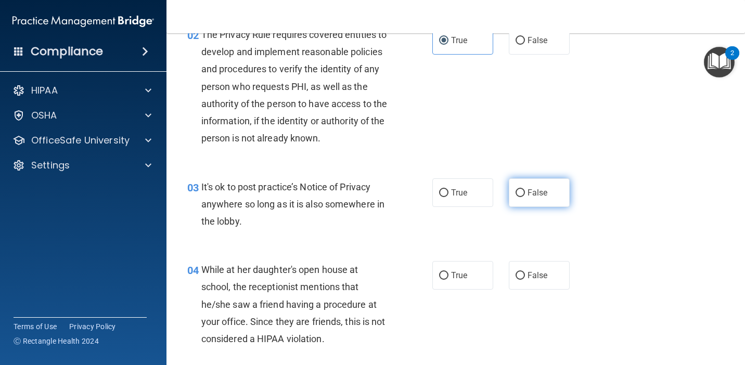
click at [525, 196] on label "False" at bounding box center [539, 192] width 61 height 29
click at [525, 196] on input "False" at bounding box center [520, 193] width 9 height 8
radio input "true"
click at [527, 279] on label "False" at bounding box center [539, 275] width 61 height 29
click at [525, 279] on input "False" at bounding box center [520, 276] width 9 height 8
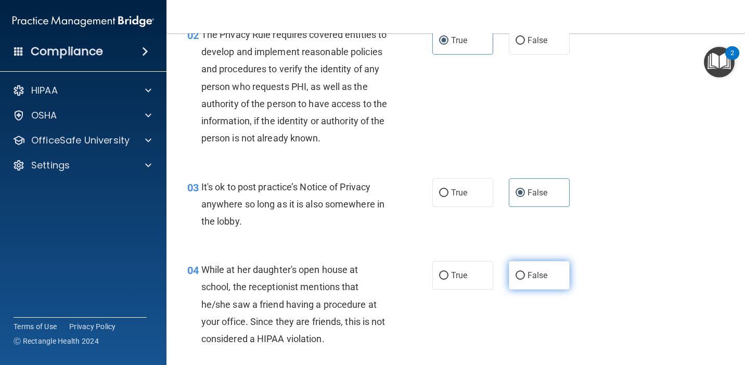
radio input "true"
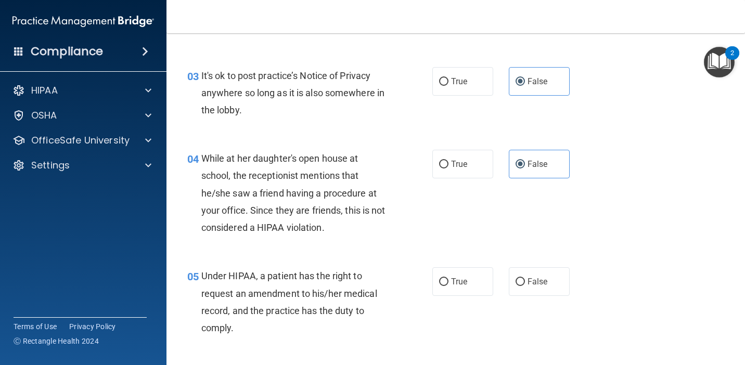
scroll to position [325, 0]
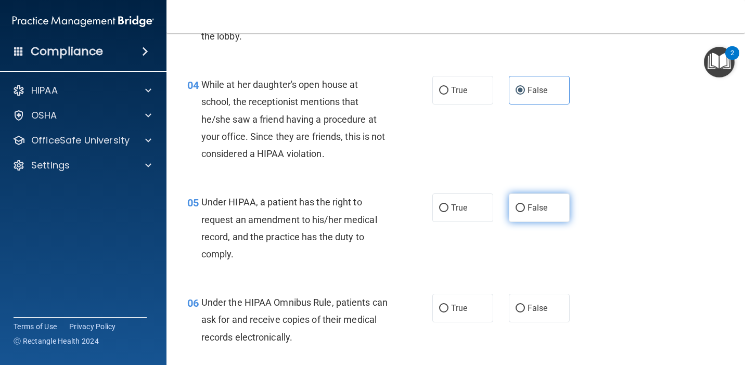
click at [530, 211] on span "False" at bounding box center [538, 208] width 20 height 10
click at [525, 211] on input "False" at bounding box center [520, 208] width 9 height 8
radio input "true"
click at [465, 313] on span "True" at bounding box center [459, 308] width 16 height 10
click at [448, 313] on input "True" at bounding box center [443, 309] width 9 height 8
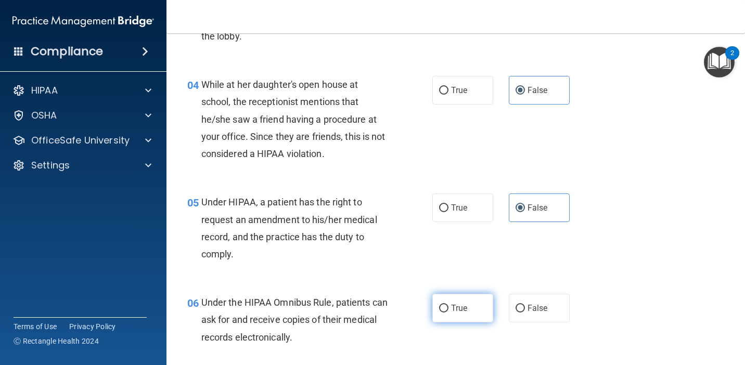
radio input "true"
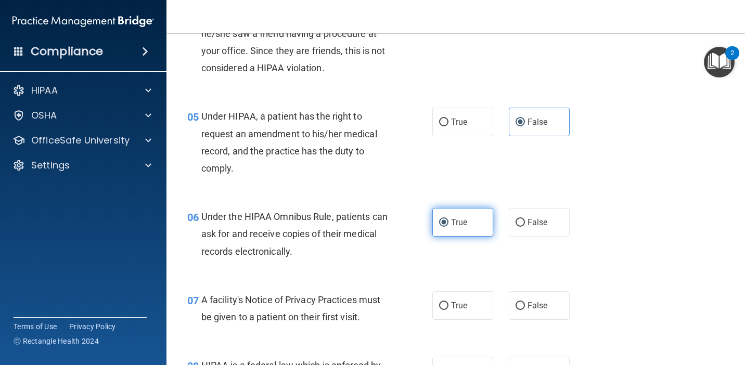
click at [465, 313] on label "True" at bounding box center [462, 305] width 61 height 29
click at [448, 310] on input "True" at bounding box center [443, 306] width 9 height 8
radio input "true"
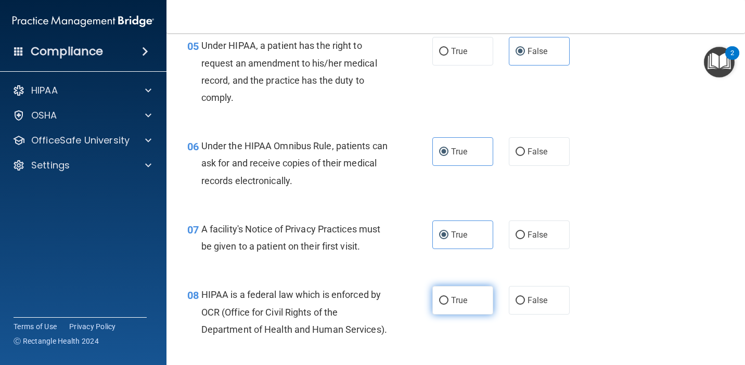
click at [463, 306] on label "True" at bounding box center [462, 300] width 61 height 29
click at [448, 305] on input "True" at bounding box center [443, 301] width 9 height 8
radio input "true"
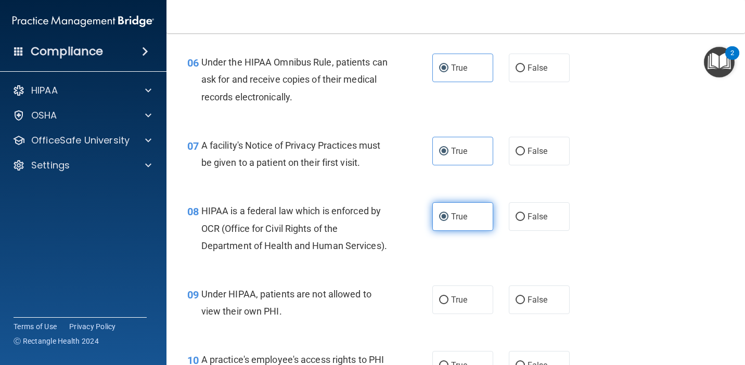
scroll to position [588, 0]
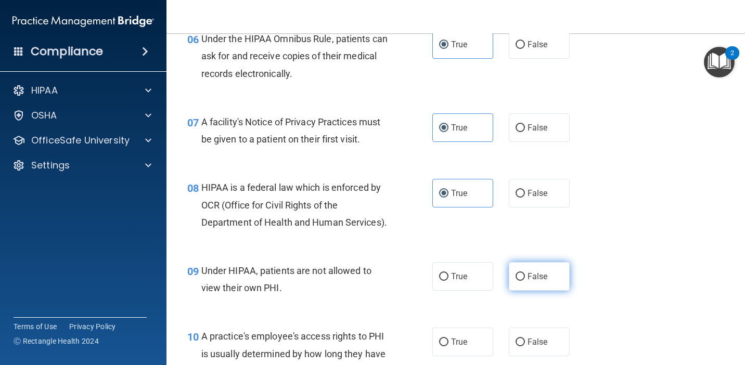
click at [520, 281] on label "False" at bounding box center [539, 276] width 61 height 29
click at [520, 281] on input "False" at bounding box center [520, 277] width 9 height 8
radio input "true"
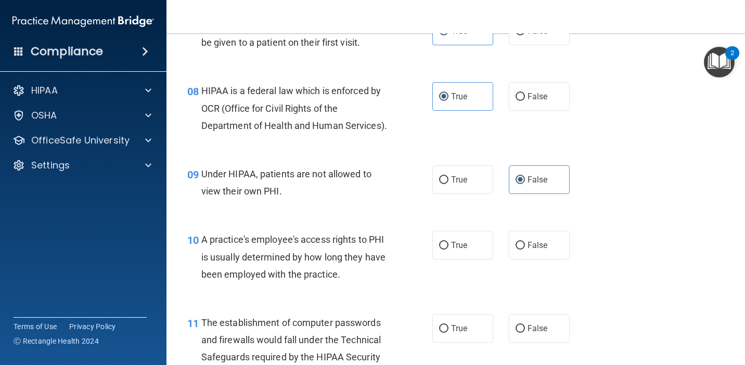
scroll to position [686, 0]
click at [519, 245] on input "False" at bounding box center [520, 245] width 9 height 8
radio input "true"
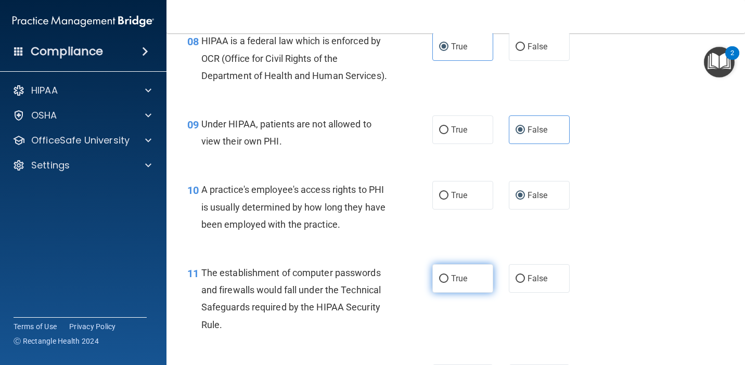
click at [468, 285] on label "True" at bounding box center [462, 278] width 61 height 29
click at [448, 283] on input "True" at bounding box center [443, 279] width 9 height 8
radio input "true"
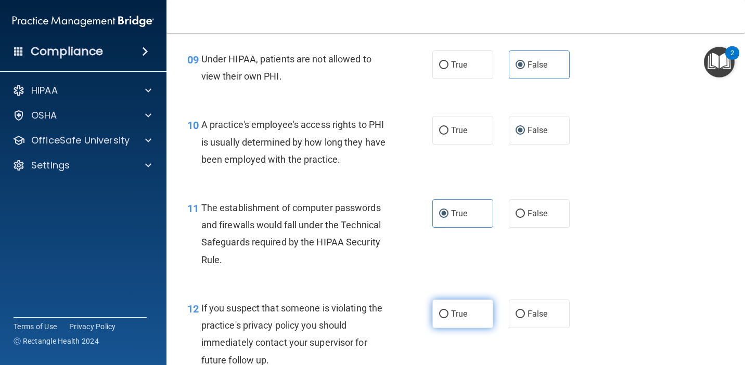
click at [460, 312] on span "True" at bounding box center [459, 314] width 16 height 10
click at [448, 312] on input "True" at bounding box center [443, 315] width 9 height 8
radio input "true"
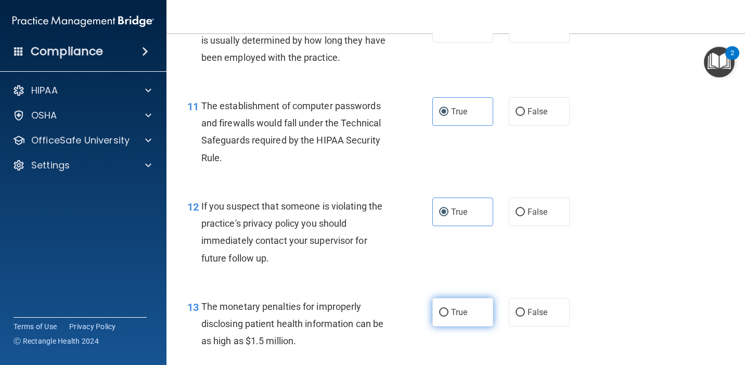
click at [459, 320] on label "True" at bounding box center [462, 312] width 61 height 29
click at [448, 317] on input "True" at bounding box center [443, 313] width 9 height 8
radio input "true"
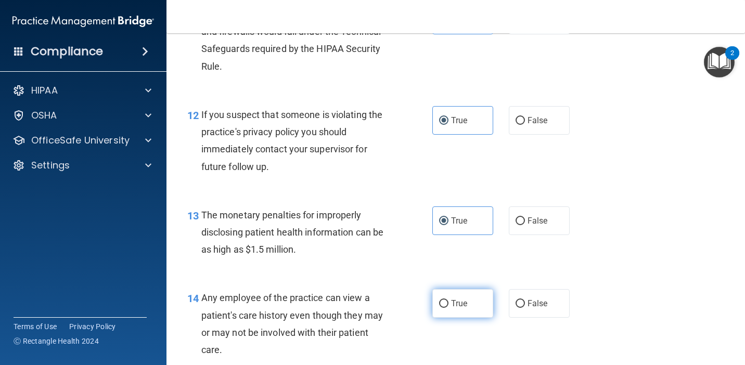
scroll to position [1013, 0]
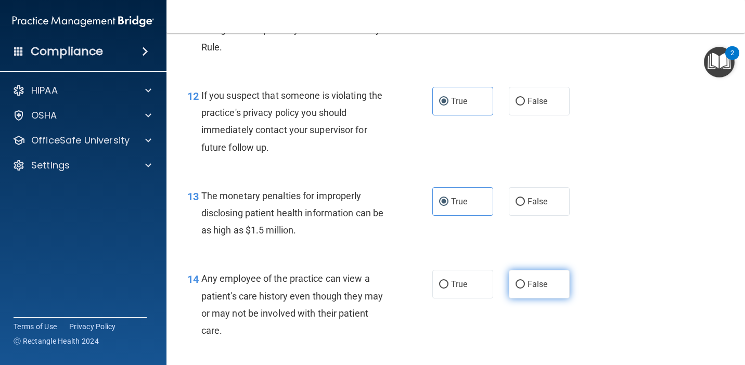
click at [524, 281] on input "False" at bounding box center [520, 285] width 9 height 8
radio input "true"
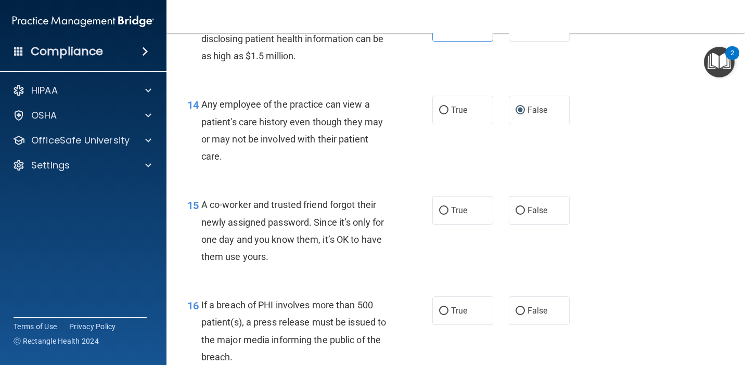
scroll to position [1226, 0]
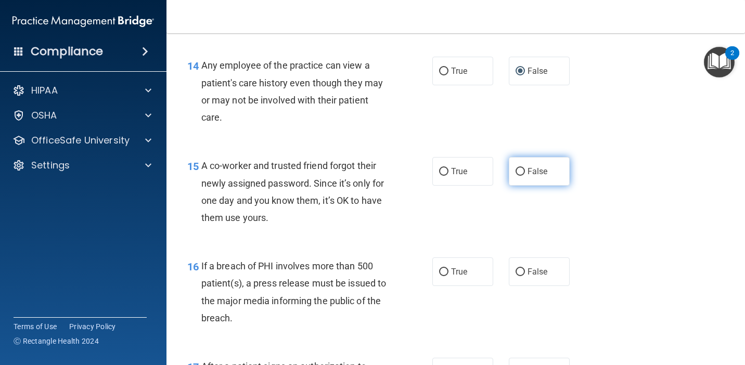
click at [522, 176] on input "False" at bounding box center [520, 172] width 9 height 8
radio input "true"
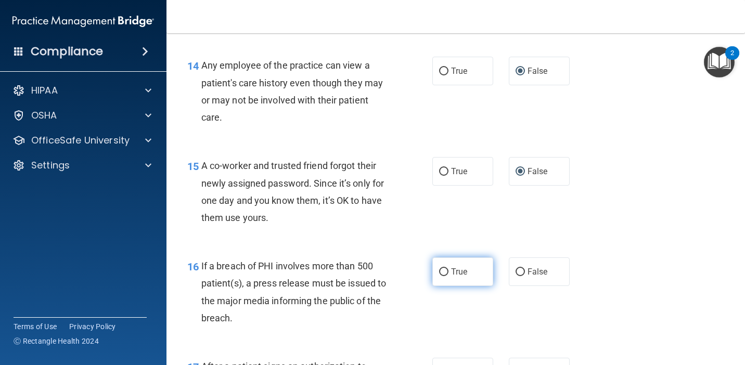
click at [457, 280] on label "True" at bounding box center [462, 272] width 61 height 29
click at [448, 276] on input "True" at bounding box center [443, 272] width 9 height 8
radio input "true"
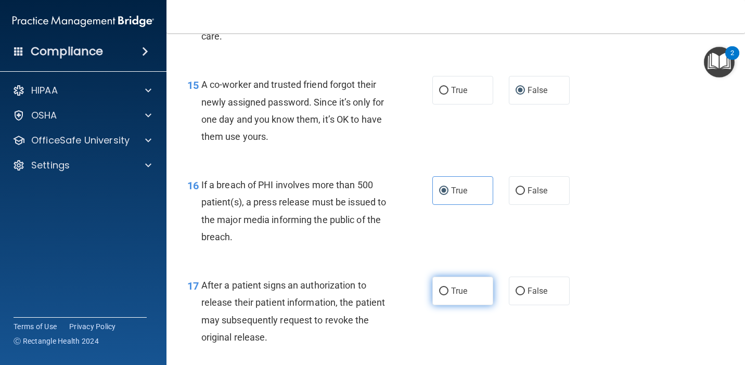
click at [457, 283] on label "True" at bounding box center [462, 291] width 61 height 29
click at [448, 288] on input "True" at bounding box center [443, 292] width 9 height 8
radio input "true"
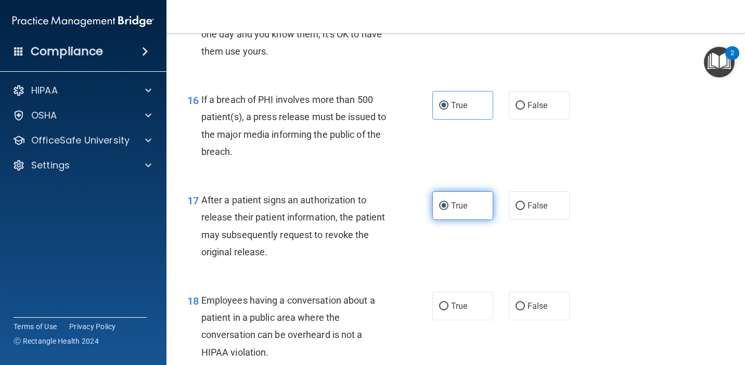
scroll to position [1394, 0]
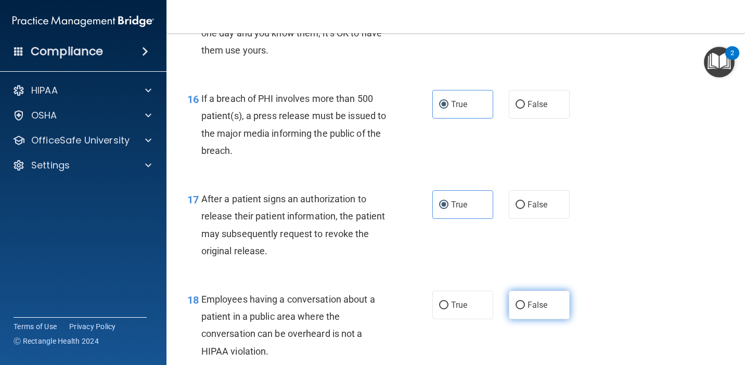
click at [531, 309] on span "False" at bounding box center [538, 305] width 20 height 10
click at [525, 309] on input "False" at bounding box center [520, 306] width 9 height 8
radio input "true"
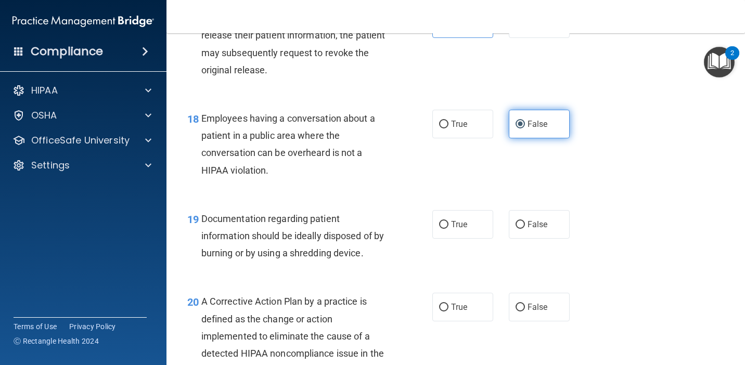
scroll to position [1576, 0]
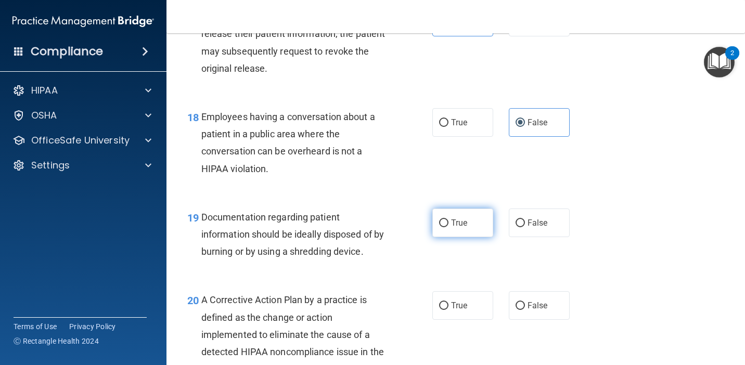
click at [456, 222] on span "True" at bounding box center [459, 223] width 16 height 10
click at [448, 222] on input "True" at bounding box center [443, 224] width 9 height 8
radio input "true"
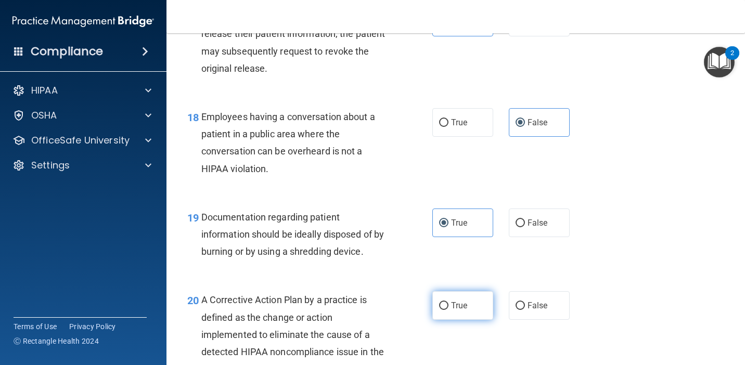
click at [456, 302] on span "True" at bounding box center [459, 306] width 16 height 10
click at [448, 302] on input "True" at bounding box center [443, 306] width 9 height 8
radio input "true"
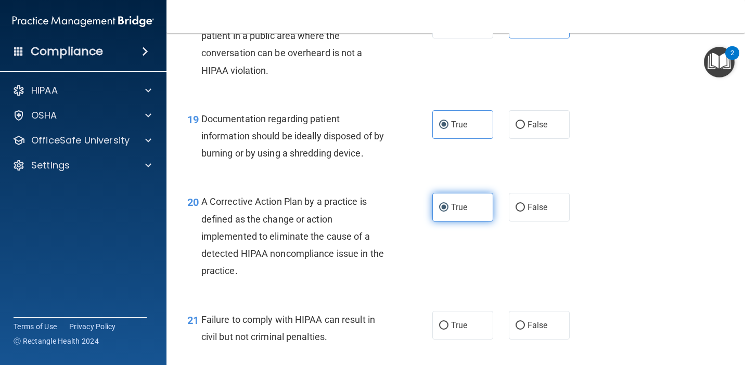
scroll to position [1684, 0]
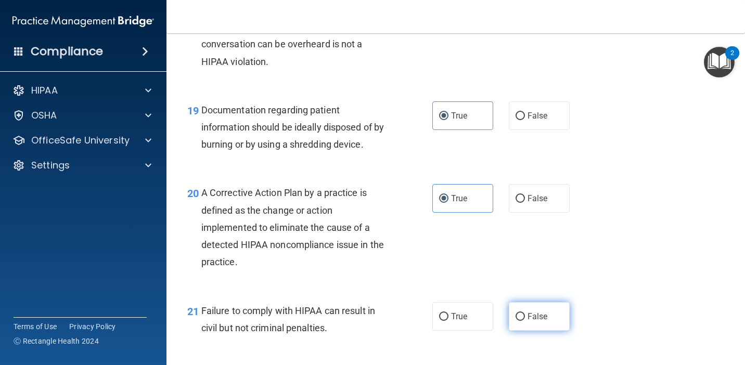
click at [525, 328] on label "False" at bounding box center [539, 316] width 61 height 29
click at [525, 321] on input "False" at bounding box center [520, 317] width 9 height 8
radio input "true"
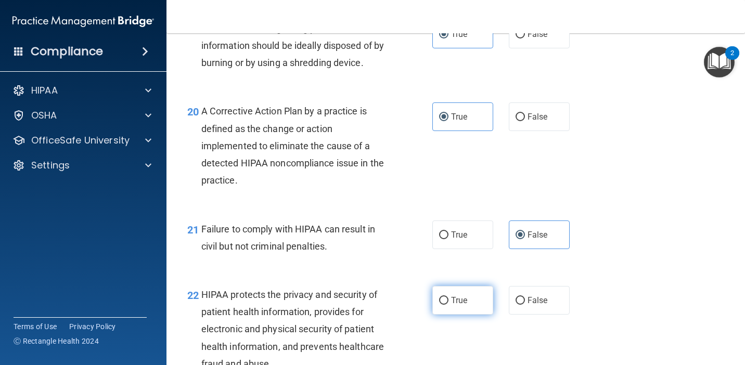
click at [468, 305] on label "True" at bounding box center [462, 300] width 61 height 29
click at [448, 305] on input "True" at bounding box center [443, 301] width 9 height 8
radio input "true"
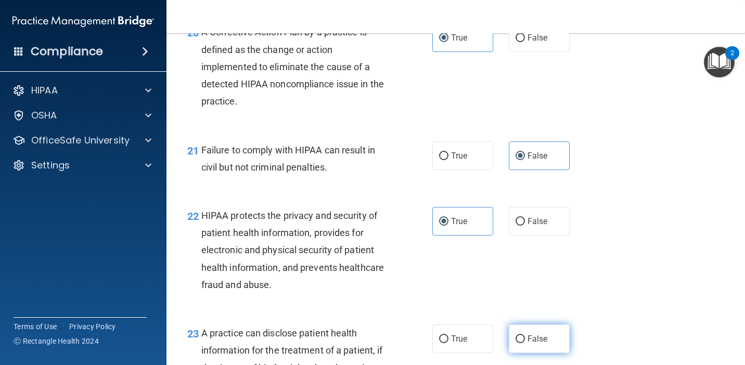
click at [517, 339] on input "False" at bounding box center [520, 340] width 9 height 8
radio input "true"
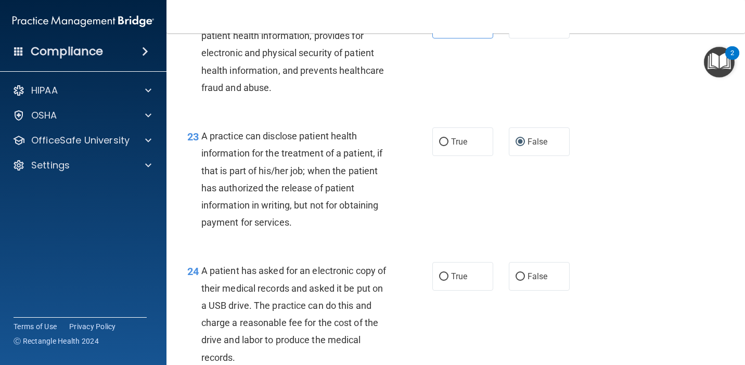
scroll to position [2054, 0]
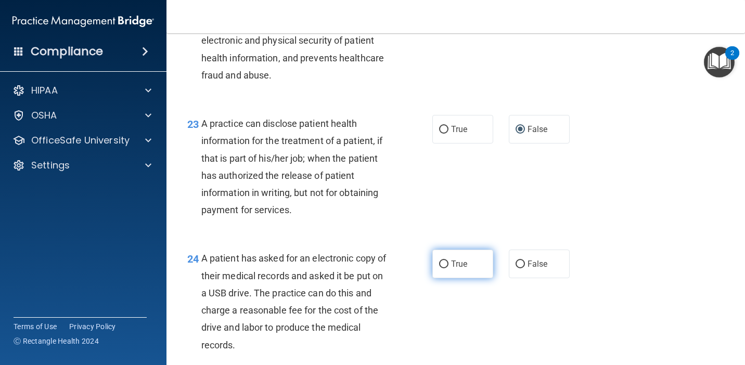
click at [471, 272] on label "True" at bounding box center [462, 264] width 61 height 29
click at [448, 268] on input "True" at bounding box center [443, 265] width 9 height 8
radio input "true"
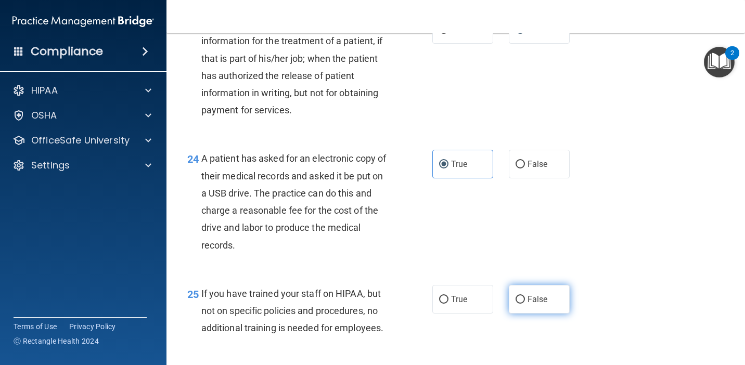
click at [523, 299] on input "False" at bounding box center [520, 300] width 9 height 8
radio input "true"
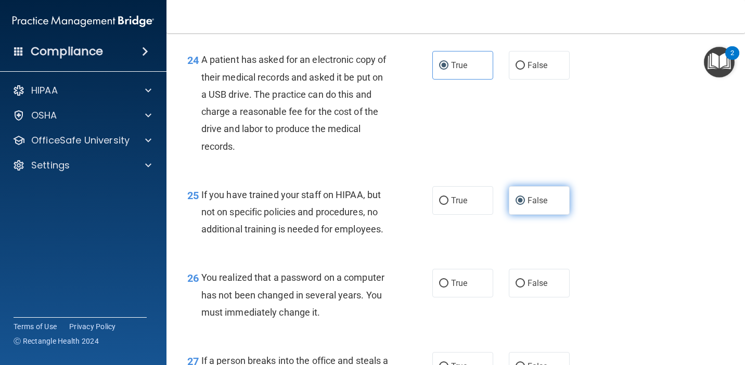
scroll to position [2275, 0]
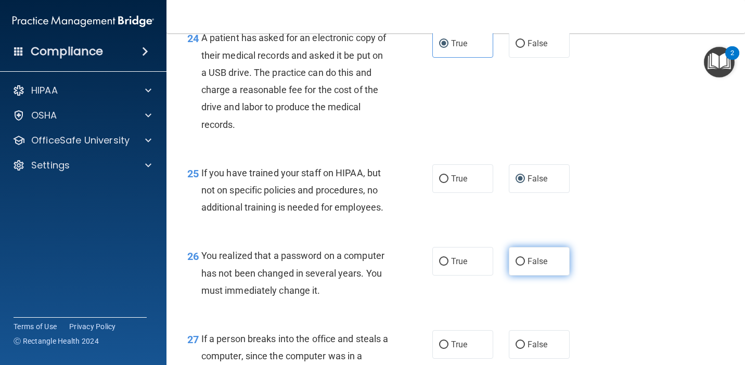
click at [527, 272] on label "False" at bounding box center [539, 261] width 61 height 29
click at [525, 266] on input "False" at bounding box center [520, 262] width 9 height 8
radio input "true"
click at [473, 334] on label "True" at bounding box center [462, 344] width 61 height 29
click at [448, 341] on input "True" at bounding box center [443, 345] width 9 height 8
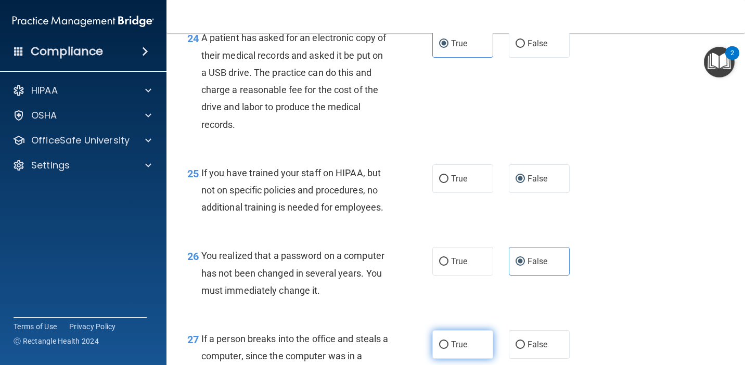
radio input "true"
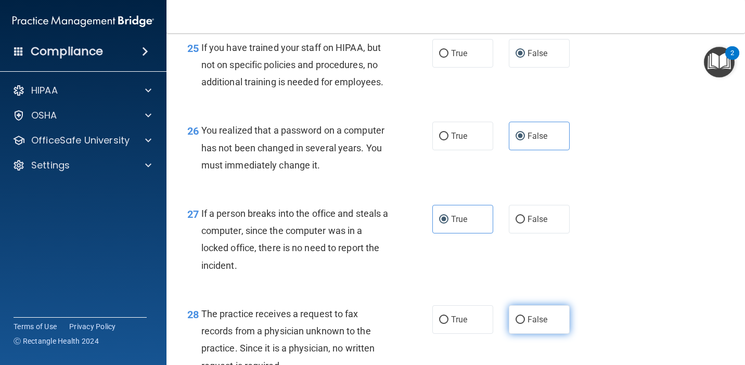
click at [512, 316] on label "False" at bounding box center [539, 319] width 61 height 29
click at [516, 316] on input "False" at bounding box center [520, 320] width 9 height 8
radio input "true"
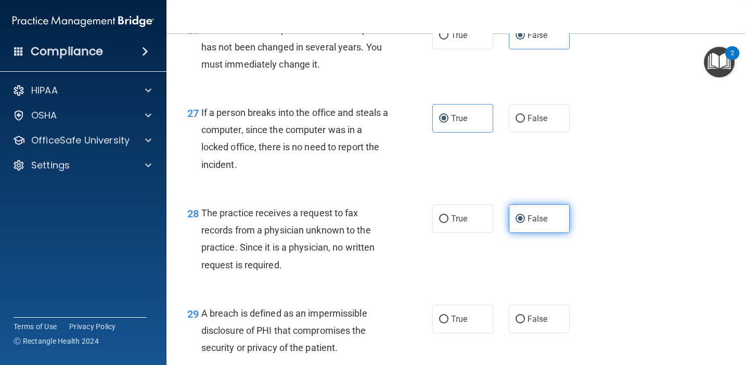
scroll to position [2502, 0]
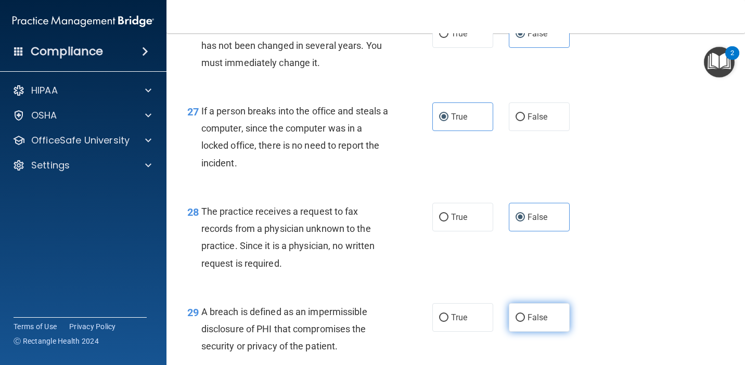
click at [520, 316] on input "False" at bounding box center [520, 318] width 9 height 8
radio input "true"
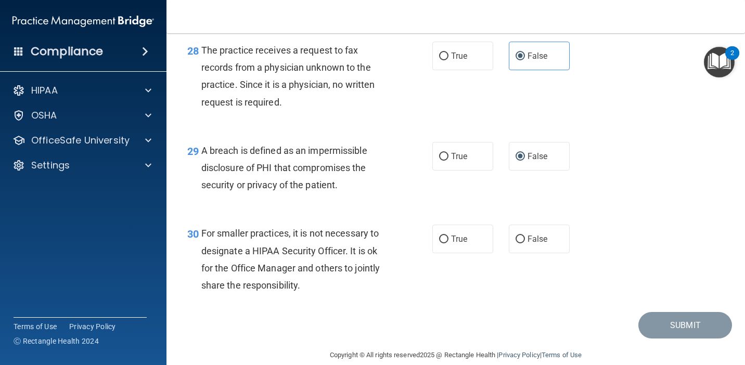
scroll to position [2679, 0]
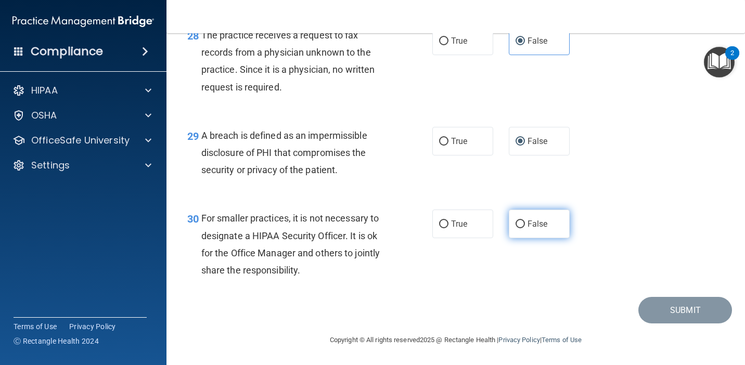
click at [543, 228] on span "False" at bounding box center [538, 224] width 20 height 10
click at [525, 228] on input "False" at bounding box center [520, 225] width 9 height 8
radio input "true"
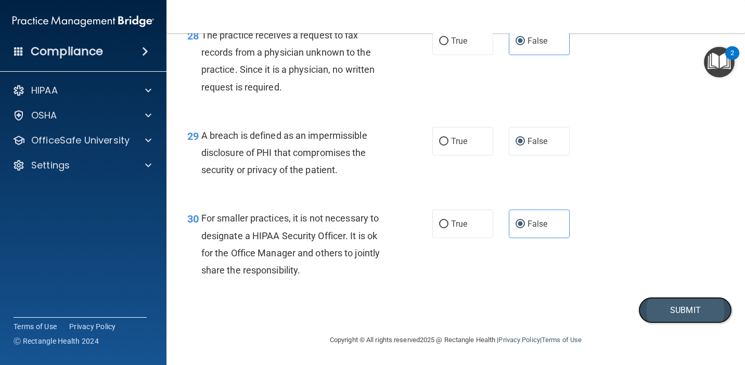
click at [679, 309] on button "Submit" at bounding box center [685, 310] width 94 height 27
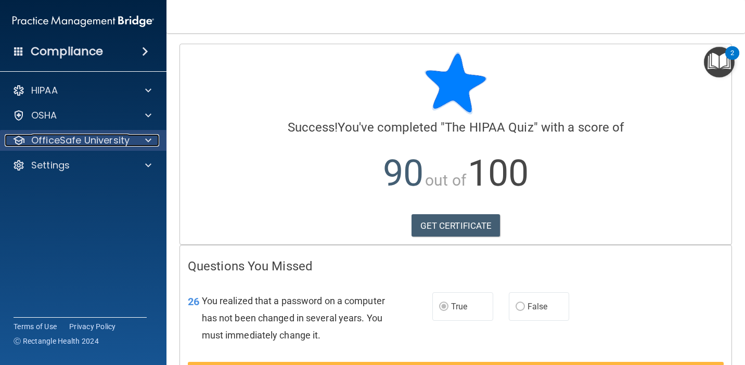
click at [110, 143] on p "OfficeSafe University" at bounding box center [80, 140] width 98 height 12
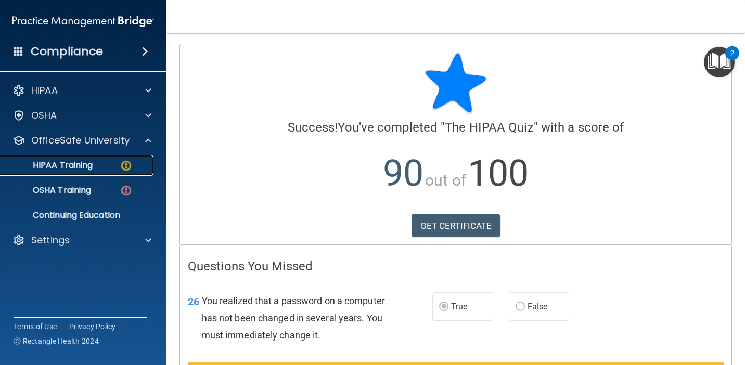
click at [109, 161] on div "HIPAA Training" at bounding box center [78, 165] width 142 height 10
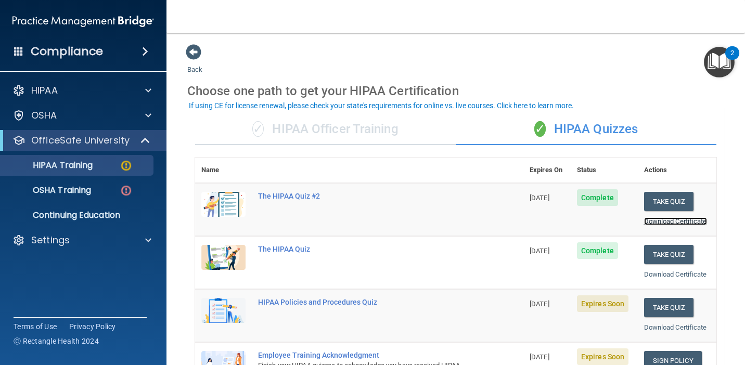
click at [654, 221] on link "Download Certificate" at bounding box center [675, 221] width 63 height 8
click at [667, 275] on link "Download Certificate" at bounding box center [675, 275] width 63 height 8
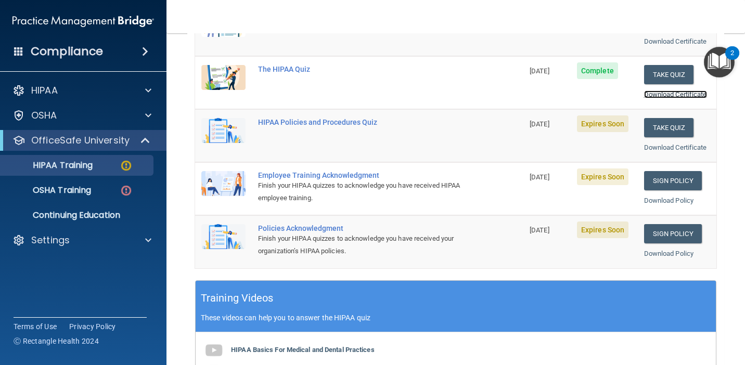
scroll to position [196, 0]
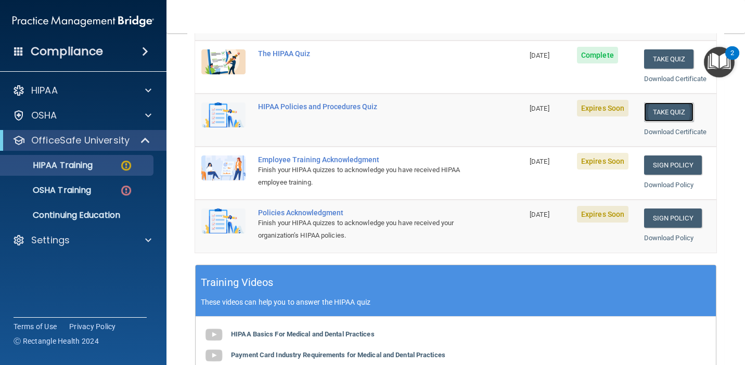
click at [671, 114] on button "Take Quiz" at bounding box center [669, 111] width 50 height 19
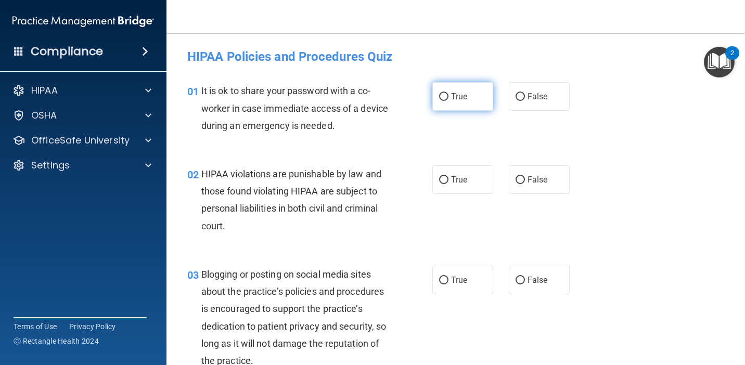
click at [462, 102] on label "True" at bounding box center [462, 96] width 61 height 29
click at [448, 101] on input "True" at bounding box center [443, 97] width 9 height 8
radio input "true"
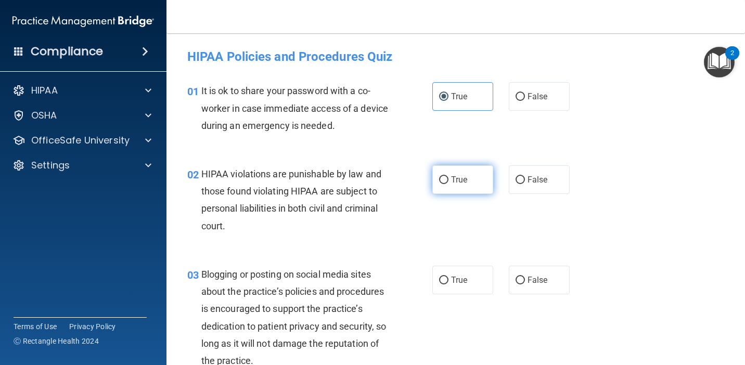
click at [468, 186] on label "True" at bounding box center [462, 179] width 61 height 29
click at [448, 184] on input "True" at bounding box center [443, 180] width 9 height 8
radio input "true"
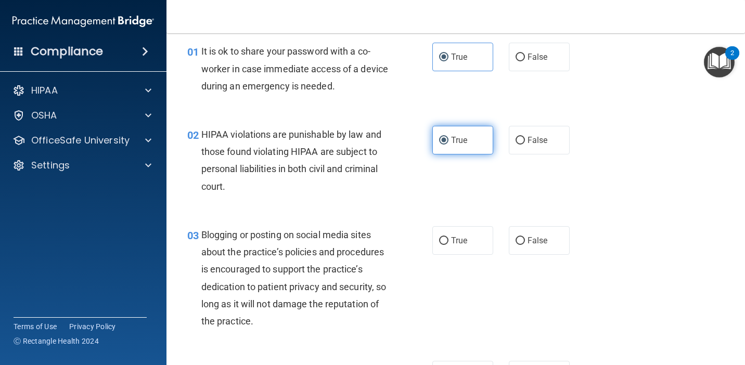
scroll to position [41, 0]
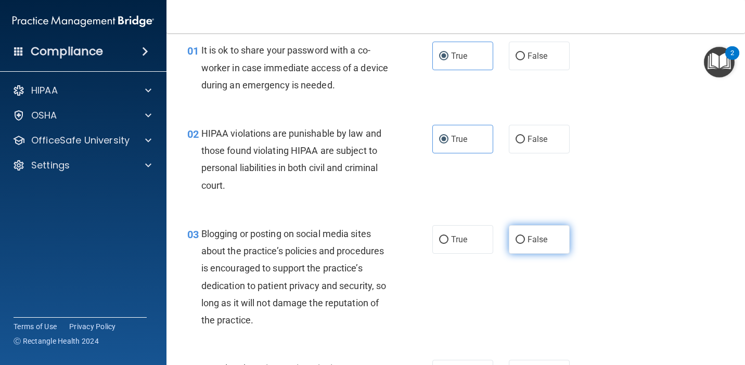
click at [524, 236] on input "False" at bounding box center [520, 240] width 9 height 8
radio input "true"
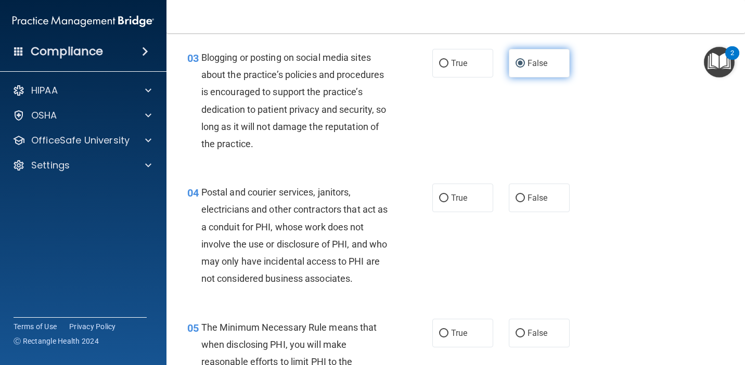
scroll to position [219, 0]
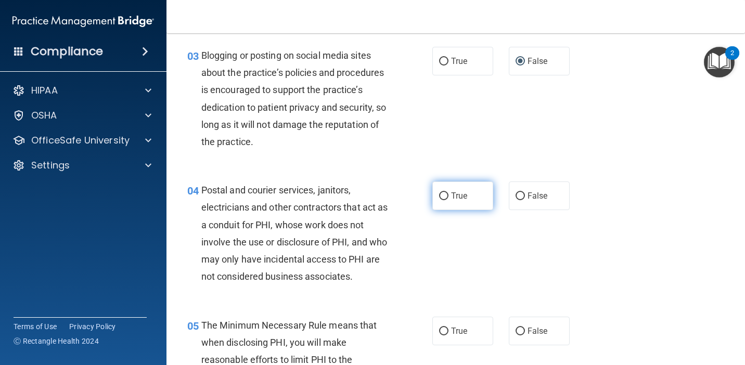
click at [467, 202] on label "True" at bounding box center [462, 196] width 61 height 29
click at [448, 200] on input "True" at bounding box center [443, 196] width 9 height 8
radio input "true"
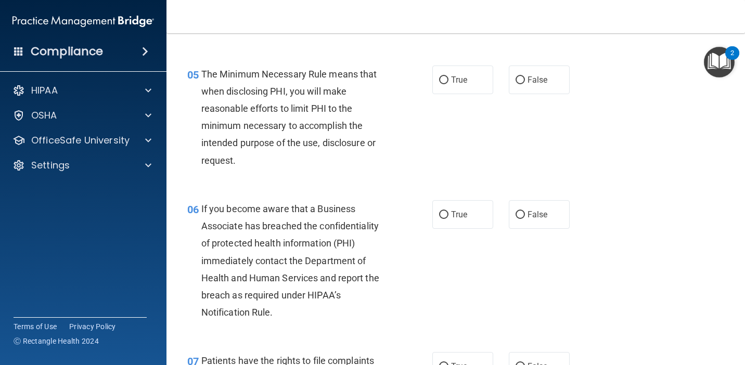
scroll to position [472, 0]
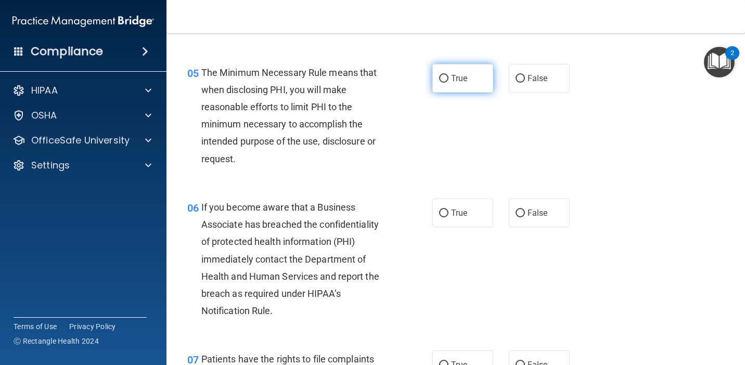
click at [464, 91] on label "True" at bounding box center [462, 78] width 61 height 29
click at [448, 83] on input "True" at bounding box center [443, 79] width 9 height 8
radio input "true"
click at [451, 204] on label "True" at bounding box center [462, 213] width 61 height 29
click at [448, 210] on input "True" at bounding box center [443, 214] width 9 height 8
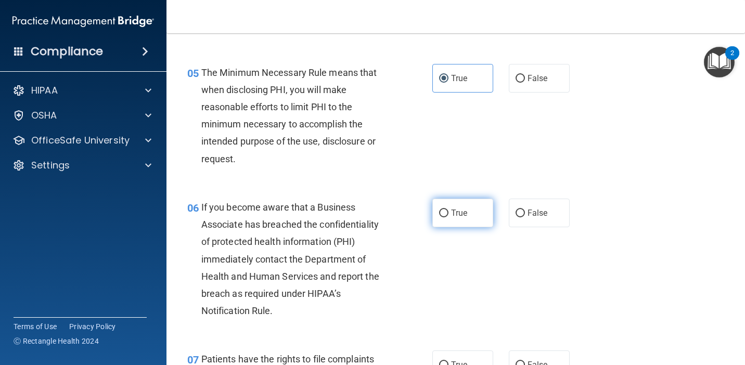
radio input "true"
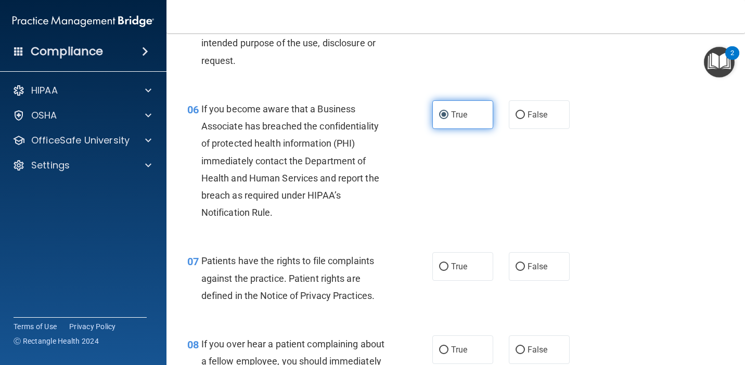
scroll to position [586, 0]
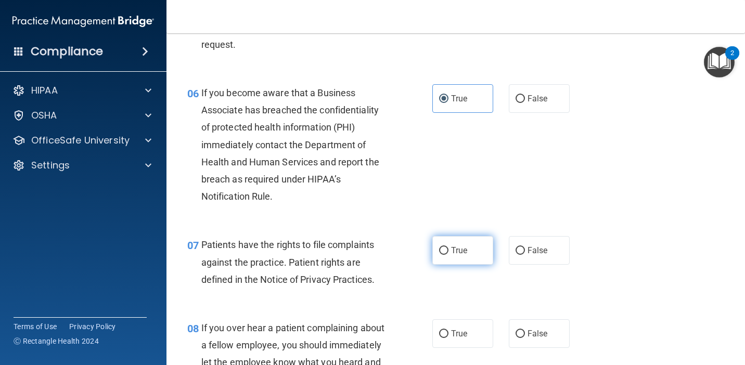
click at [460, 246] on span "True" at bounding box center [459, 251] width 16 height 10
click at [448, 247] on input "True" at bounding box center [443, 251] width 9 height 8
radio input "true"
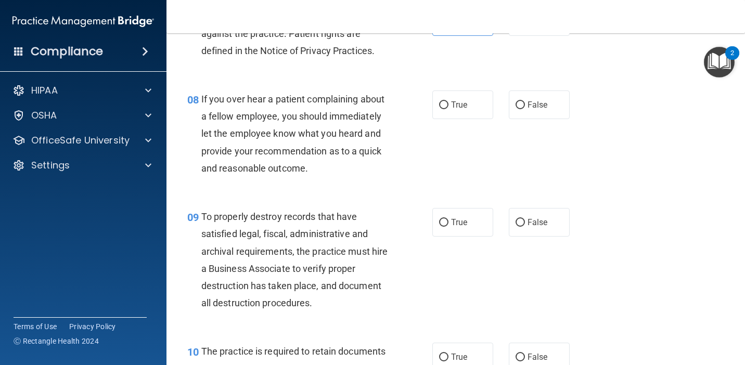
scroll to position [816, 0]
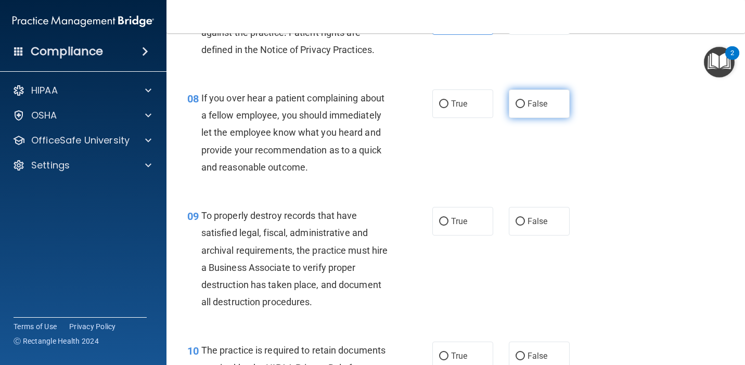
click at [531, 110] on label "False" at bounding box center [539, 103] width 61 height 29
click at [525, 108] on input "False" at bounding box center [520, 104] width 9 height 8
radio input "true"
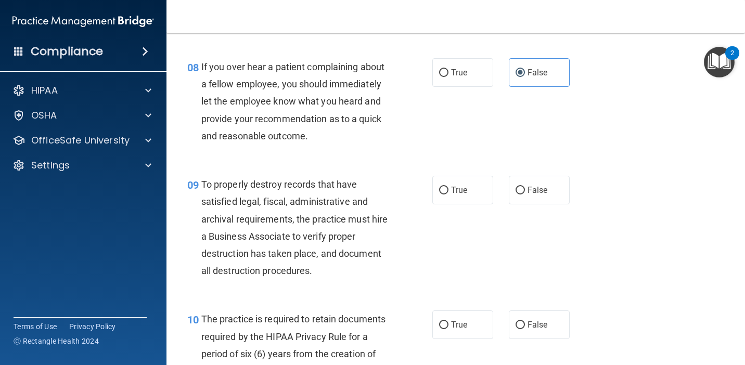
scroll to position [864, 0]
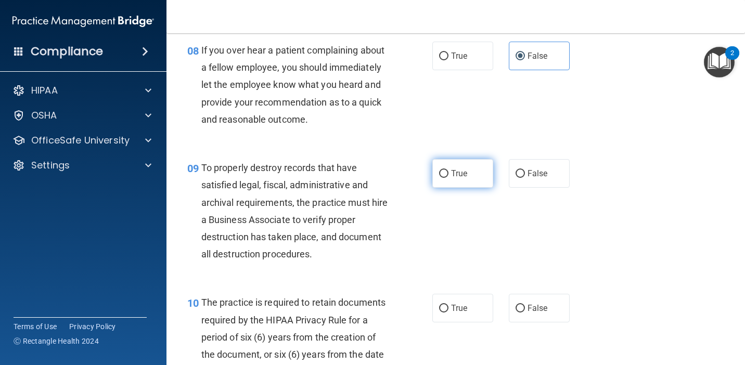
click at [477, 172] on label "True" at bounding box center [462, 173] width 61 height 29
click at [448, 172] on input "True" at bounding box center [443, 174] width 9 height 8
radio input "true"
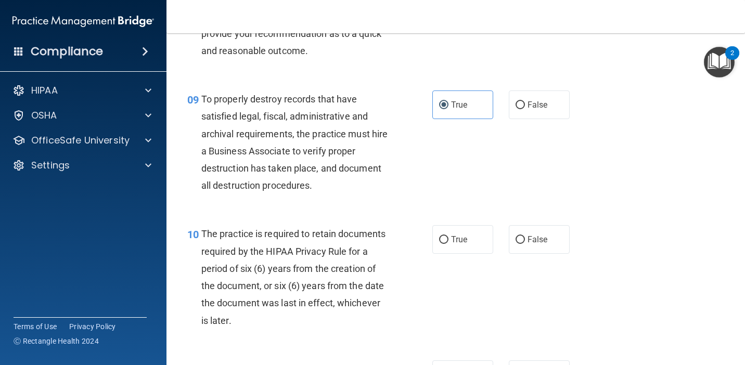
scroll to position [933, 0]
click at [514, 241] on label "False" at bounding box center [539, 239] width 61 height 29
click at [516, 241] on input "False" at bounding box center [520, 240] width 9 height 8
radio input "true"
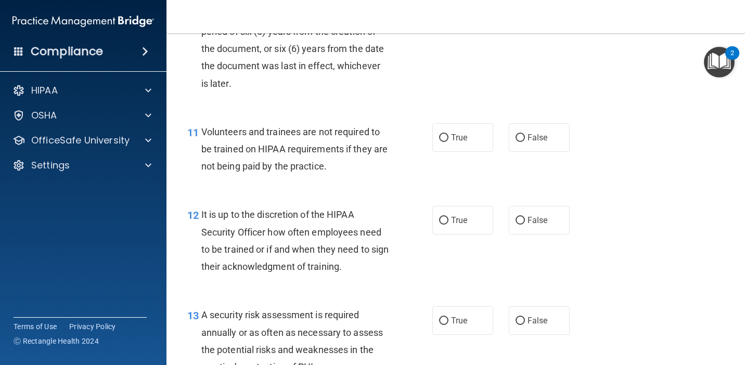
scroll to position [1171, 0]
click at [533, 136] on span "False" at bounding box center [538, 137] width 20 height 10
click at [525, 136] on input "False" at bounding box center [520, 138] width 9 height 8
radio input "true"
click at [535, 222] on span "False" at bounding box center [538, 220] width 20 height 10
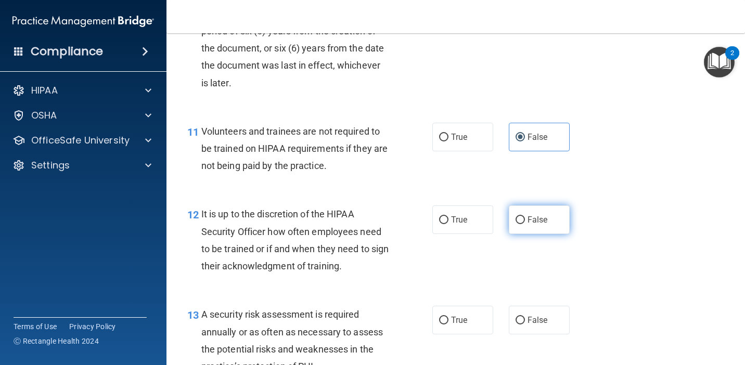
click at [525, 222] on input "False" at bounding box center [520, 220] width 9 height 8
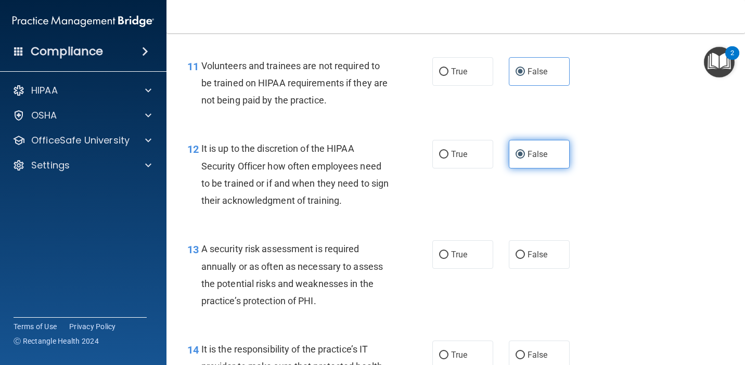
scroll to position [1237, 0]
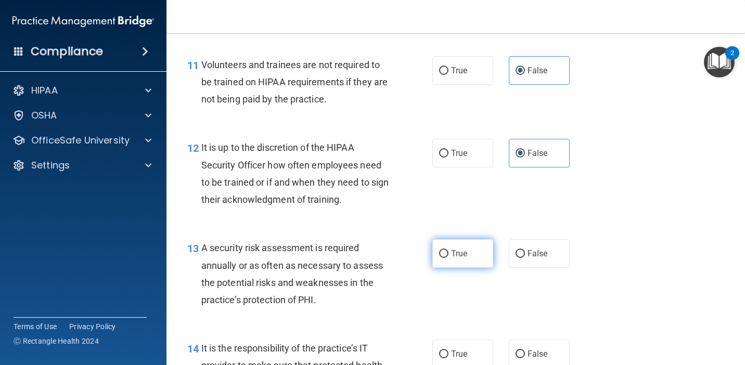
click at [465, 255] on span "True" at bounding box center [459, 254] width 16 height 10
click at [448, 255] on input "True" at bounding box center [443, 254] width 9 height 8
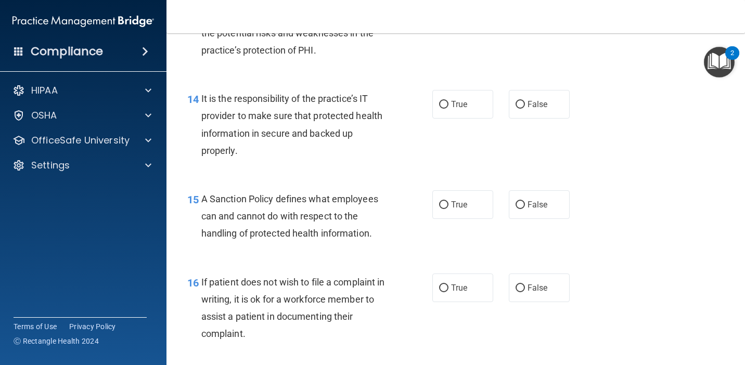
scroll to position [1494, 0]
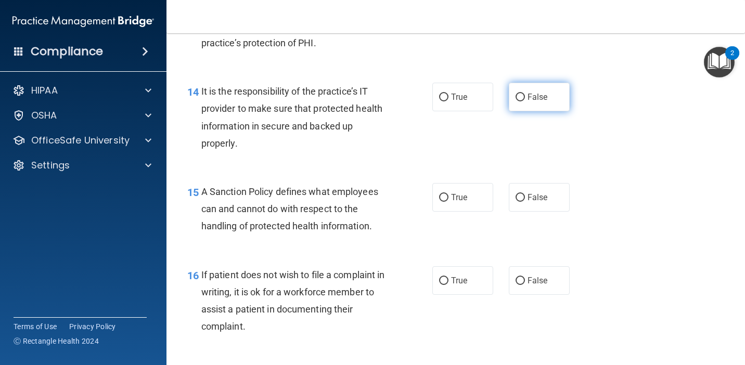
click at [538, 104] on label "False" at bounding box center [539, 97] width 61 height 29
click at [525, 101] on input "False" at bounding box center [520, 98] width 9 height 8
click at [463, 200] on span "True" at bounding box center [459, 197] width 16 height 10
click at [448, 200] on input "True" at bounding box center [443, 198] width 9 height 8
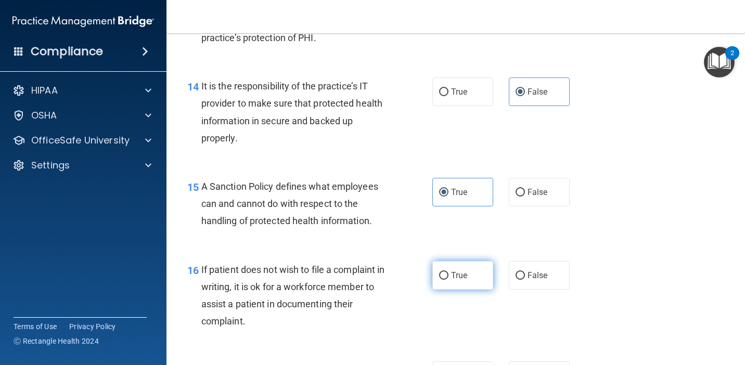
click at [460, 273] on span "True" at bounding box center [459, 276] width 16 height 10
click at [448, 273] on input "True" at bounding box center [443, 276] width 9 height 8
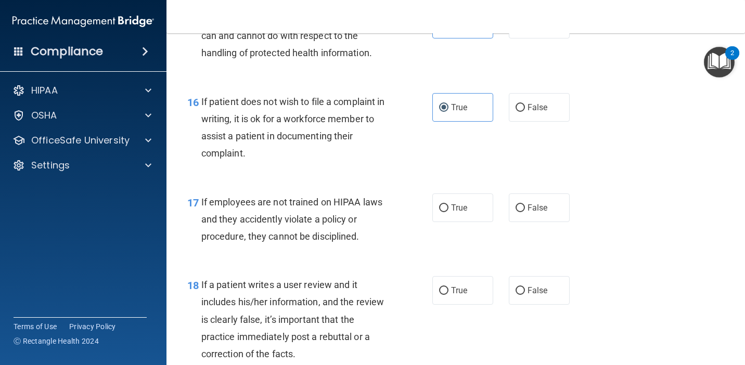
scroll to position [1675, 0]
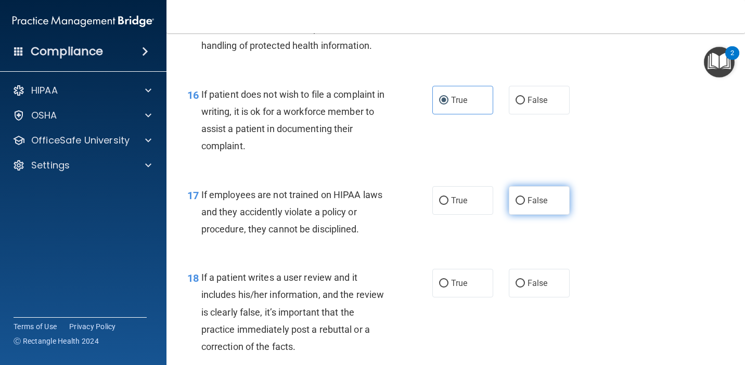
click at [547, 205] on label "False" at bounding box center [539, 200] width 61 height 29
click at [525, 205] on input "False" at bounding box center [520, 201] width 9 height 8
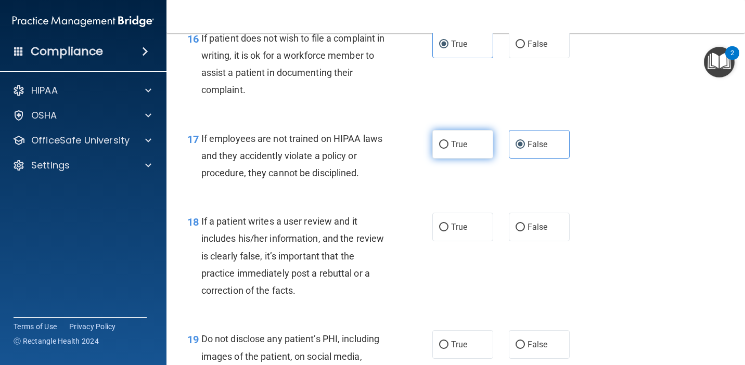
click at [459, 153] on label "True" at bounding box center [462, 144] width 61 height 29
click at [448, 149] on input "True" at bounding box center [443, 145] width 9 height 8
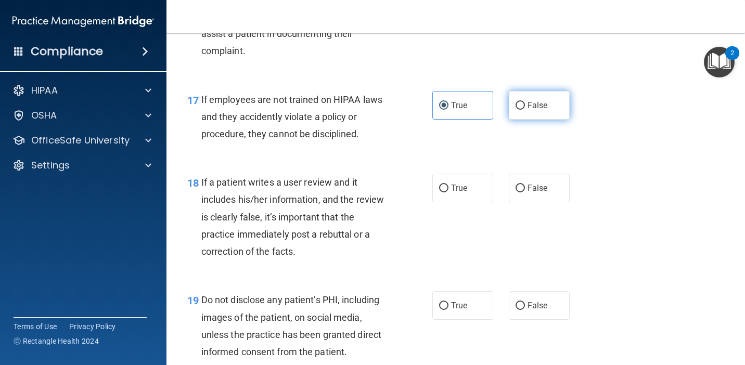
scroll to position [1772, 0]
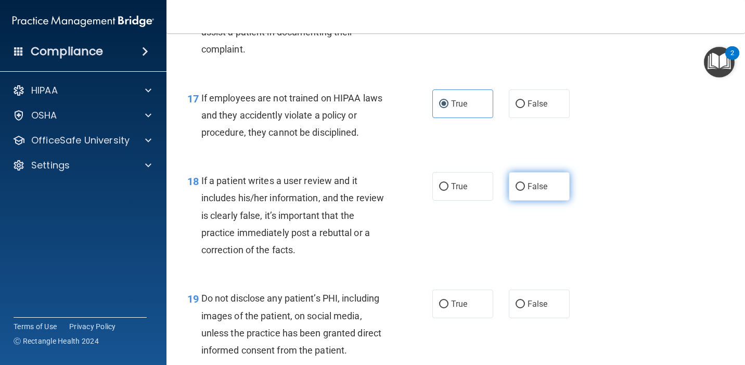
click at [529, 187] on span "False" at bounding box center [538, 187] width 20 height 10
click at [525, 187] on input "False" at bounding box center [520, 187] width 9 height 8
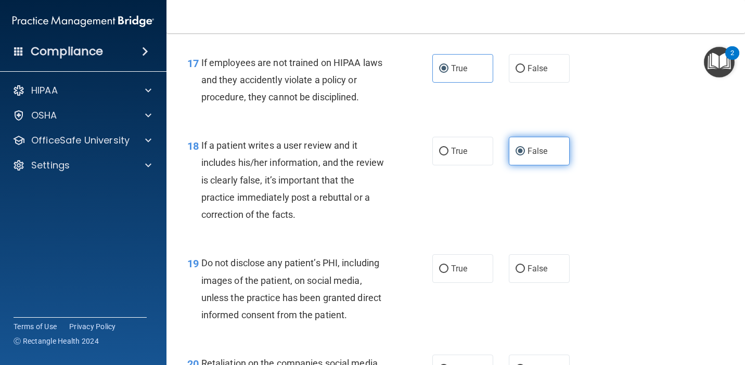
scroll to position [1813, 0]
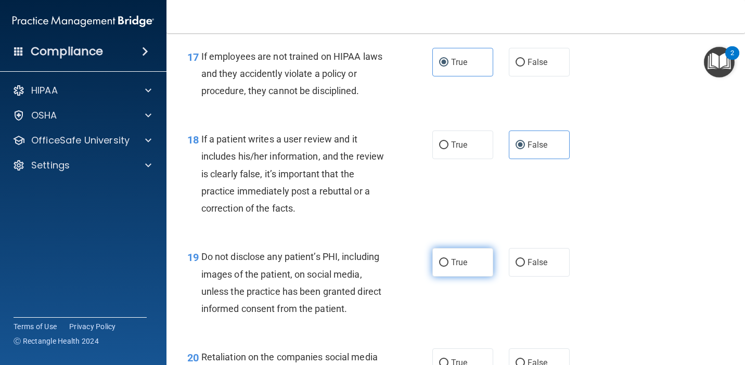
click at [470, 261] on label "True" at bounding box center [462, 262] width 61 height 29
click at [448, 261] on input "True" at bounding box center [443, 263] width 9 height 8
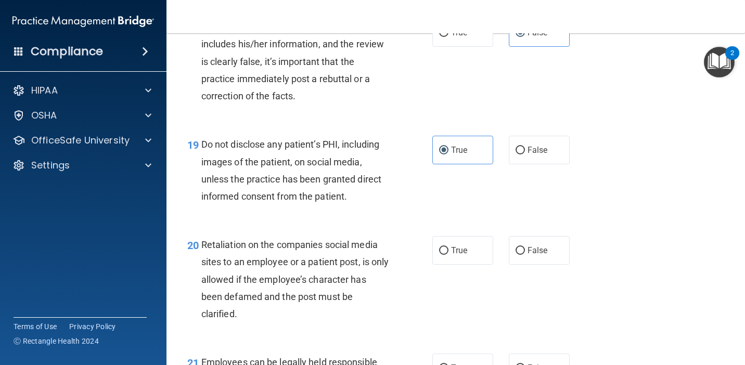
scroll to position [1935, 0]
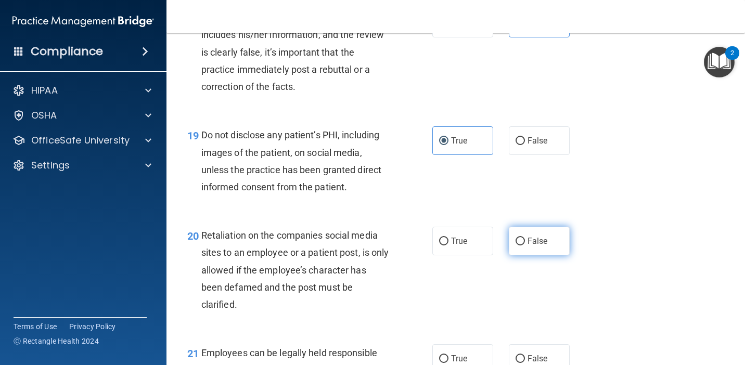
click at [546, 248] on label "False" at bounding box center [539, 241] width 61 height 29
click at [525, 246] on input "False" at bounding box center [520, 242] width 9 height 8
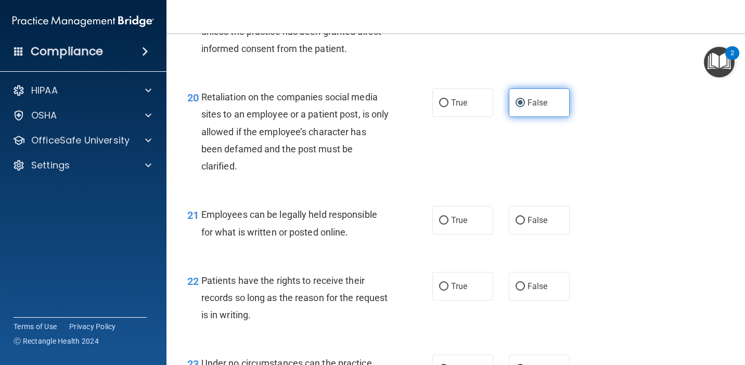
scroll to position [2075, 0]
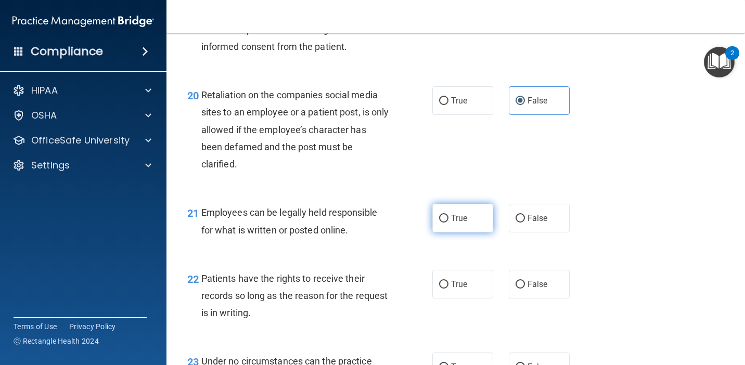
click at [470, 222] on label "True" at bounding box center [462, 218] width 61 height 29
click at [448, 222] on input "True" at bounding box center [443, 219] width 9 height 8
click at [520, 281] on input "False" at bounding box center [520, 285] width 9 height 8
click at [470, 283] on label "True" at bounding box center [462, 284] width 61 height 29
click at [448, 283] on input "True" at bounding box center [443, 285] width 9 height 8
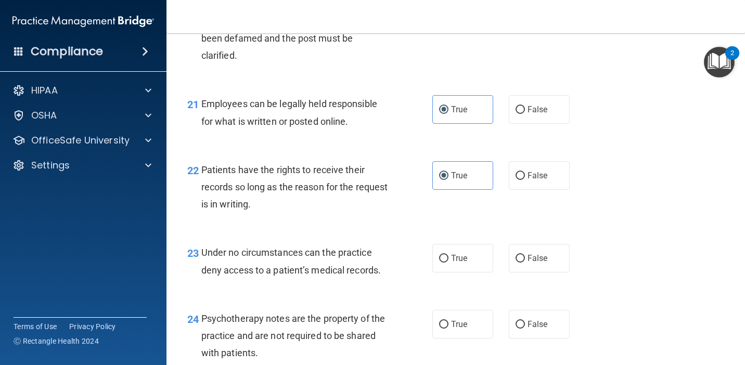
scroll to position [2190, 0]
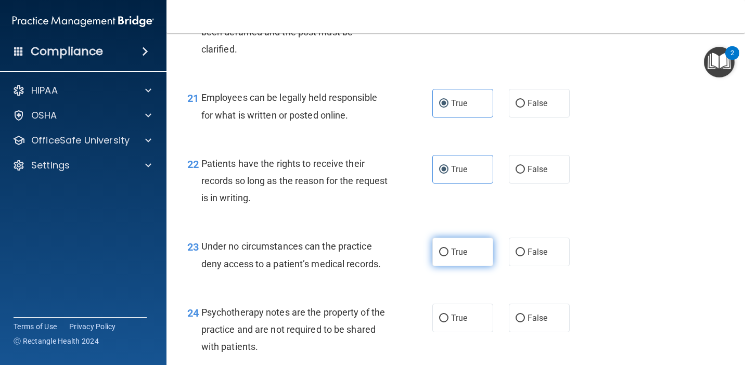
click at [464, 253] on span "True" at bounding box center [459, 252] width 16 height 10
click at [448, 253] on input "True" at bounding box center [443, 253] width 9 height 8
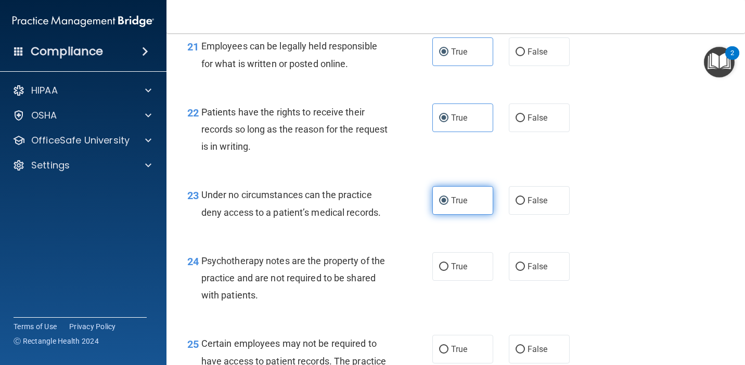
scroll to position [2254, 0]
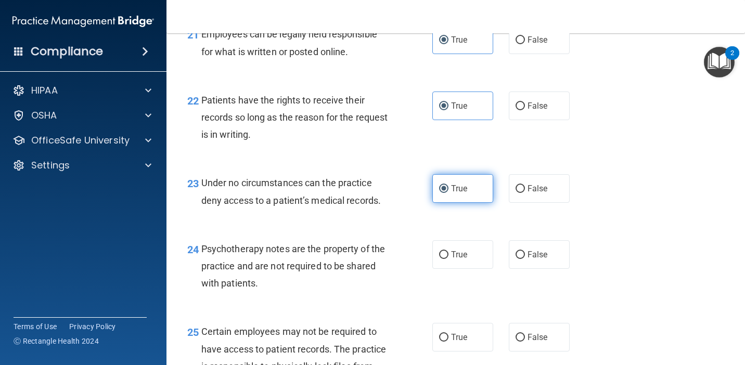
click at [464, 253] on span "True" at bounding box center [459, 255] width 16 height 10
click at [448, 253] on input "True" at bounding box center [443, 255] width 9 height 8
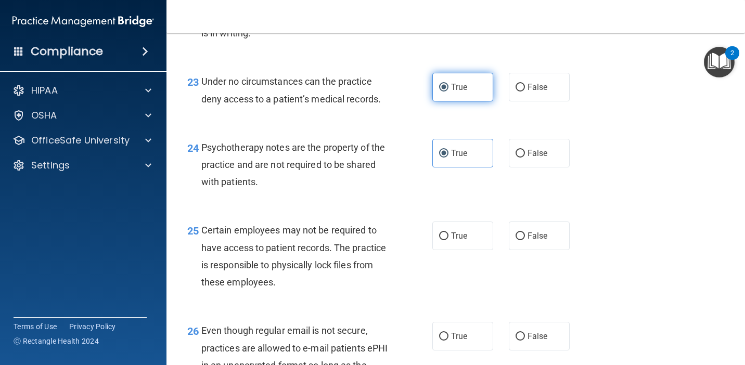
scroll to position [2357, 0]
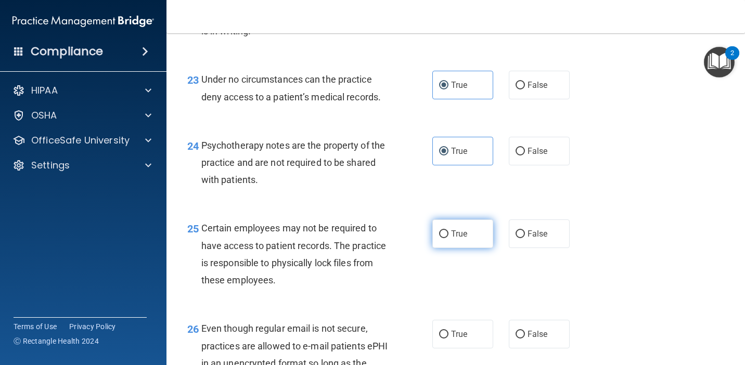
click at [463, 243] on label "True" at bounding box center [462, 234] width 61 height 29
click at [448, 238] on input "True" at bounding box center [443, 234] width 9 height 8
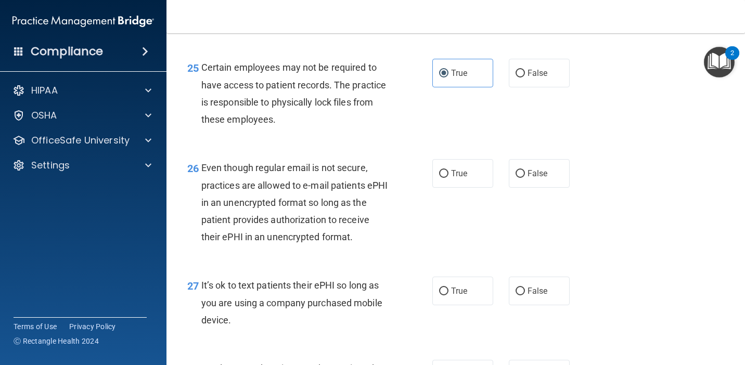
scroll to position [2527, 0]
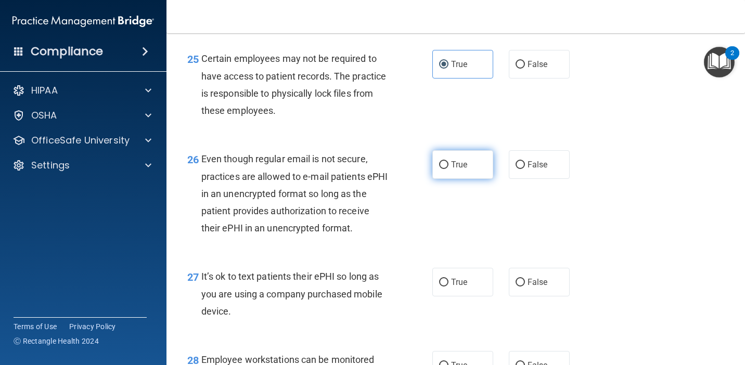
click at [469, 162] on label "True" at bounding box center [462, 164] width 61 height 29
click at [448, 162] on input "True" at bounding box center [443, 165] width 9 height 8
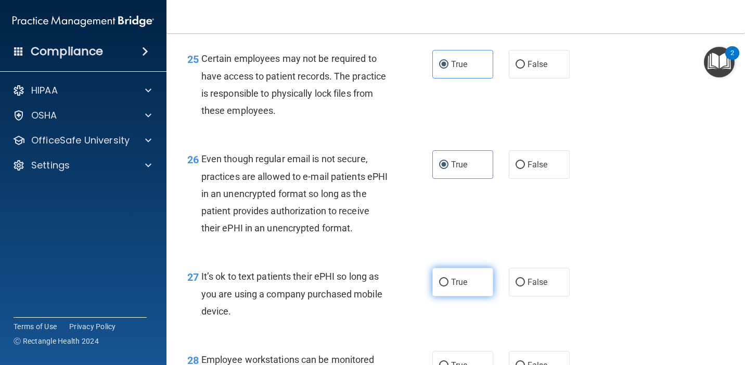
click at [461, 280] on span "True" at bounding box center [459, 282] width 16 height 10
click at [448, 280] on input "True" at bounding box center [443, 283] width 9 height 8
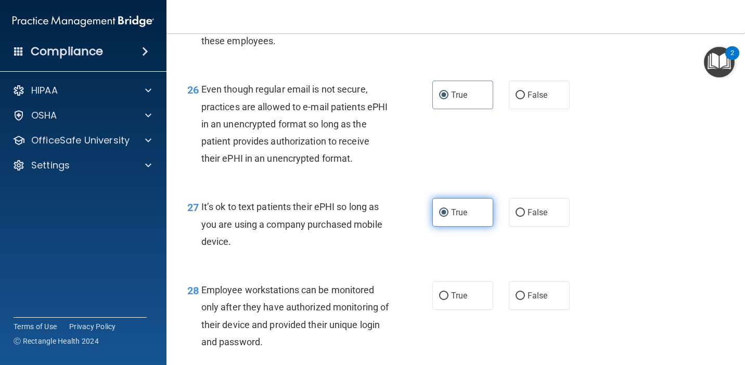
scroll to position [2598, 0]
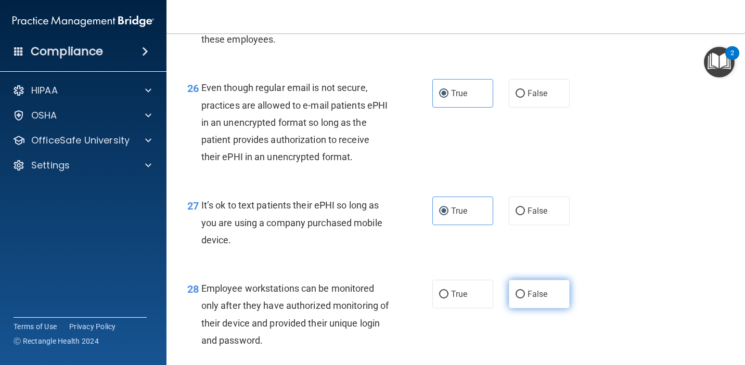
click at [523, 305] on label "False" at bounding box center [539, 294] width 61 height 29
click at [523, 299] on input "False" at bounding box center [520, 295] width 9 height 8
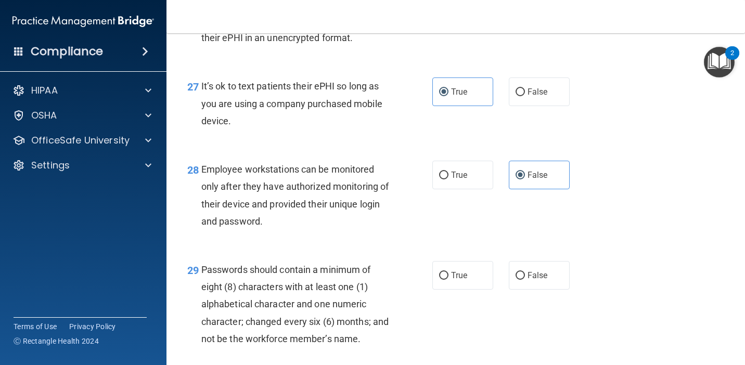
scroll to position [2788, 0]
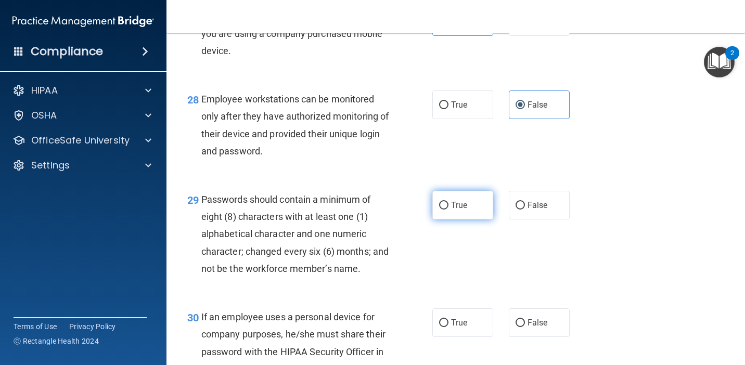
click at [458, 203] on span "True" at bounding box center [459, 205] width 16 height 10
click at [448, 203] on input "True" at bounding box center [443, 206] width 9 height 8
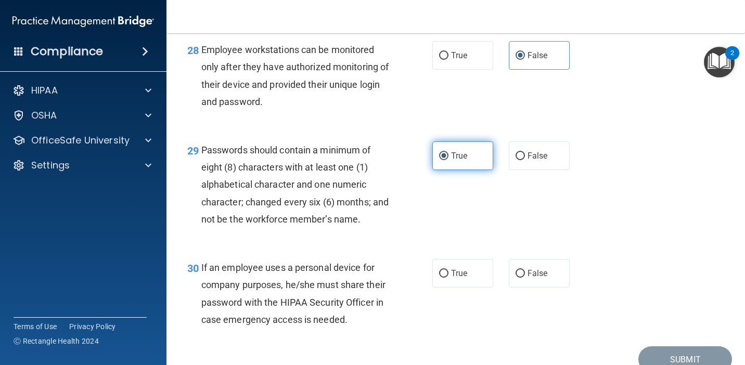
scroll to position [2838, 0]
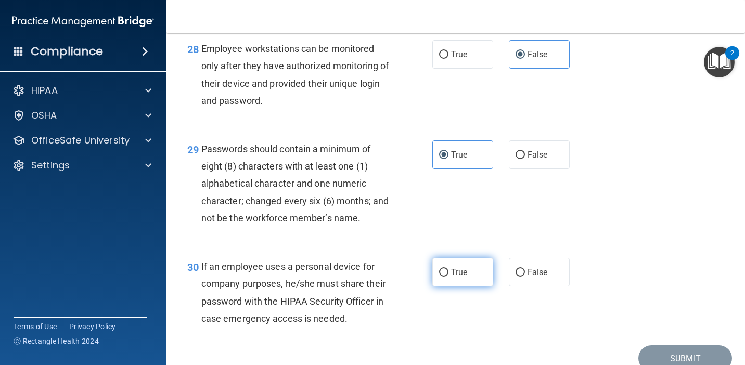
click at [470, 273] on label "True" at bounding box center [462, 272] width 61 height 29
click at [448, 273] on input "True" at bounding box center [443, 273] width 9 height 8
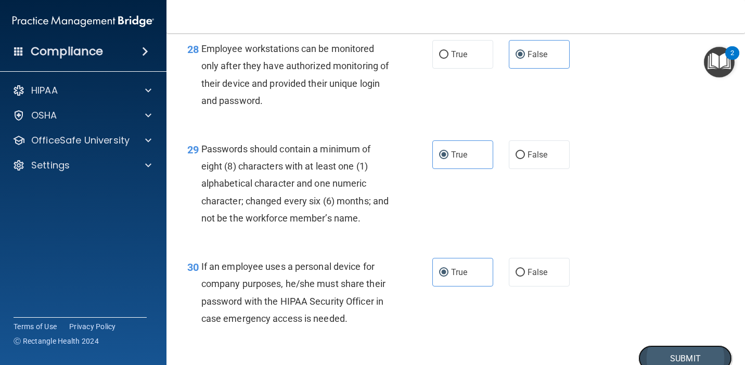
click at [674, 355] on button "Submit" at bounding box center [685, 358] width 94 height 27
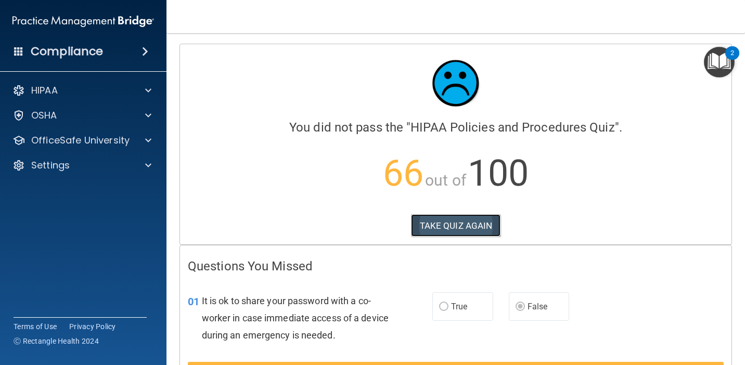
click at [465, 233] on button "TAKE QUIZ AGAIN" at bounding box center [456, 225] width 90 height 23
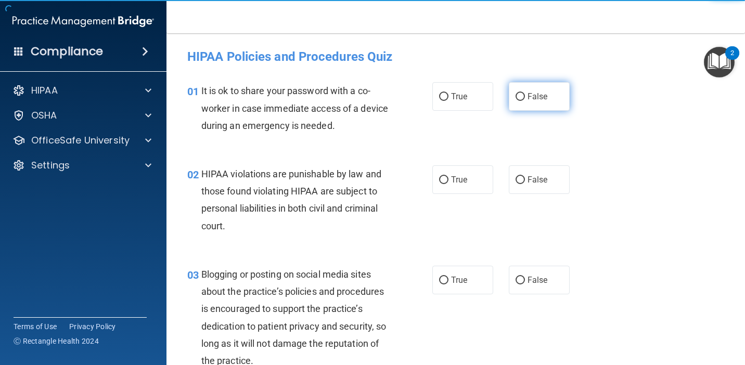
click at [531, 102] on label "False" at bounding box center [539, 96] width 61 height 29
click at [525, 101] on input "False" at bounding box center [520, 97] width 9 height 8
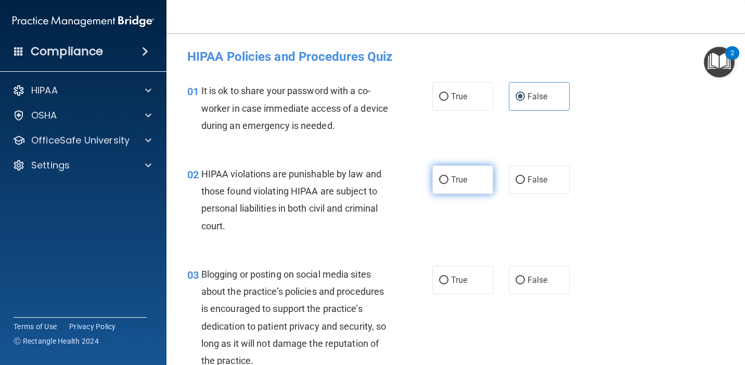
click at [466, 182] on span "True" at bounding box center [459, 180] width 16 height 10
click at [448, 182] on input "True" at bounding box center [443, 180] width 9 height 8
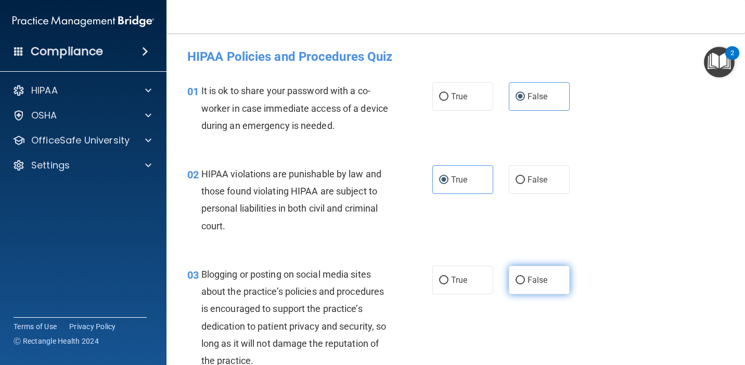
click at [538, 272] on label "False" at bounding box center [539, 280] width 61 height 29
click at [525, 277] on input "False" at bounding box center [520, 281] width 9 height 8
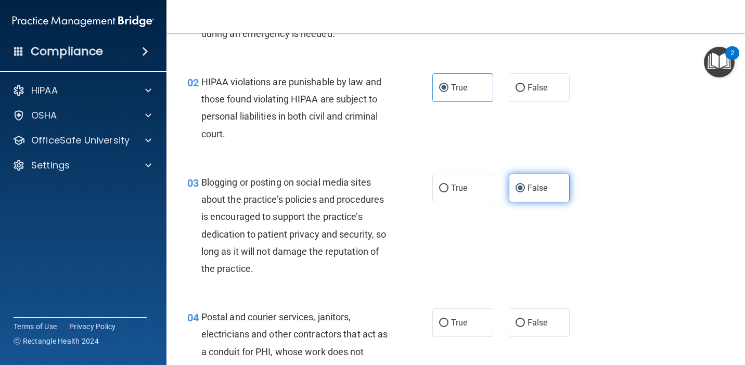
scroll to position [117, 0]
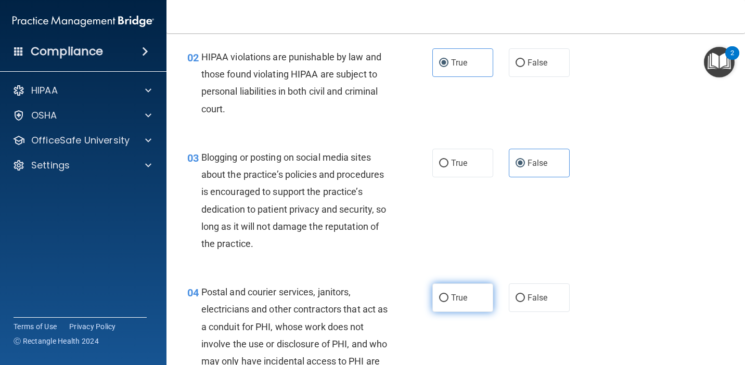
click at [462, 297] on span "True" at bounding box center [459, 298] width 16 height 10
click at [448, 297] on input "True" at bounding box center [443, 298] width 9 height 8
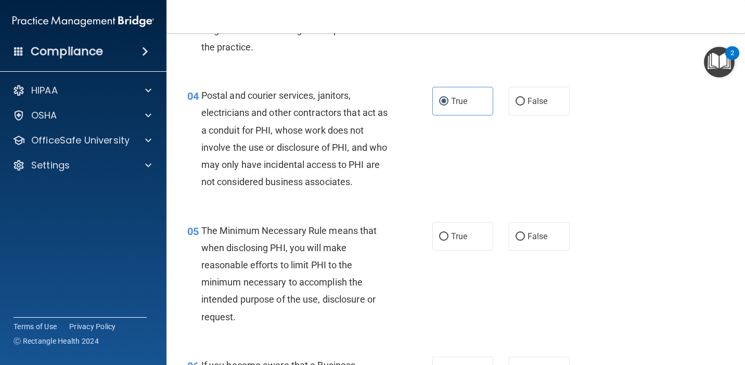
scroll to position [314, 0]
click at [452, 236] on span "True" at bounding box center [459, 236] width 16 height 10
click at [448, 236] on input "True" at bounding box center [443, 237] width 9 height 8
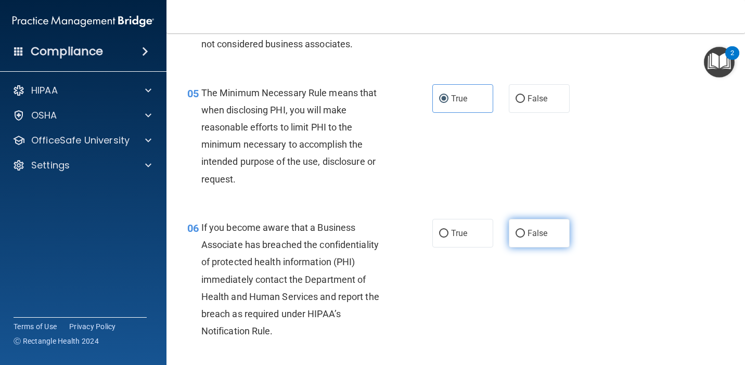
click at [518, 232] on input "False" at bounding box center [520, 234] width 9 height 8
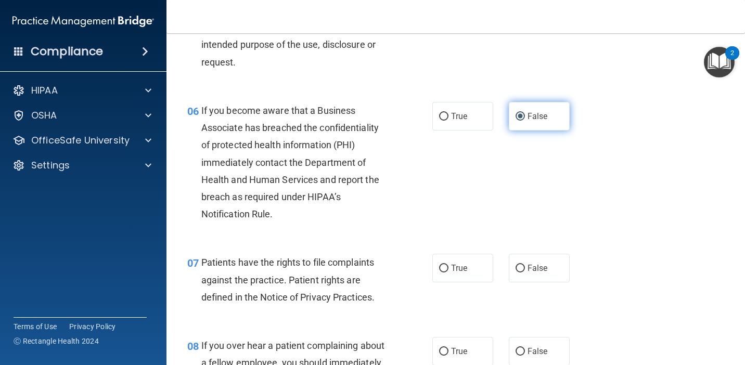
scroll to position [569, 0]
click at [466, 280] on label "True" at bounding box center [462, 267] width 61 height 29
click at [448, 272] on input "True" at bounding box center [443, 268] width 9 height 8
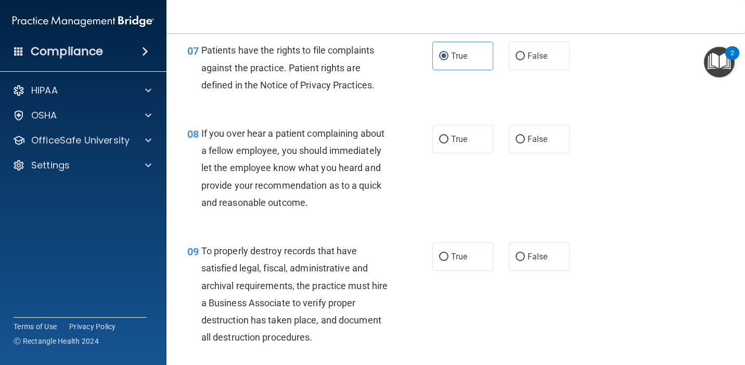
scroll to position [804, 0]
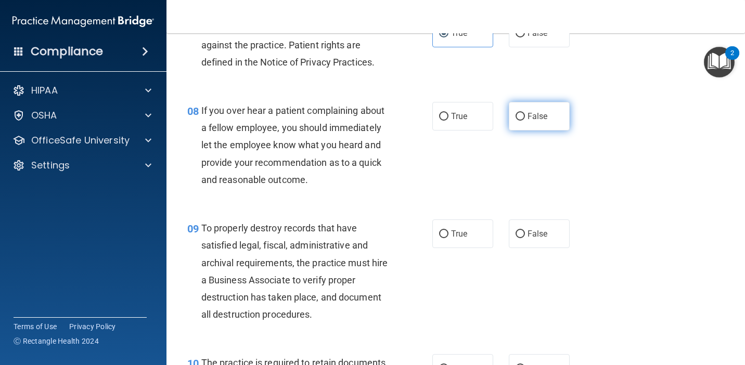
click at [521, 124] on label "False" at bounding box center [539, 116] width 61 height 29
click at [521, 121] on input "False" at bounding box center [520, 117] width 9 height 8
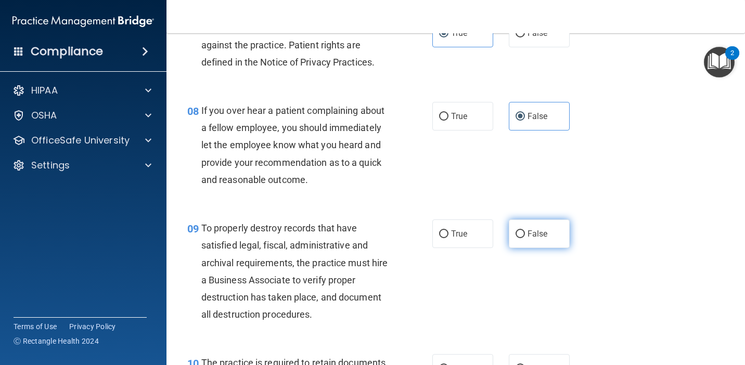
click at [538, 229] on span "False" at bounding box center [538, 234] width 20 height 10
click at [525, 230] on input "False" at bounding box center [520, 234] width 9 height 8
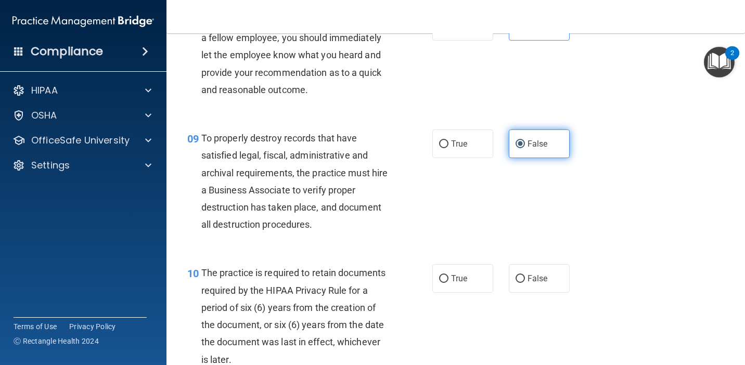
scroll to position [894, 0]
click at [471, 284] on label "True" at bounding box center [462, 278] width 61 height 29
click at [448, 283] on input "True" at bounding box center [443, 279] width 9 height 8
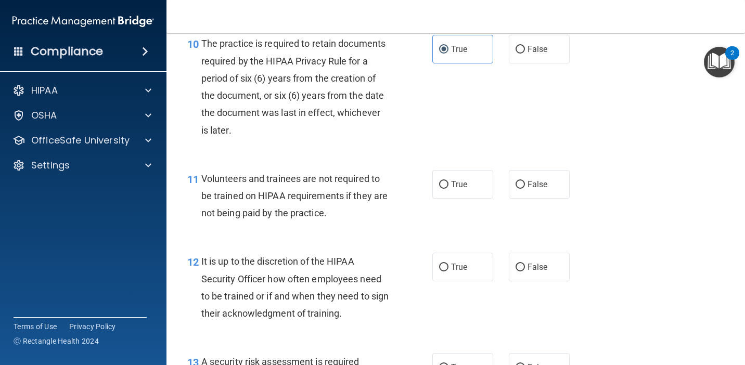
scroll to position [1122, 0]
click at [523, 184] on input "False" at bounding box center [520, 186] width 9 height 8
click at [525, 269] on label "False" at bounding box center [539, 268] width 61 height 29
click at [525, 269] on input "False" at bounding box center [520, 269] width 9 height 8
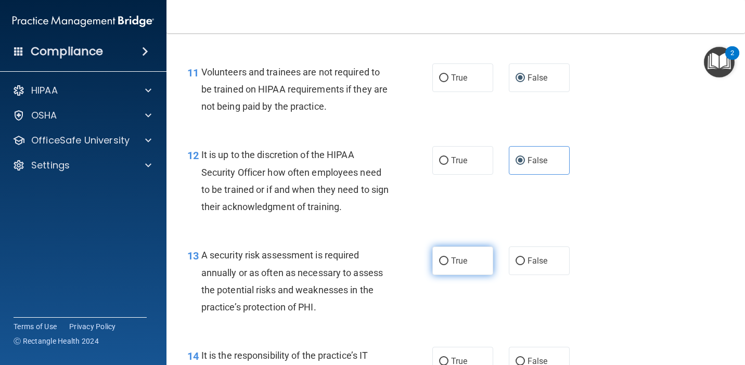
click at [467, 262] on span "True" at bounding box center [459, 261] width 16 height 10
click at [448, 262] on input "True" at bounding box center [443, 262] width 9 height 8
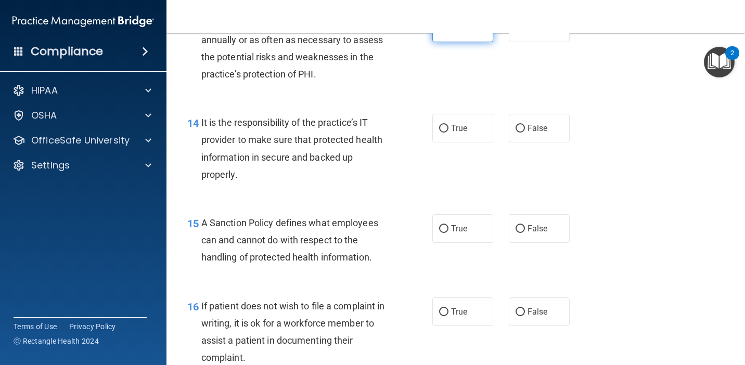
scroll to position [1470, 0]
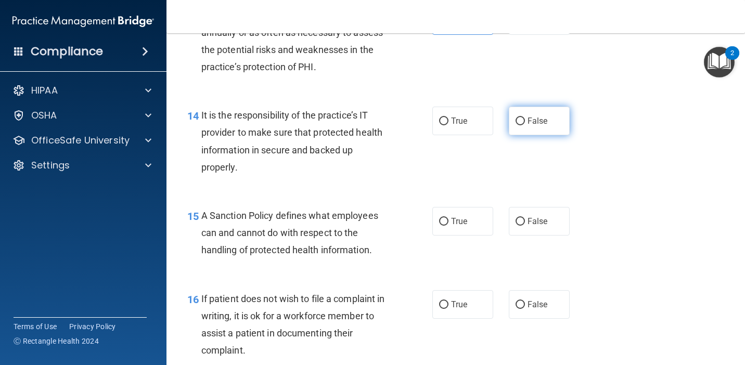
click at [518, 122] on input "False" at bounding box center [520, 122] width 9 height 8
click at [534, 213] on label "False" at bounding box center [539, 221] width 61 height 29
click at [525, 218] on input "False" at bounding box center [520, 222] width 9 height 8
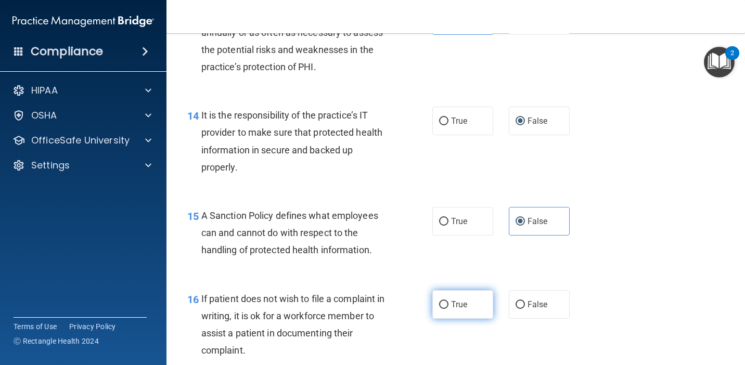
click at [472, 300] on label "True" at bounding box center [462, 304] width 61 height 29
click at [448, 301] on input "True" at bounding box center [443, 305] width 9 height 8
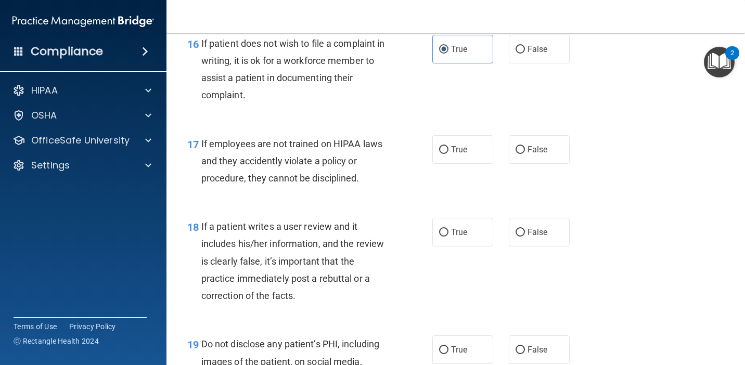
scroll to position [1723, 0]
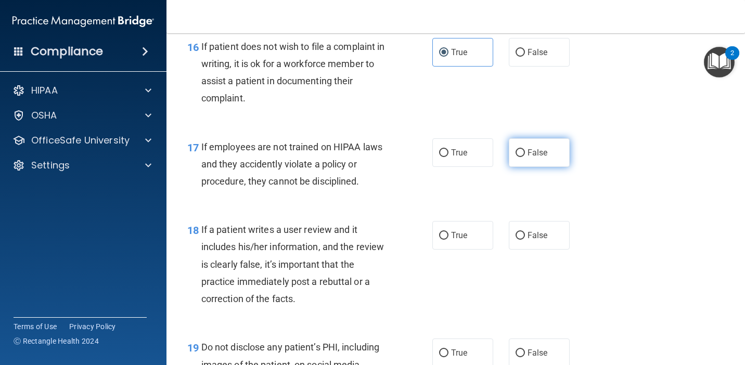
click at [522, 149] on input "False" at bounding box center [520, 153] width 9 height 8
click at [528, 241] on label "False" at bounding box center [539, 235] width 61 height 29
click at [525, 240] on input "False" at bounding box center [520, 236] width 9 height 8
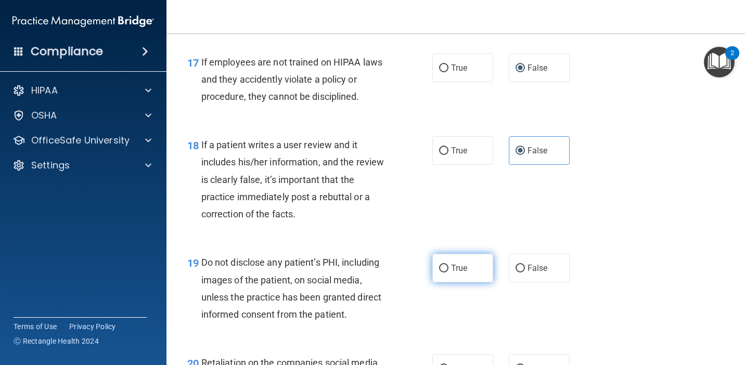
click at [473, 265] on label "True" at bounding box center [462, 268] width 61 height 29
click at [448, 265] on input "True" at bounding box center [443, 269] width 9 height 8
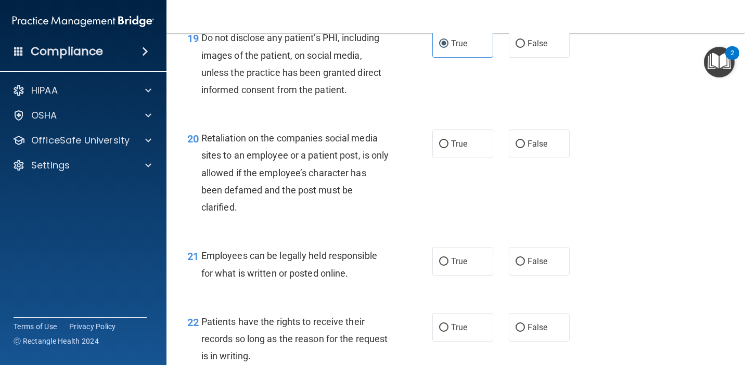
scroll to position [2029, 0]
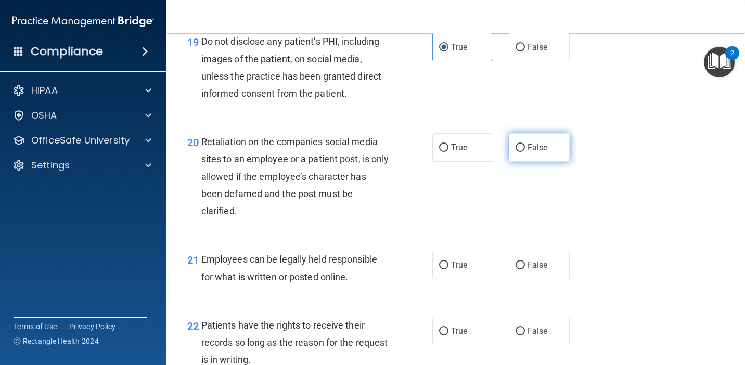
click at [537, 147] on span "False" at bounding box center [538, 148] width 20 height 10
click at [525, 147] on input "False" at bounding box center [520, 148] width 9 height 8
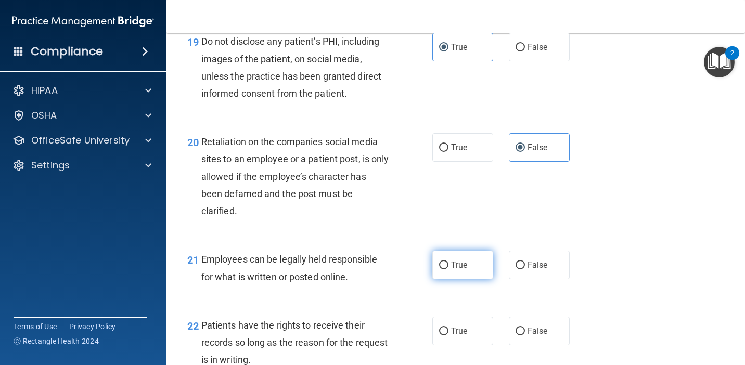
click at [463, 262] on span "True" at bounding box center [459, 265] width 16 height 10
click at [448, 262] on input "True" at bounding box center [443, 266] width 9 height 8
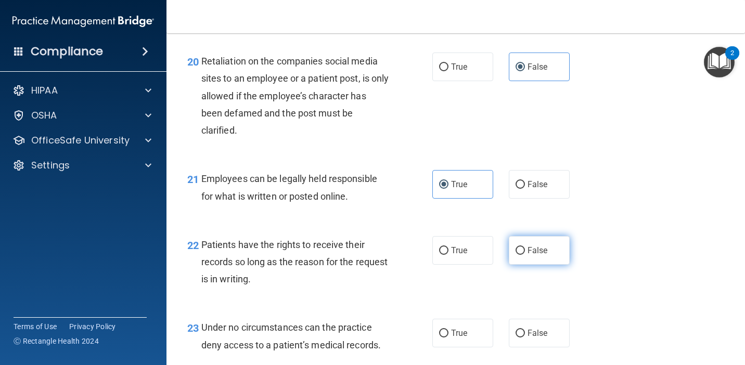
click at [534, 255] on span "False" at bounding box center [538, 251] width 20 height 10
click at [525, 255] on input "False" at bounding box center [520, 251] width 9 height 8
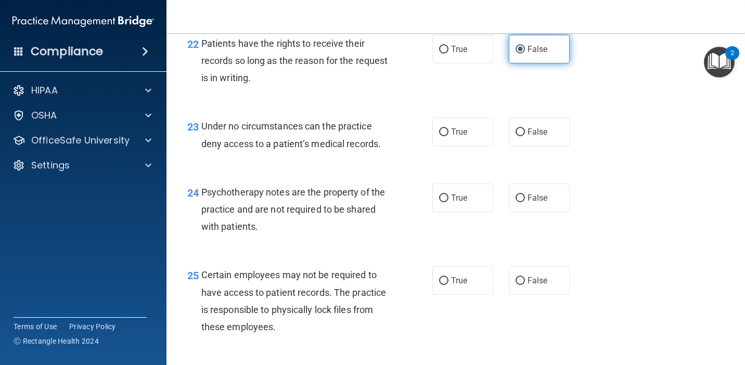
scroll to position [2324, 0]
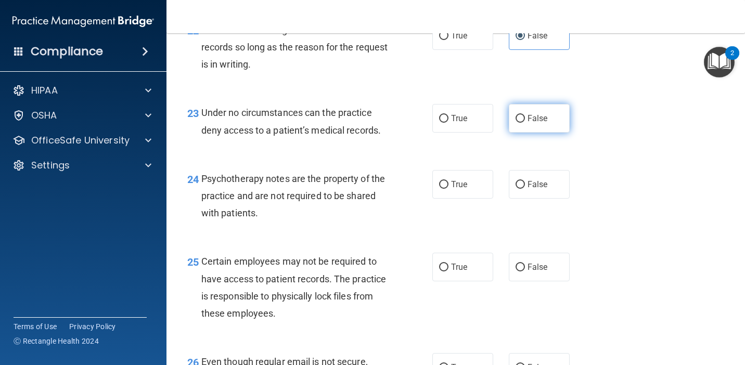
click at [524, 125] on label "False" at bounding box center [539, 118] width 61 height 29
click at [524, 123] on input "False" at bounding box center [520, 119] width 9 height 8
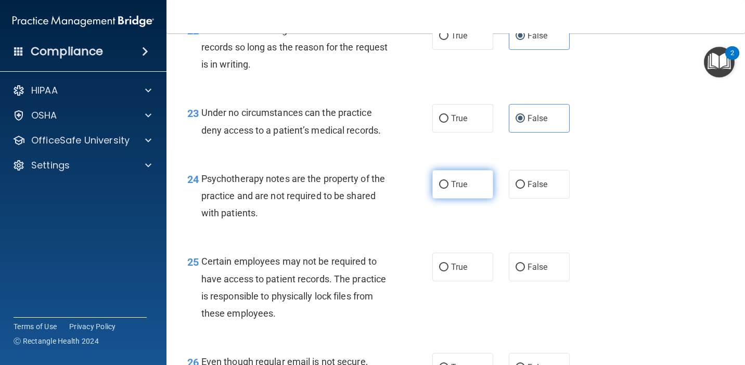
click at [466, 189] on span "True" at bounding box center [459, 184] width 16 height 10
click at [448, 189] on input "True" at bounding box center [443, 185] width 9 height 8
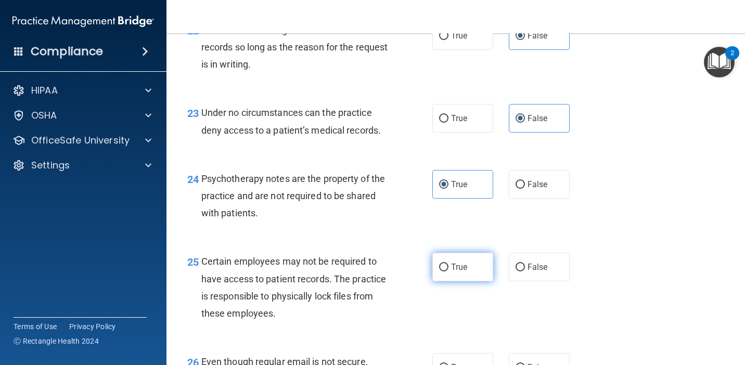
click at [466, 267] on span "True" at bounding box center [459, 267] width 16 height 10
click at [448, 267] on input "True" at bounding box center [443, 268] width 9 height 8
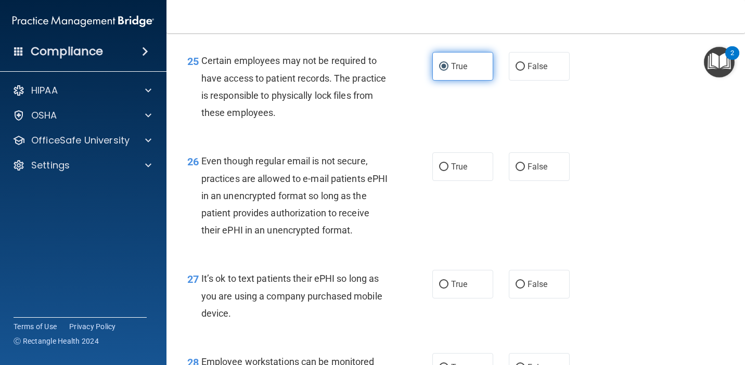
scroll to position [2526, 0]
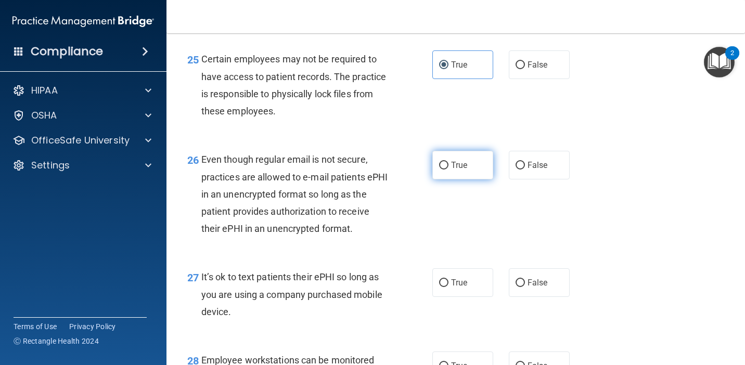
click at [454, 163] on span "True" at bounding box center [459, 165] width 16 height 10
click at [448, 163] on input "True" at bounding box center [443, 166] width 9 height 8
click at [532, 279] on span "False" at bounding box center [538, 283] width 20 height 10
click at [525, 279] on input "False" at bounding box center [520, 283] width 9 height 8
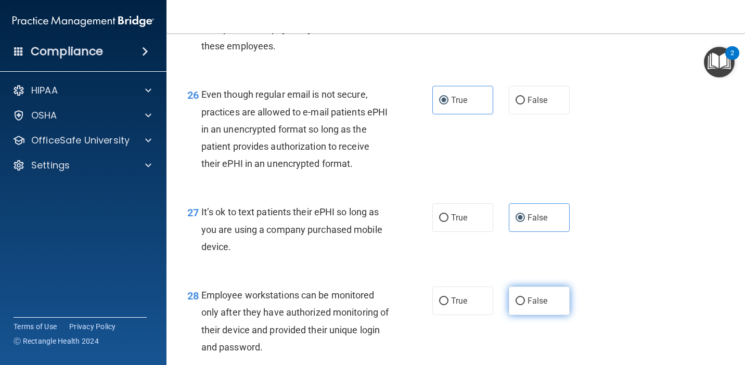
click at [534, 306] on span "False" at bounding box center [538, 301] width 20 height 10
click at [525, 305] on input "False" at bounding box center [520, 302] width 9 height 8
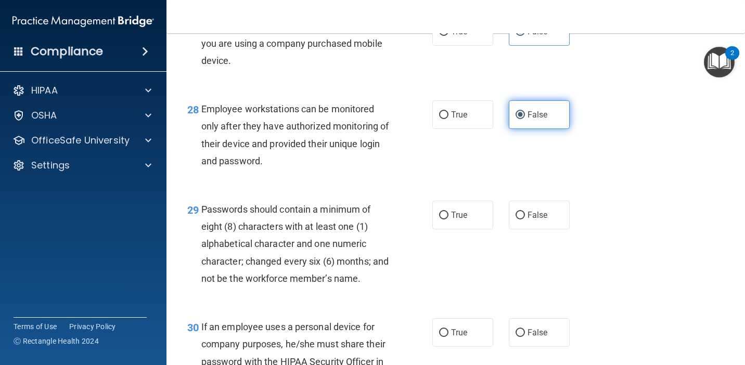
scroll to position [2780, 0]
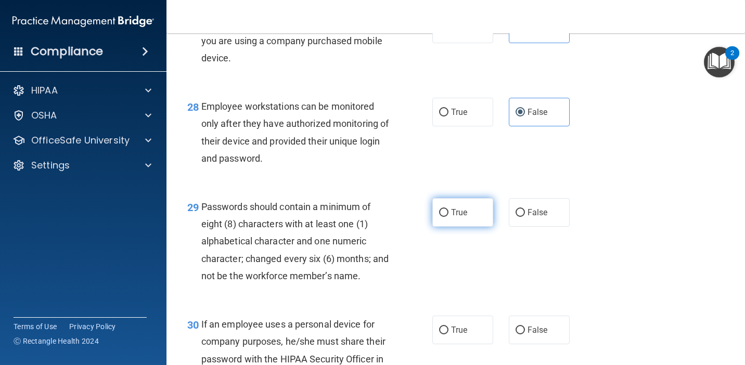
click at [463, 216] on span "True" at bounding box center [459, 213] width 16 height 10
click at [448, 216] on input "True" at bounding box center [443, 213] width 9 height 8
click at [524, 322] on label "False" at bounding box center [539, 330] width 61 height 29
click at [524, 327] on input "False" at bounding box center [520, 331] width 9 height 8
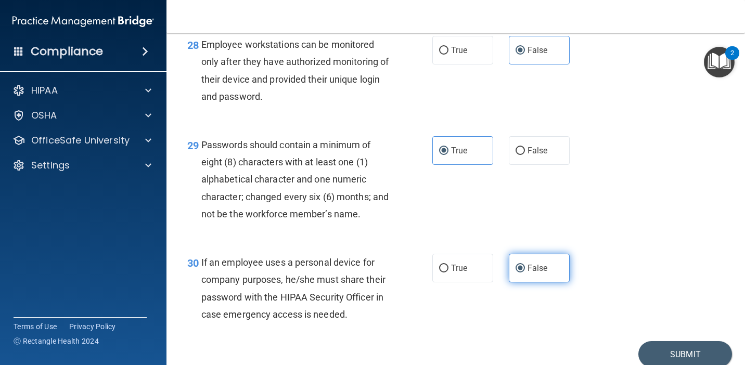
scroll to position [2886, 0]
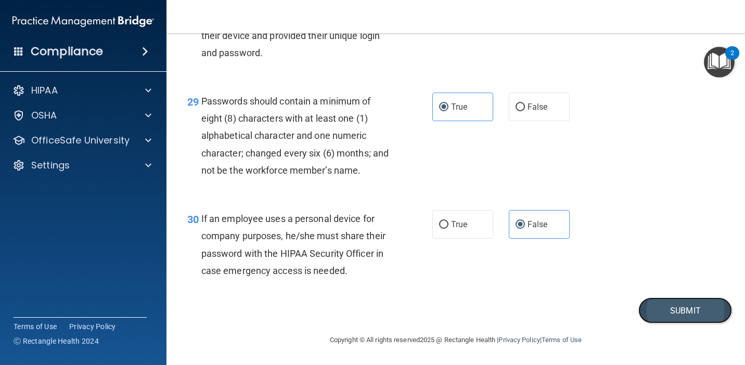
click at [684, 308] on button "Submit" at bounding box center [685, 311] width 94 height 27
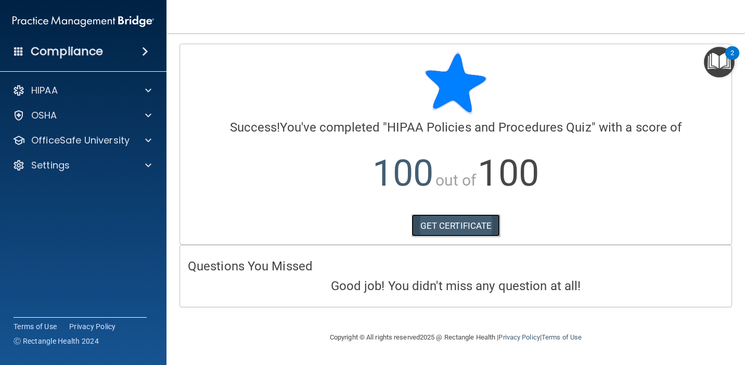
click at [437, 224] on link "GET CERTIFICATE" at bounding box center [456, 225] width 89 height 23
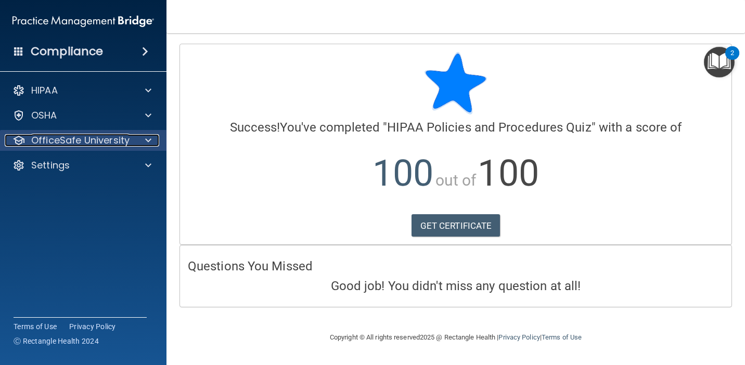
click at [79, 140] on p "OfficeSafe University" at bounding box center [80, 140] width 98 height 12
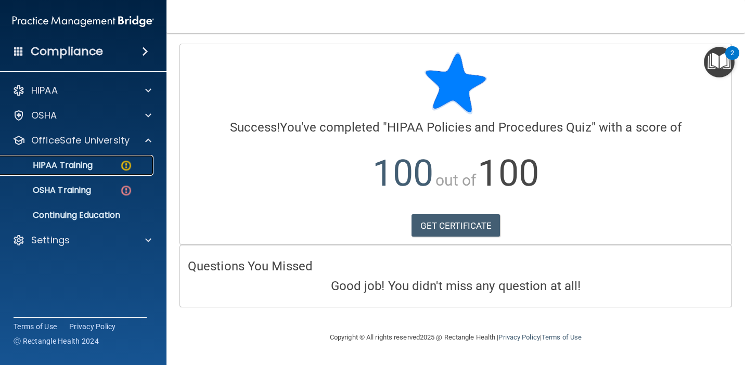
click at [90, 163] on p "HIPAA Training" at bounding box center [50, 165] width 86 height 10
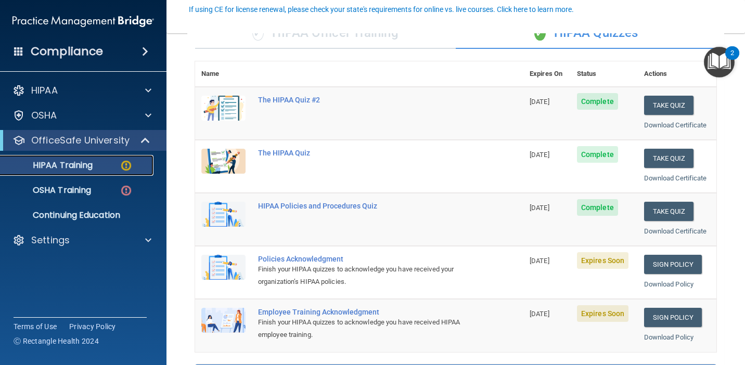
scroll to position [98, 0]
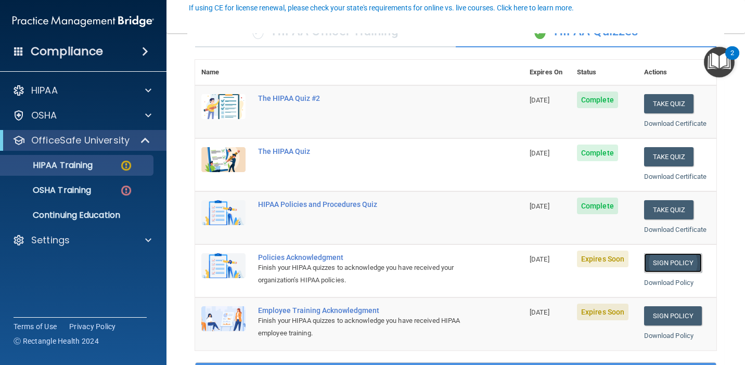
click at [650, 263] on link "Sign Policy" at bounding box center [673, 262] width 58 height 19
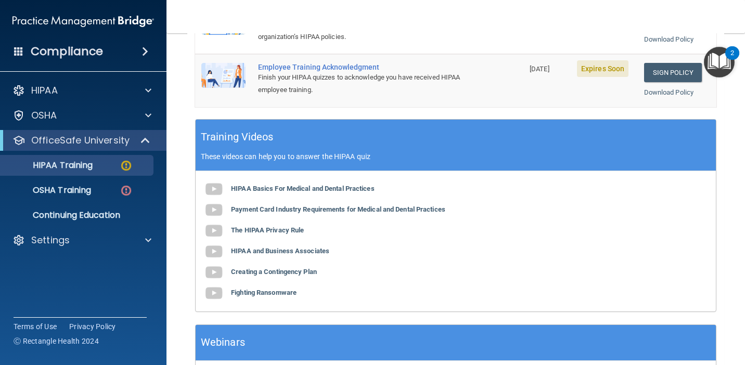
scroll to position [418, 0]
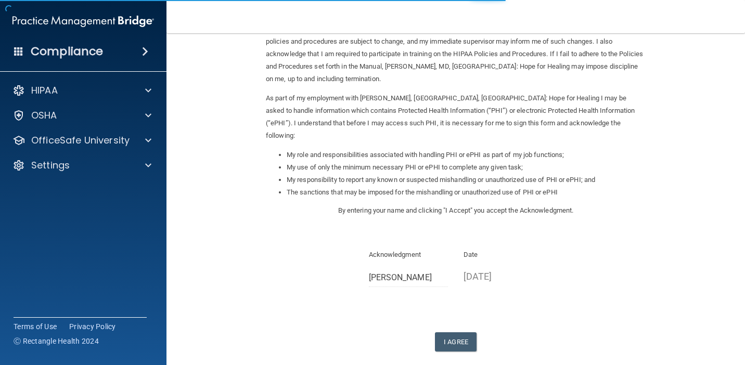
scroll to position [91, 0]
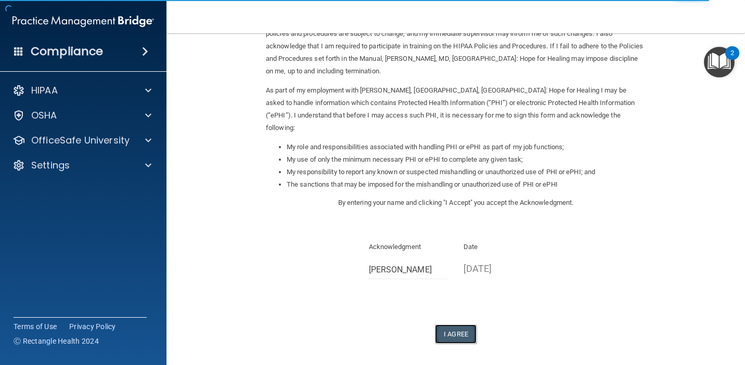
click at [457, 325] on button "I Agree" at bounding box center [456, 334] width 42 height 19
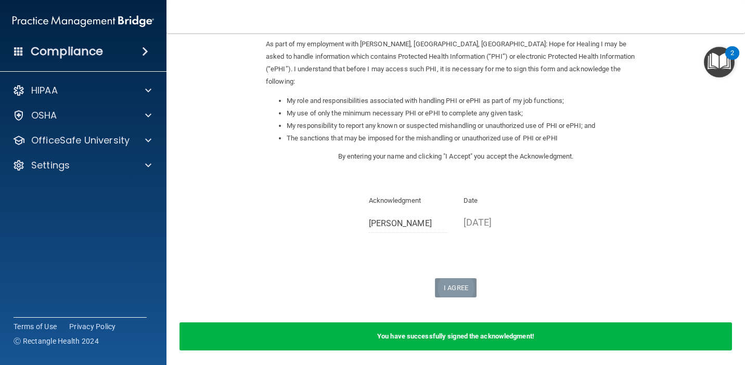
scroll to position [152, 0]
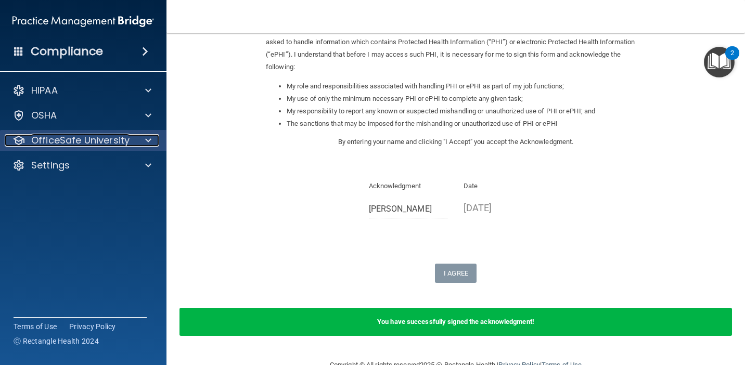
click at [82, 140] on p "OfficeSafe University" at bounding box center [80, 140] width 98 height 12
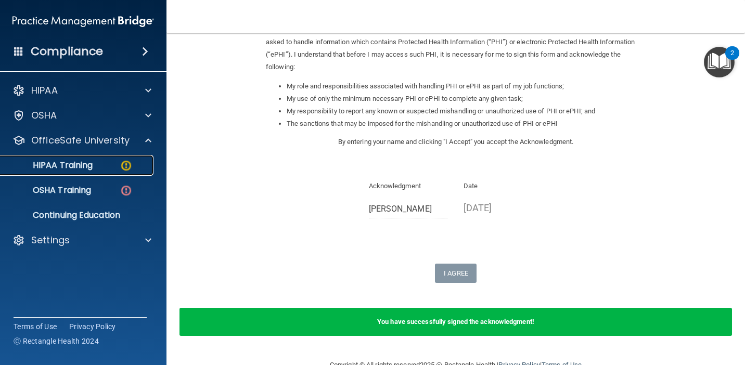
click at [82, 169] on p "HIPAA Training" at bounding box center [50, 165] width 86 height 10
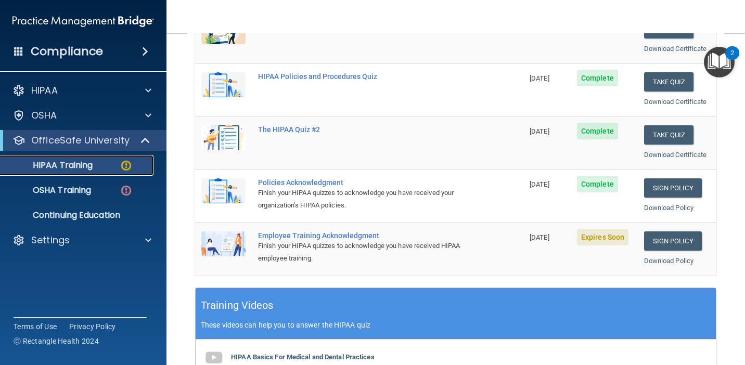
scroll to position [236, 0]
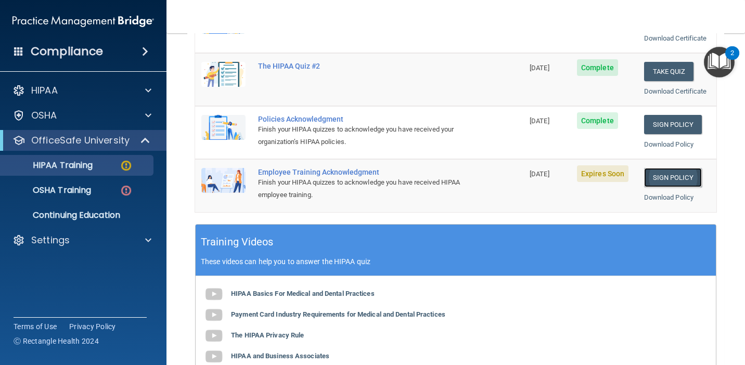
click at [670, 178] on link "Sign Policy" at bounding box center [673, 177] width 58 height 19
click at [666, 177] on link "Sign Policy" at bounding box center [673, 177] width 58 height 19
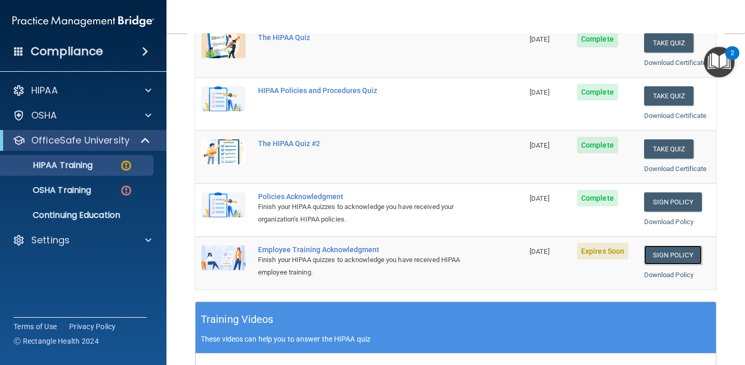
scroll to position [161, 0]
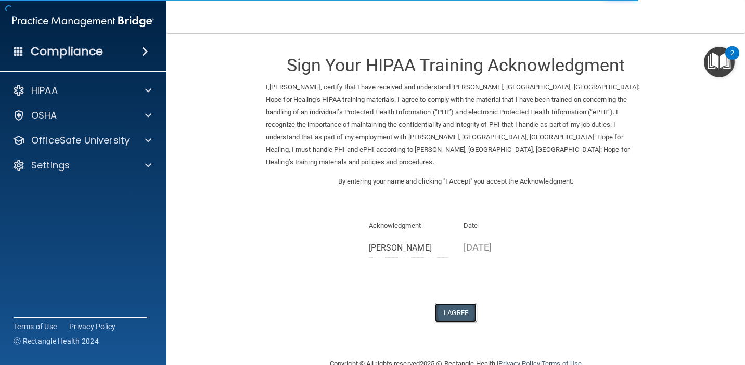
click at [454, 303] on button "I Agree" at bounding box center [456, 312] width 42 height 19
click at [455, 303] on button "I Agree" at bounding box center [456, 312] width 42 height 19
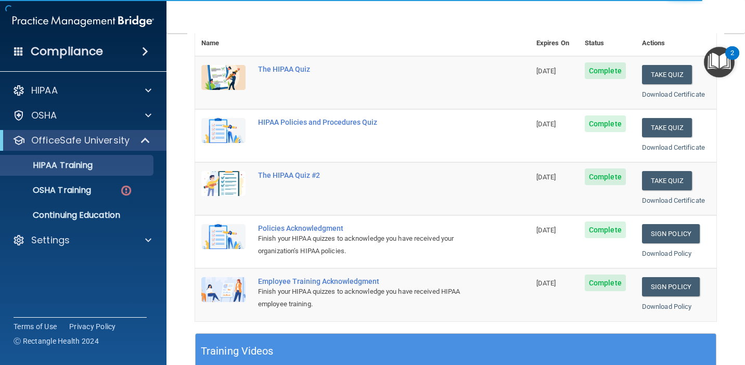
scroll to position [131, 0]
